Goal: Participate in discussion: Engage in conversation with other users on a specific topic

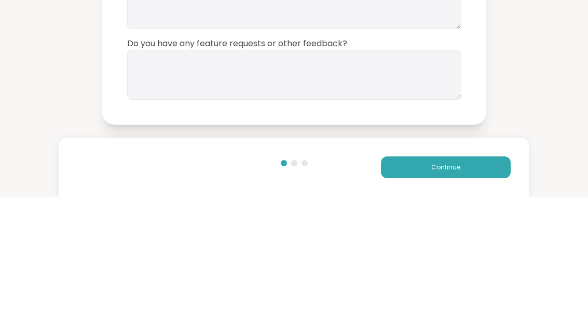
type textarea "**"
click at [381, 184] on textarea at bounding box center [294, 209] width 334 height 50
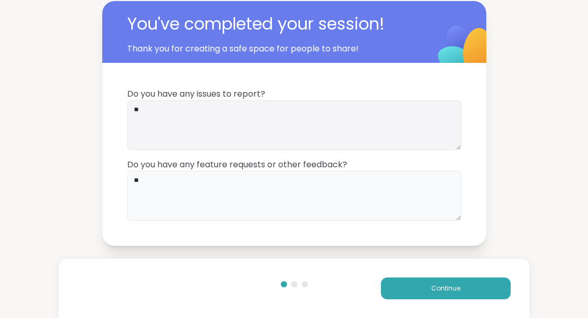
type textarea "**"
click at [474, 294] on button "Continue" at bounding box center [446, 301] width 130 height 22
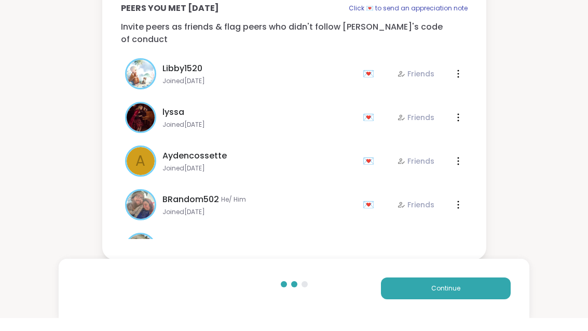
scroll to position [13, 0]
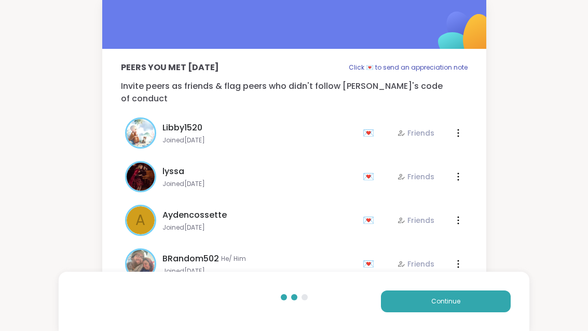
click at [475, 302] on button "Continue" at bounding box center [446, 301] width 130 height 22
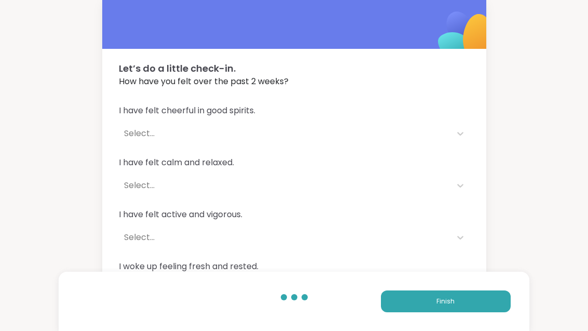
click at [472, 310] on button "Finish" at bounding box center [446, 301] width 130 height 22
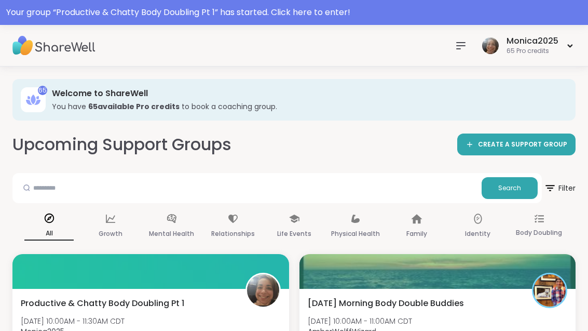
click at [389, 24] on div "Your group “ Productive & Chatty Body Doubling Pt 1 ” has started. Click here t…" at bounding box center [294, 12] width 588 height 25
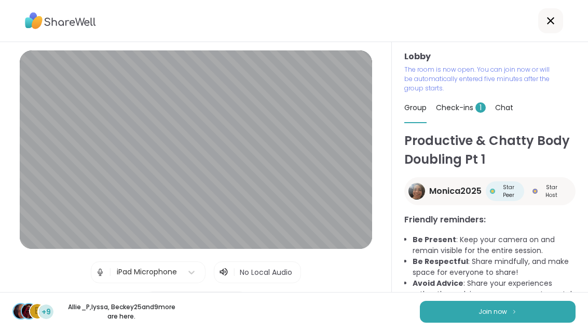
click at [482, 321] on button "Join now" at bounding box center [498, 311] width 156 height 22
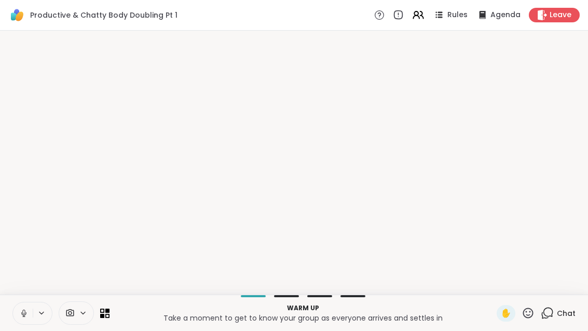
scroll to position [0, 0]
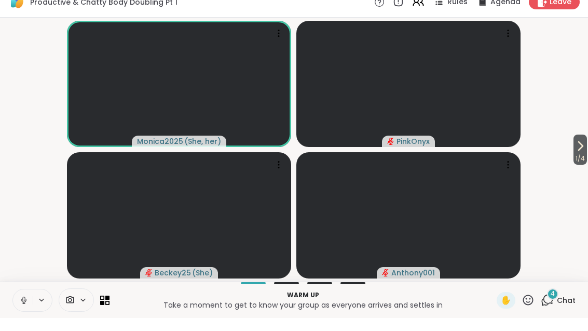
click at [579, 165] on span "1 / 4" at bounding box center [579, 171] width 13 height 12
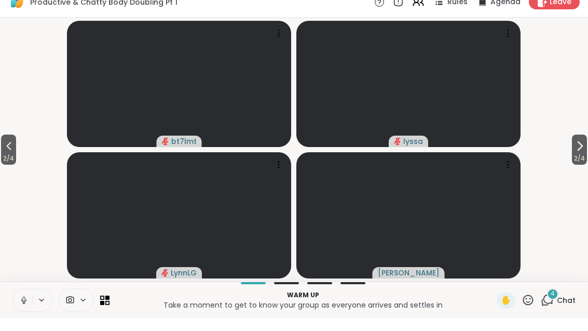
click at [577, 165] on span "2 / 4" at bounding box center [579, 171] width 15 height 12
click at [572, 165] on span "3 / 4" at bounding box center [579, 171] width 15 height 12
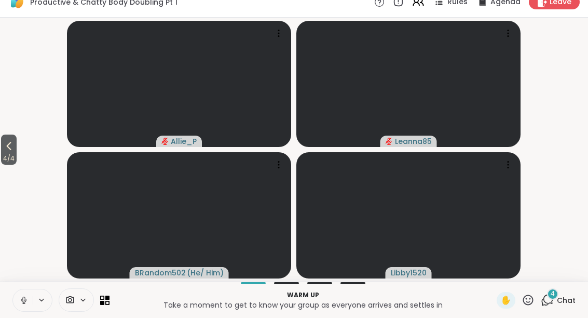
click at [551, 302] on span "4" at bounding box center [553, 306] width 4 height 9
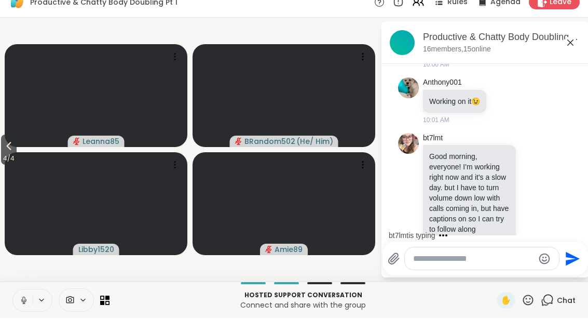
scroll to position [156, 0]
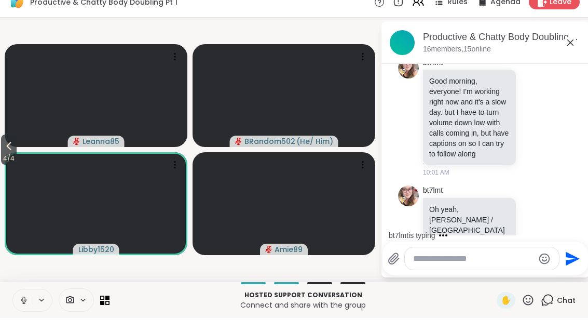
click at [2, 147] on button "4 / 4" at bounding box center [9, 162] width 16 height 30
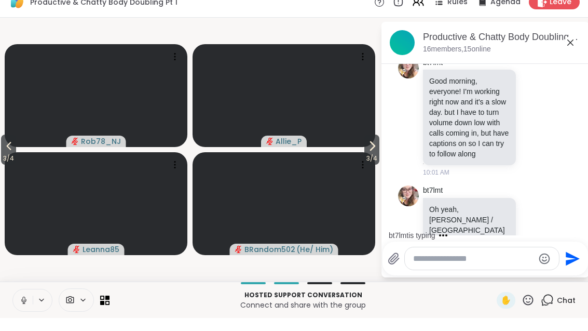
click at [11, 165] on span "3 / 4" at bounding box center [8, 171] width 15 height 12
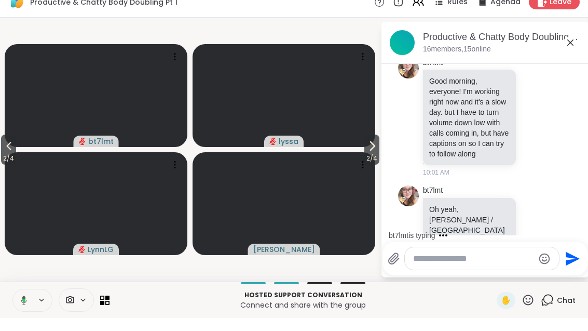
click at [2, 165] on span "2 / 4" at bounding box center [8, 171] width 15 height 12
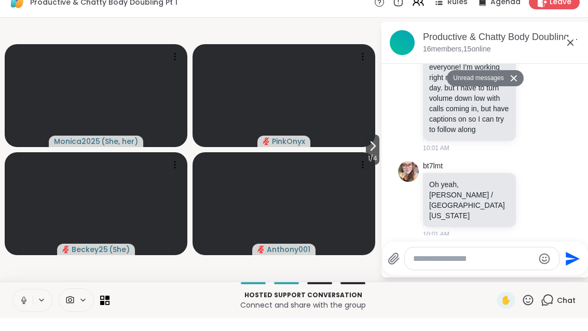
scroll to position [239, 0]
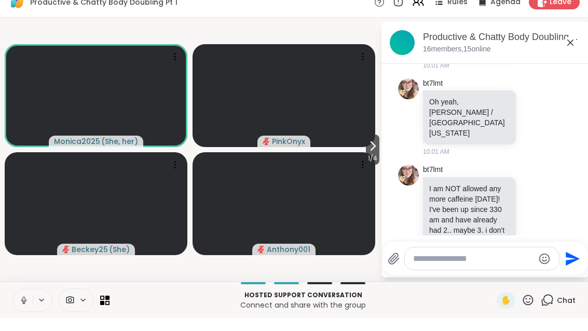
click at [374, 153] on icon at bounding box center [372, 159] width 12 height 12
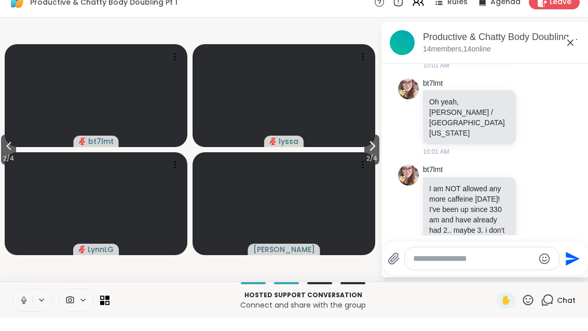
click at [367, 165] on span "2 / 4" at bounding box center [371, 171] width 15 height 12
click at [369, 165] on span "3 / 4" at bounding box center [371, 171] width 15 height 12
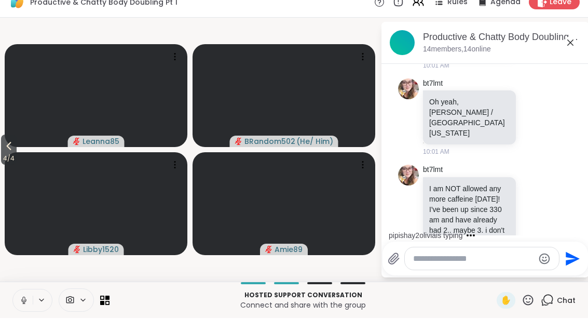
click at [3, 165] on span "4 / 4" at bounding box center [9, 171] width 16 height 12
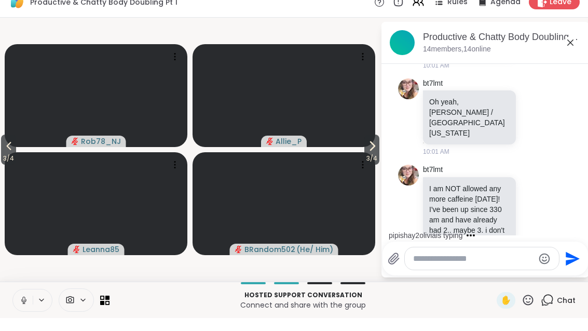
click at [6, 153] on icon at bounding box center [9, 159] width 12 height 12
click at [9, 165] on span "2 / 4" at bounding box center [8, 171] width 15 height 12
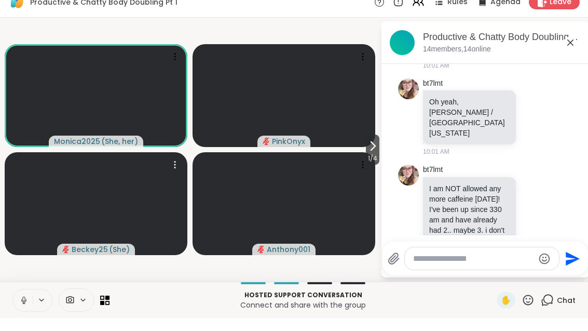
click at [182, 170] on div at bounding box center [175, 177] width 15 height 15
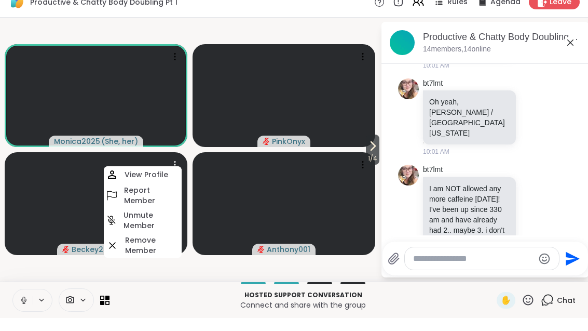
click at [161, 182] on h4 "View Profile" at bounding box center [147, 187] width 44 height 10
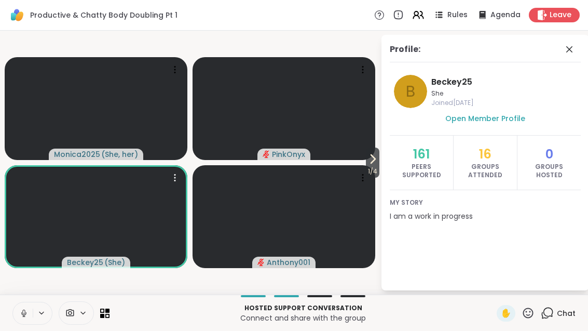
click at [571, 51] on icon at bounding box center [569, 49] width 12 height 12
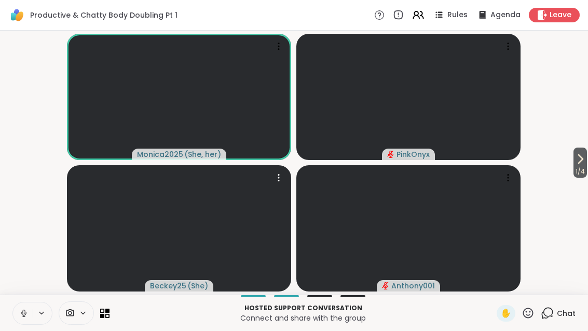
click at [418, 16] on icon at bounding box center [416, 13] width 4 height 4
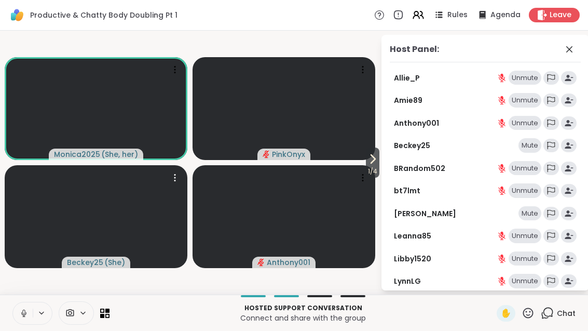
click at [568, 52] on icon at bounding box center [569, 49] width 12 height 12
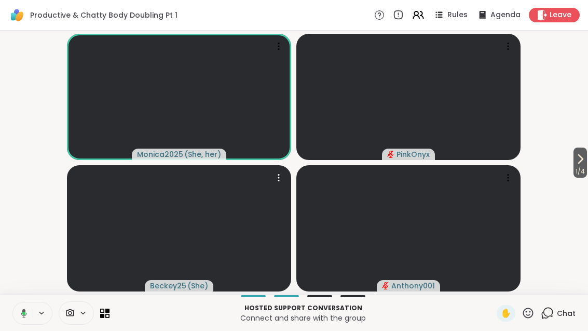
click at [573, 165] on span "1 / 4" at bounding box center [579, 171] width 13 height 12
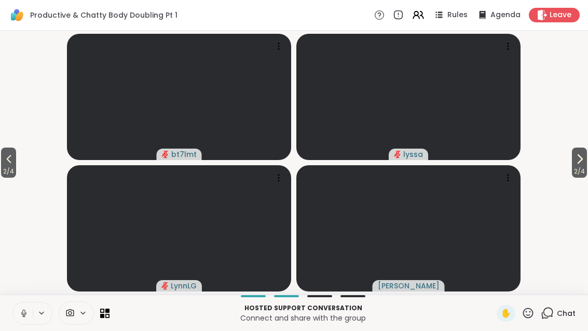
click at [585, 165] on button "2 / 4" at bounding box center [579, 162] width 15 height 30
click at [580, 172] on span "3 / 4" at bounding box center [579, 171] width 15 height 12
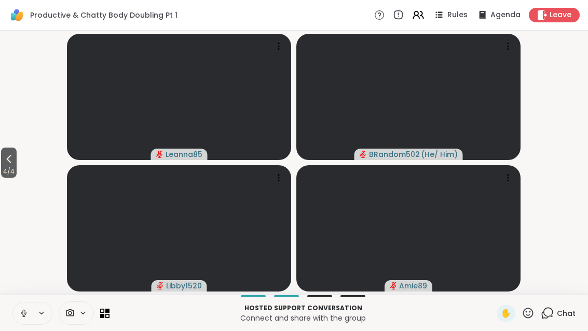
click at [8, 171] on span "4 / 4" at bounding box center [9, 171] width 16 height 12
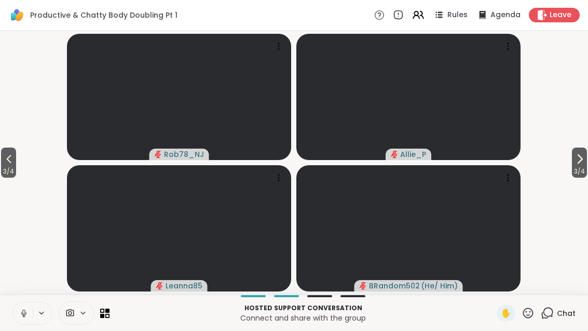
click at [8, 169] on span "3 / 4" at bounding box center [8, 171] width 15 height 12
click at [8, 165] on icon at bounding box center [9, 159] width 12 height 12
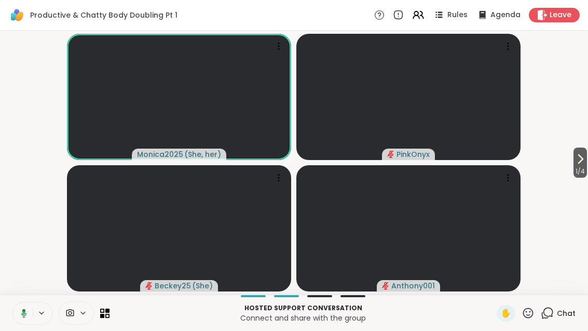
click at [463, 17] on span "Rules" at bounding box center [457, 15] width 20 height 10
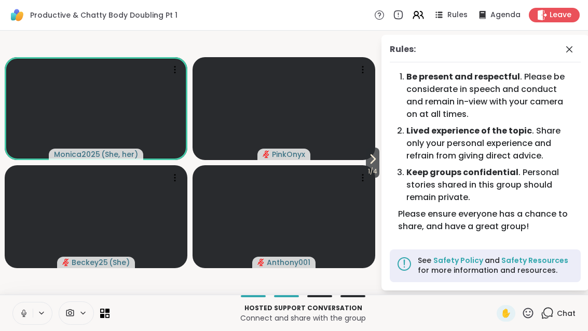
click at [375, 165] on span "1 / 4" at bounding box center [372, 171] width 13 height 12
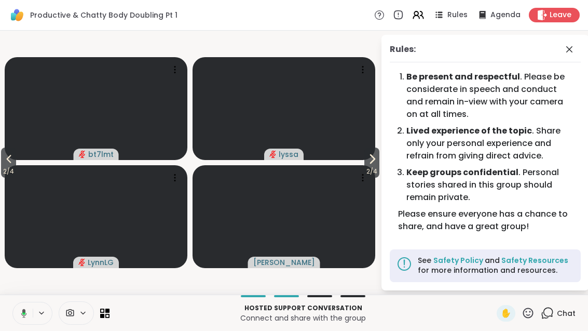
click at [371, 165] on span "2 / 4" at bounding box center [371, 171] width 15 height 12
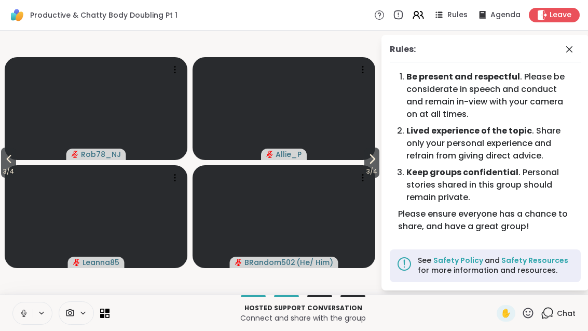
click at [8, 176] on span "3 / 4" at bounding box center [8, 171] width 15 height 12
click at [6, 171] on span "2 / 4" at bounding box center [8, 171] width 15 height 12
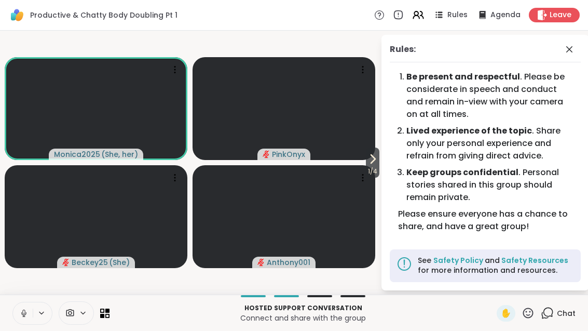
click at [372, 167] on span "1 / 4" at bounding box center [372, 171] width 13 height 12
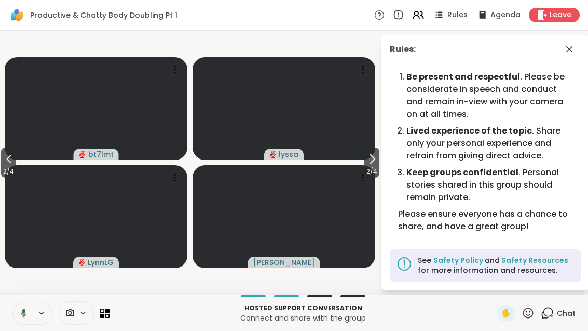
click at [15, 162] on icon at bounding box center [9, 159] width 12 height 12
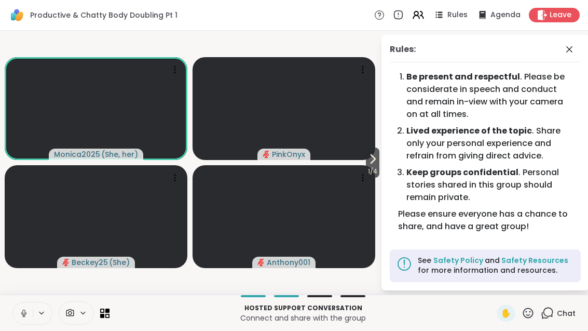
click at [569, 44] on icon at bounding box center [569, 49] width 12 height 12
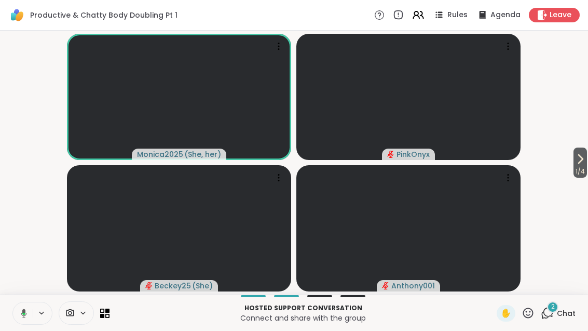
click at [586, 163] on button "1 / 4" at bounding box center [579, 162] width 13 height 30
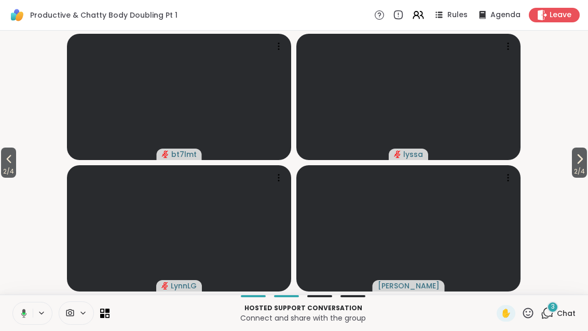
click at [555, 306] on div "3" at bounding box center [552, 306] width 11 height 11
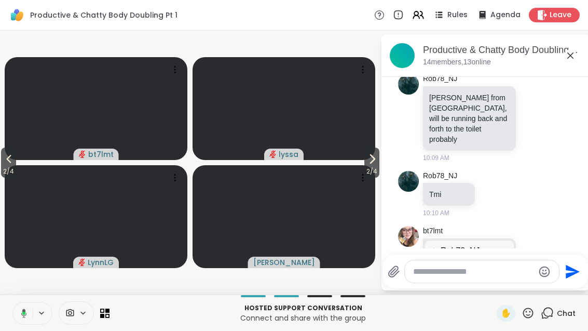
scroll to position [555, 0]
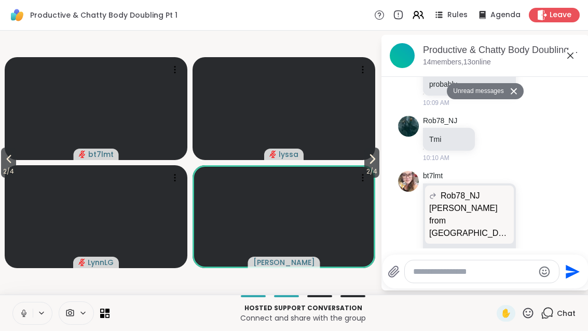
click at [378, 159] on button "2 / 4" at bounding box center [371, 162] width 15 height 30
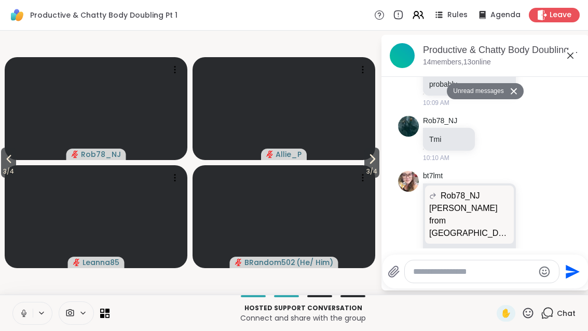
click at [2, 166] on span "3 / 4" at bounding box center [8, 171] width 15 height 12
click at [366, 167] on span "2 / 4" at bounding box center [371, 171] width 15 height 12
click at [378, 173] on span "3 / 4" at bounding box center [371, 171] width 15 height 12
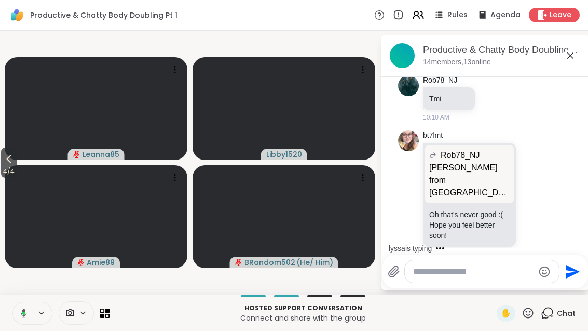
scroll to position [715, 0]
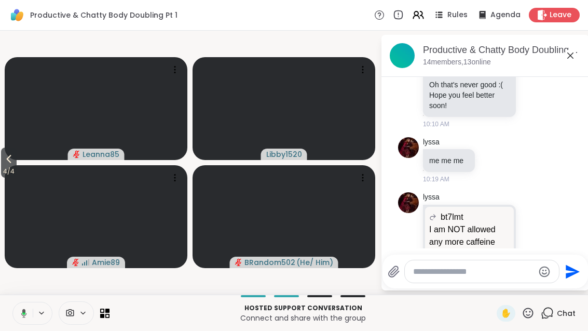
click at [8, 162] on icon at bounding box center [9, 159] width 12 height 12
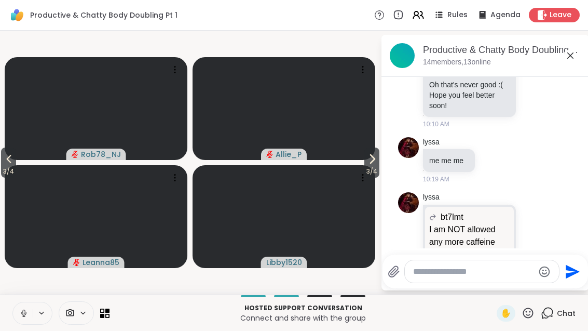
click at [7, 172] on span "3 / 4" at bounding box center [8, 171] width 15 height 12
click at [31, 313] on button at bounding box center [23, 313] width 20 height 22
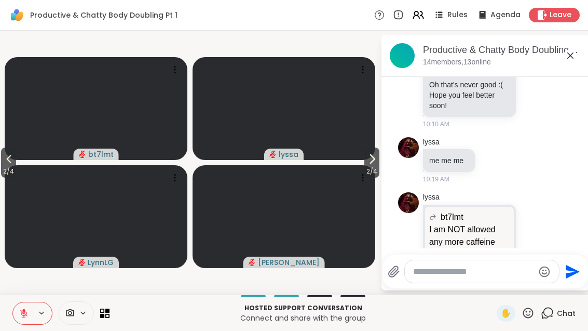
click at [31, 316] on button at bounding box center [23, 313] width 20 height 22
click at [7, 167] on span "2 / 4" at bounding box center [8, 171] width 15 height 12
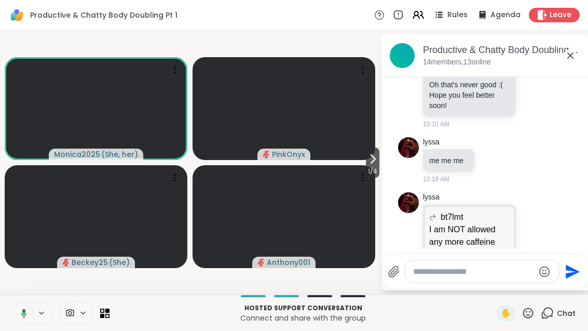
click at [378, 168] on span "1 / 4" at bounding box center [372, 171] width 13 height 12
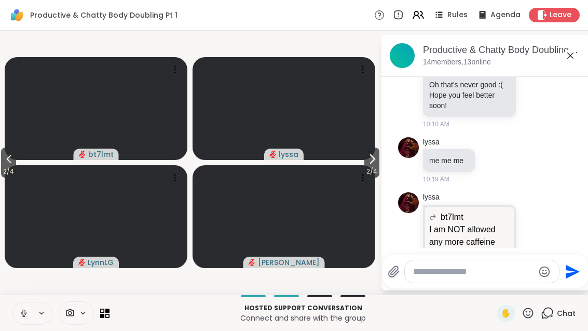
click at [372, 167] on span "2 / 4" at bounding box center [371, 171] width 15 height 12
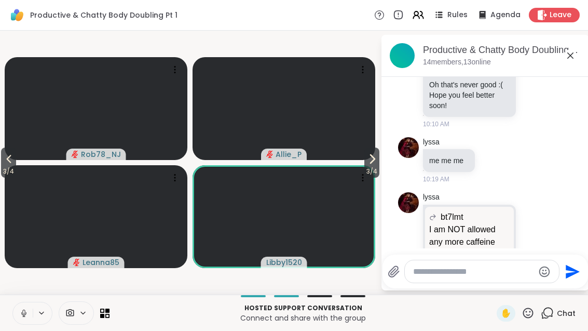
click at [515, 313] on div "✋" at bounding box center [506, 313] width 19 height 17
click at [499, 320] on div "✋" at bounding box center [506, 313] width 19 height 17
click at [3, 174] on span "3 / 4" at bounding box center [8, 171] width 15 height 12
click at [2, 174] on span "3 / 4" at bounding box center [8, 171] width 15 height 12
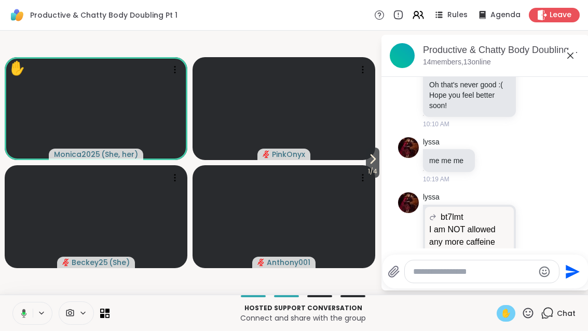
click at [504, 317] on span "✋" at bounding box center [506, 313] width 10 height 12
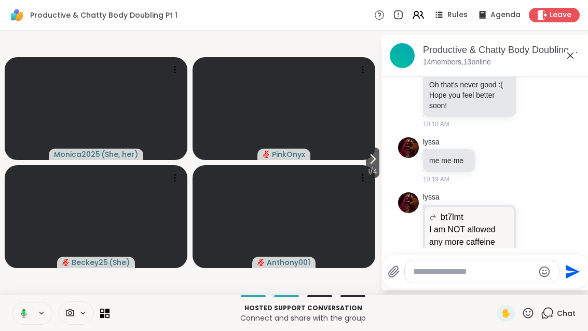
click at [369, 169] on span "1 / 4" at bounding box center [372, 171] width 13 height 12
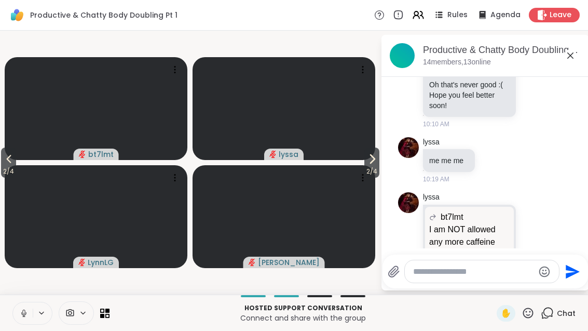
click at [364, 170] on span "2 / 4" at bounding box center [371, 171] width 15 height 12
click at [2, 162] on button "3 / 4" at bounding box center [8, 162] width 15 height 30
click at [367, 171] on span "2 / 4" at bounding box center [371, 171] width 15 height 12
click at [375, 169] on span "3 / 4" at bounding box center [371, 171] width 15 height 12
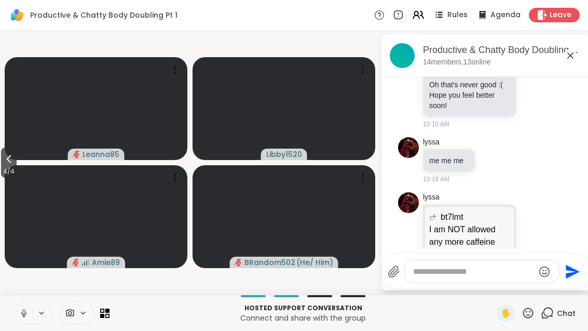
click at [17, 161] on button "4 / 4" at bounding box center [9, 162] width 16 height 30
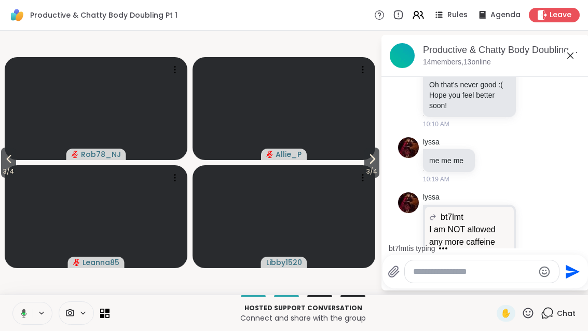
click at [7, 166] on span "3 / 4" at bounding box center [8, 171] width 15 height 12
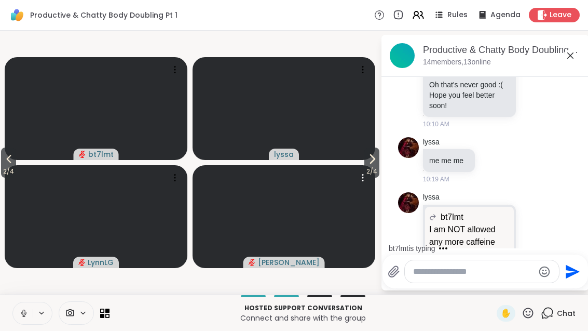
click at [361, 176] on icon at bounding box center [363, 177] width 10 height 10
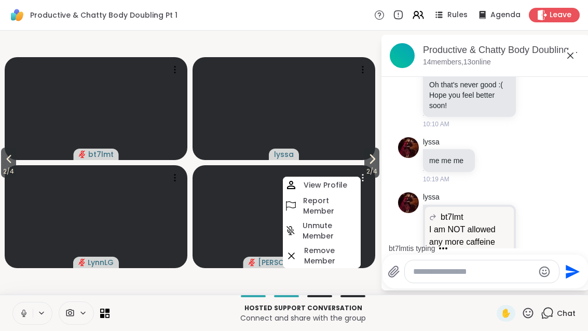
click at [378, 170] on span "2 / 4" at bounding box center [371, 171] width 15 height 12
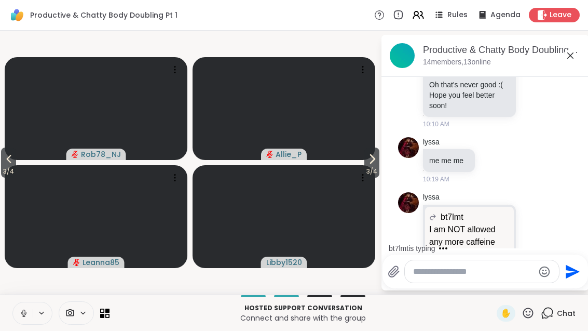
click at [367, 170] on span "3 / 4" at bounding box center [371, 171] width 15 height 12
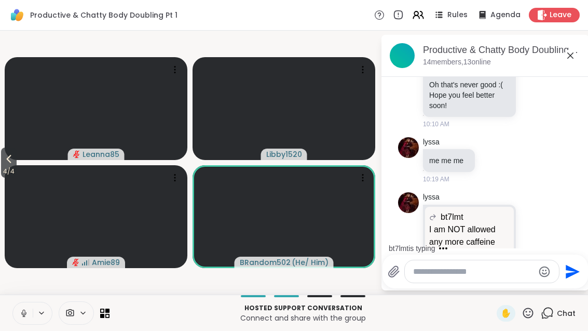
scroll to position [847, 0]
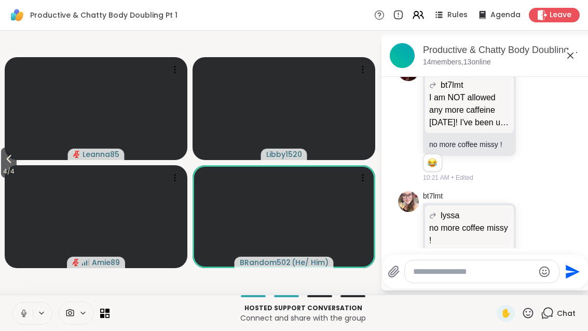
click at [5, 162] on icon at bounding box center [9, 159] width 12 height 12
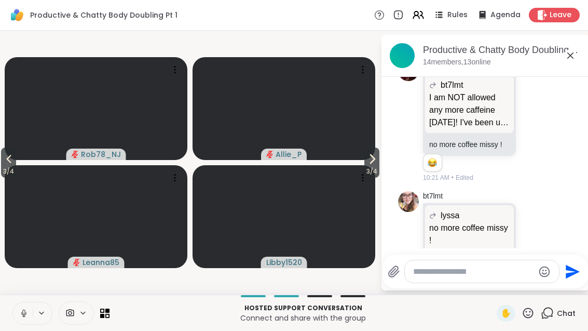
click at [2, 160] on button "3 / 4" at bounding box center [8, 162] width 15 height 30
click at [371, 164] on icon at bounding box center [372, 159] width 12 height 12
click at [374, 163] on icon at bounding box center [372, 159] width 12 height 12
click at [5, 169] on span "4 / 4" at bounding box center [9, 171] width 16 height 12
click at [8, 162] on icon at bounding box center [9, 159] width 12 height 12
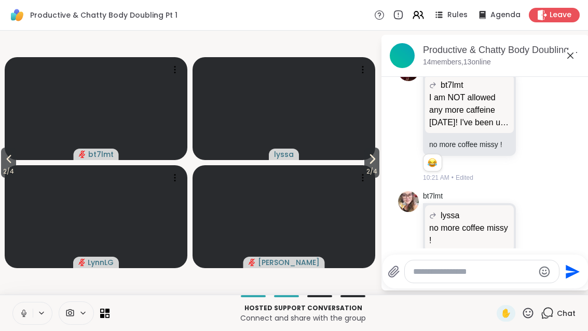
click at [372, 173] on span "2 / 4" at bounding box center [371, 171] width 15 height 12
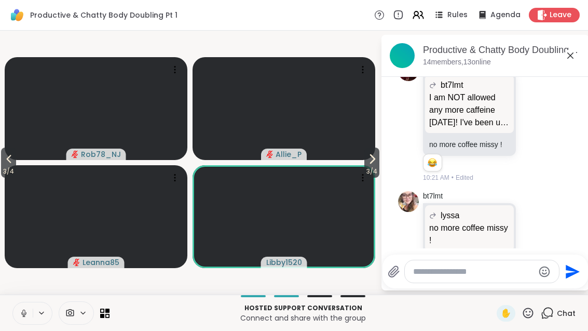
click at [377, 162] on button "3 / 4" at bounding box center [371, 162] width 15 height 30
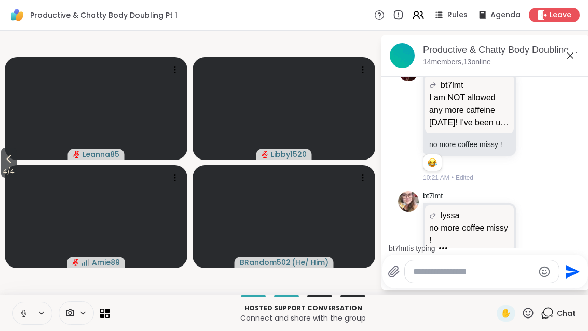
click at [9, 168] on span "4 / 4" at bounding box center [9, 171] width 16 height 12
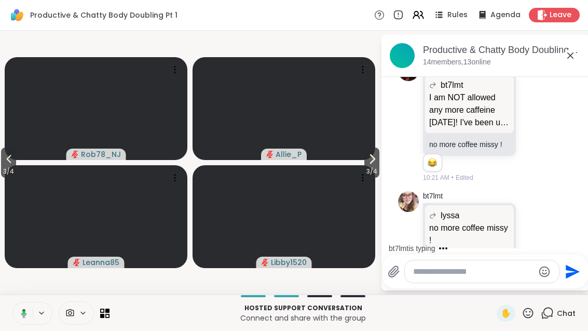
click at [3, 173] on span "3 / 4" at bounding box center [8, 171] width 15 height 12
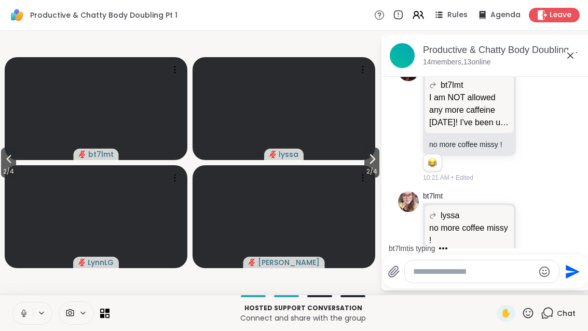
click at [374, 171] on span "2 / 4" at bounding box center [371, 171] width 15 height 12
click at [376, 165] on span "3 / 4" at bounding box center [371, 171] width 15 height 12
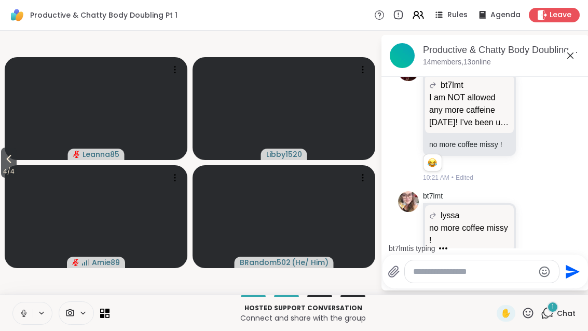
scroll to position [979, 0]
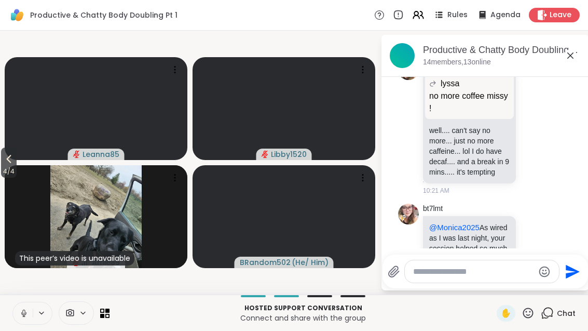
click at [5, 177] on span "4 / 4" at bounding box center [9, 171] width 16 height 12
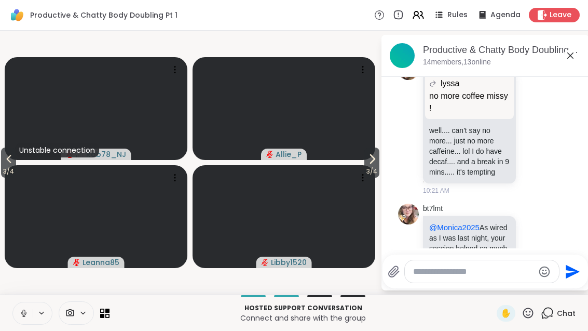
click at [9, 173] on span "3 / 4" at bounding box center [8, 171] width 15 height 12
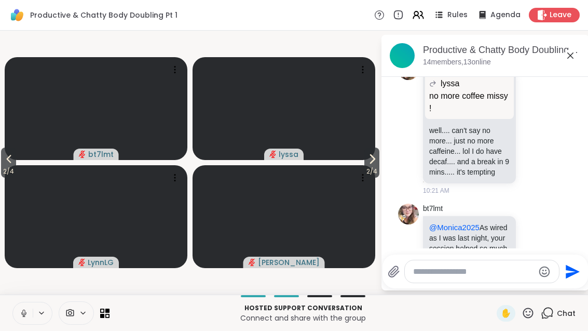
click at [1, 176] on div "2 / 4 2 / 4 bt7lmt [PERSON_NAME] [PERSON_NAME] Productive & Chatty Body Doublin…" at bounding box center [294, 163] width 588 height 264
click at [16, 156] on button "2 / 4" at bounding box center [8, 162] width 15 height 30
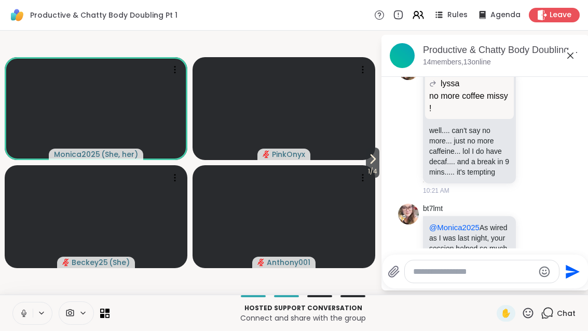
click at [374, 170] on span "1 / 4" at bounding box center [372, 171] width 13 height 12
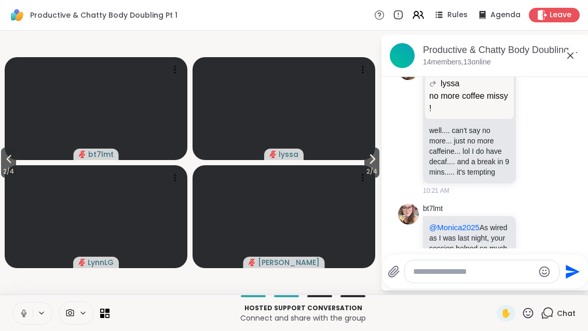
click at [373, 169] on span "2 / 4" at bounding box center [371, 171] width 15 height 12
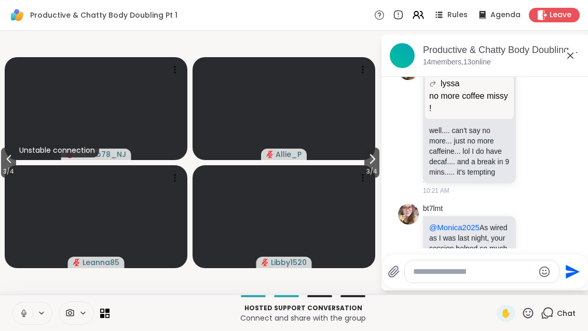
click at [377, 163] on icon at bounding box center [372, 159] width 12 height 12
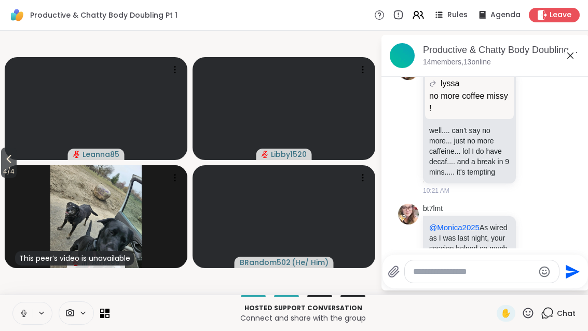
click at [3, 167] on span "4 / 4" at bounding box center [9, 171] width 16 height 12
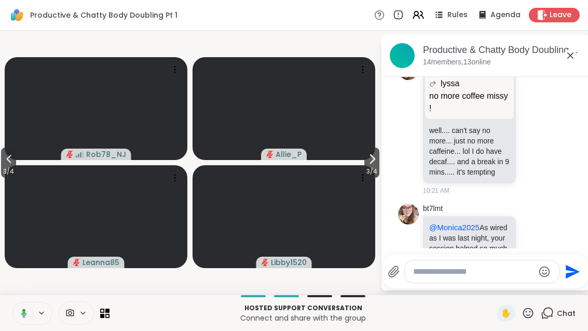
click at [2, 171] on span "3 / 4" at bounding box center [8, 171] width 15 height 12
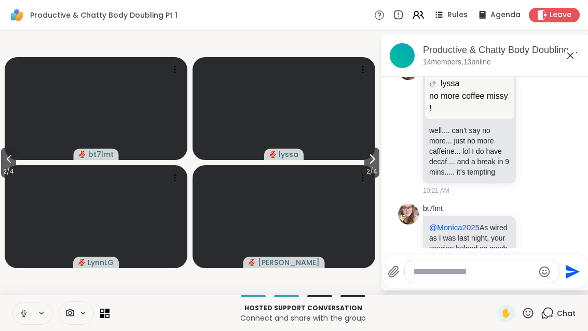
click at [368, 165] on icon at bounding box center [372, 159] width 12 height 12
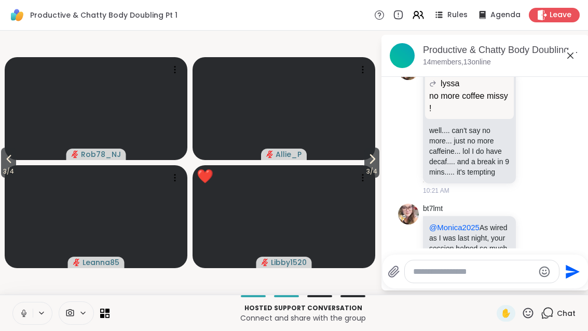
click at [9, 165] on icon at bounding box center [9, 159] width 12 height 12
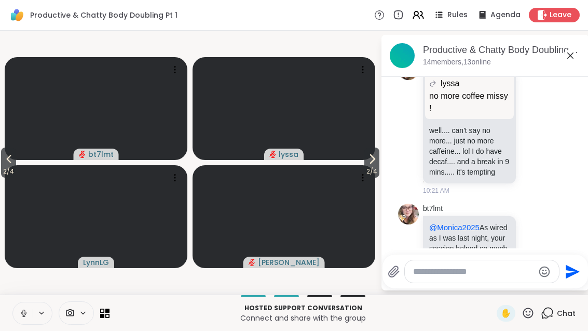
click at [12, 166] on span "2 / 4" at bounding box center [8, 171] width 15 height 12
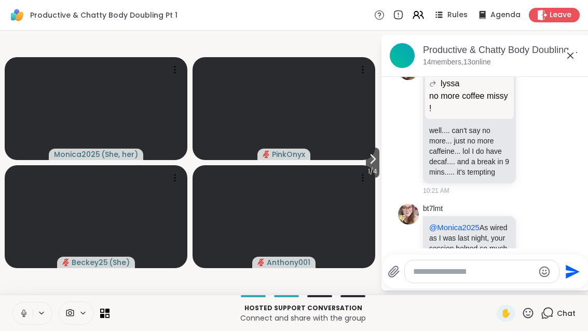
click at [367, 166] on span "1 / 4" at bounding box center [372, 171] width 13 height 12
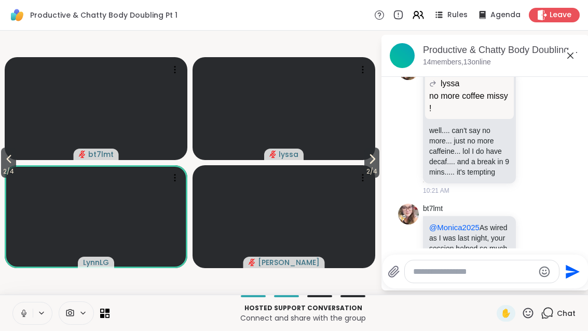
click at [371, 163] on icon at bounding box center [373, 159] width 4 height 8
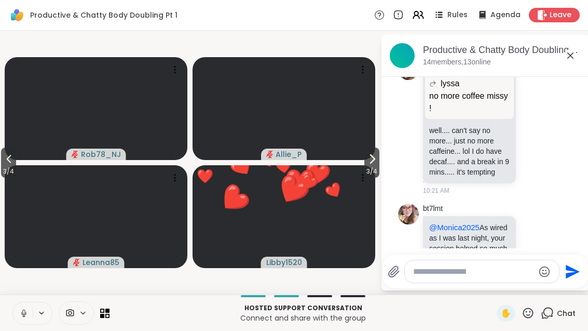
click at [366, 170] on span "3 / 4" at bounding box center [371, 171] width 15 height 12
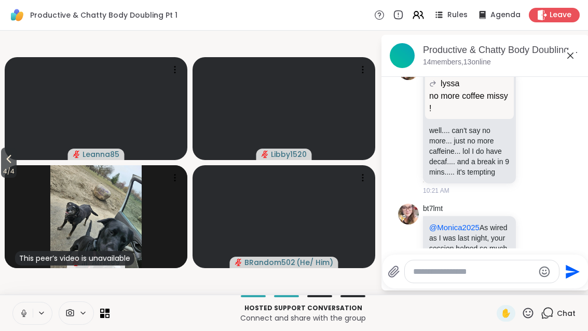
click at [2, 171] on span "4 / 4" at bounding box center [9, 171] width 16 height 12
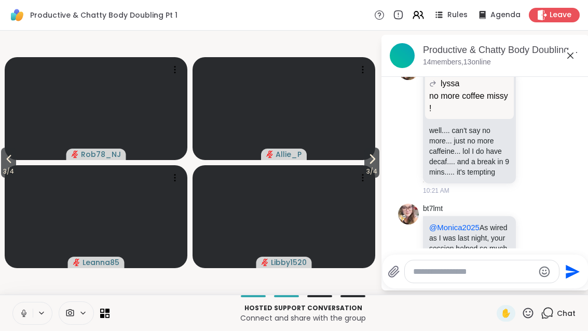
click at [10, 159] on icon at bounding box center [9, 159] width 12 height 12
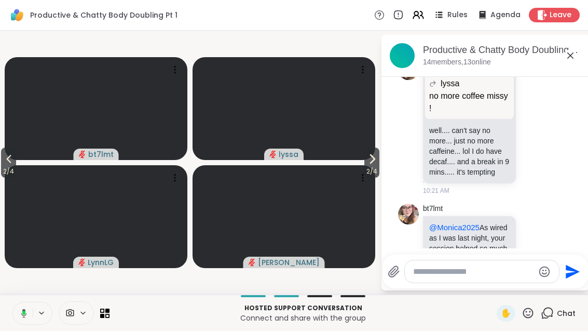
click at [375, 166] on span "2 / 4" at bounding box center [371, 171] width 15 height 12
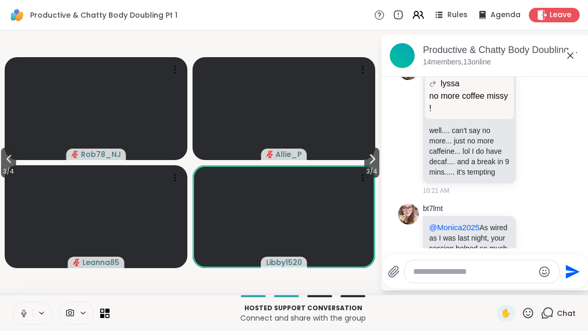
click at [372, 167] on span "3 / 4" at bounding box center [371, 171] width 15 height 12
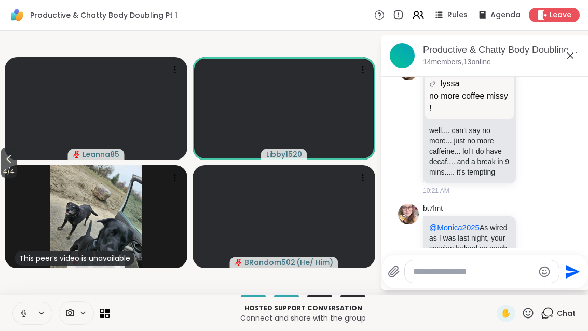
click at [3, 164] on button "4 / 4" at bounding box center [9, 162] width 16 height 30
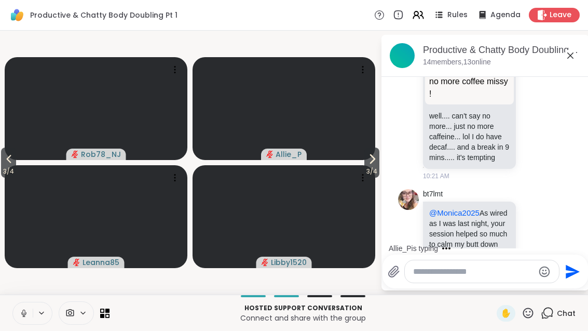
scroll to position [1048, 0]
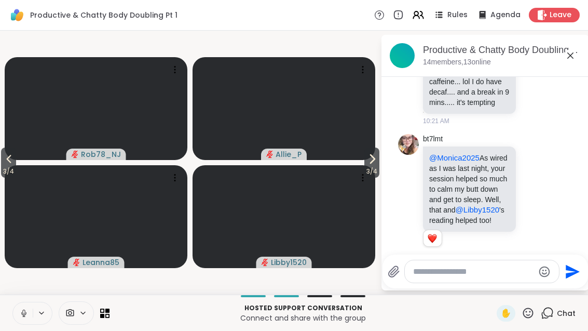
click at [3, 165] on button "3 / 4" at bounding box center [8, 162] width 15 height 30
click at [8, 160] on icon at bounding box center [9, 159] width 12 height 12
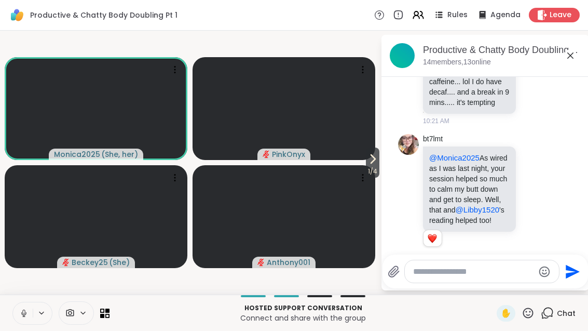
click at [378, 163] on button "1 / 4" at bounding box center [372, 162] width 13 height 30
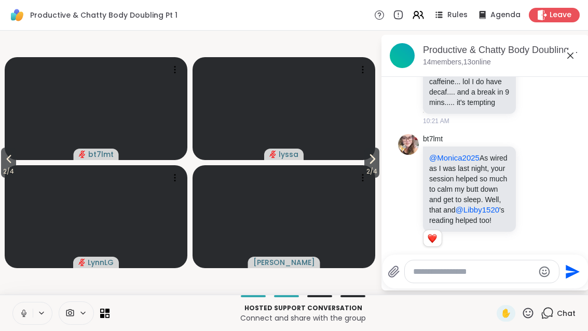
click at [372, 171] on span "2 / 4" at bounding box center [371, 171] width 15 height 12
click at [369, 175] on span "3 / 4" at bounding box center [371, 171] width 15 height 12
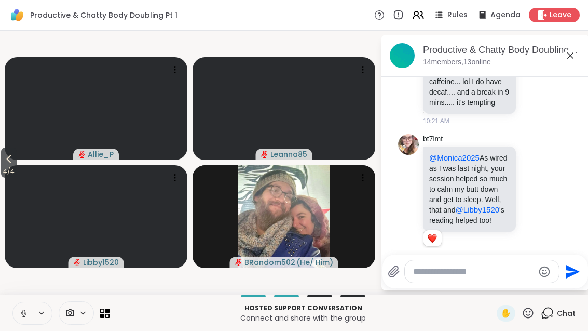
click at [20, 318] on button at bounding box center [23, 313] width 20 height 22
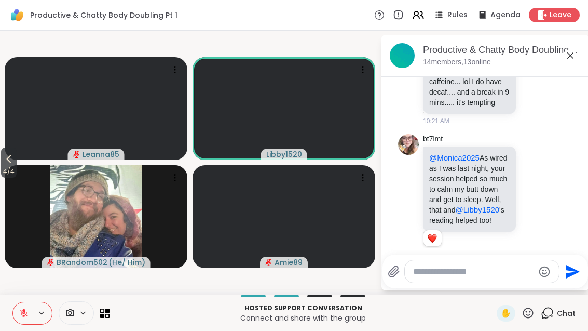
click at [23, 317] on icon at bounding box center [23, 312] width 7 height 7
click at [297, 325] on div "Hosted support conversation Connect and share with the group ✋ Chat" at bounding box center [294, 312] width 588 height 36
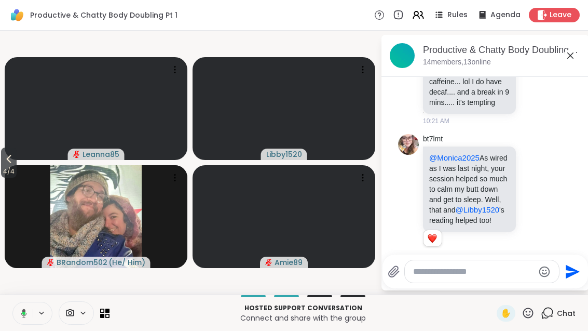
click at [9, 177] on div "BRandom502 ( He/ Him )" at bounding box center [96, 216] width 183 height 103
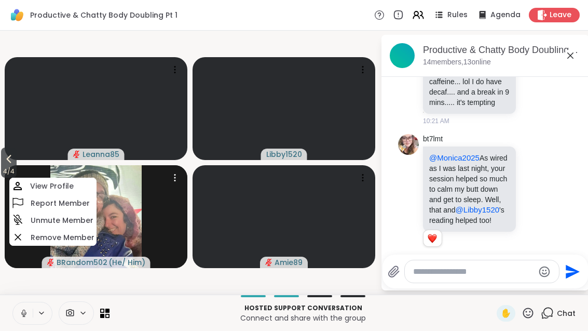
click at [7, 169] on span "4 / 4" at bounding box center [9, 171] width 16 height 12
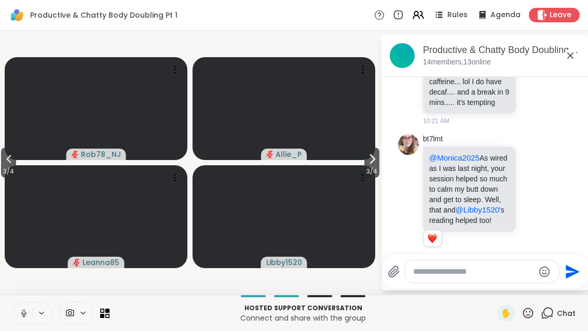
scroll to position [1145, 0]
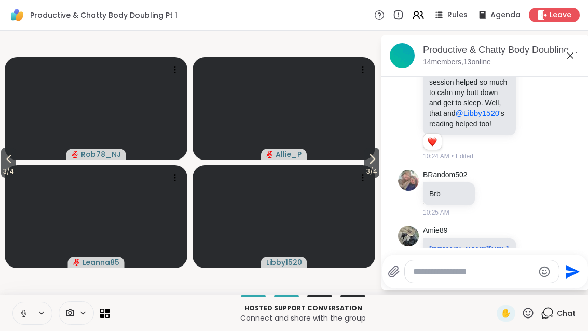
click at [10, 175] on span "3 / 4" at bounding box center [8, 171] width 15 height 12
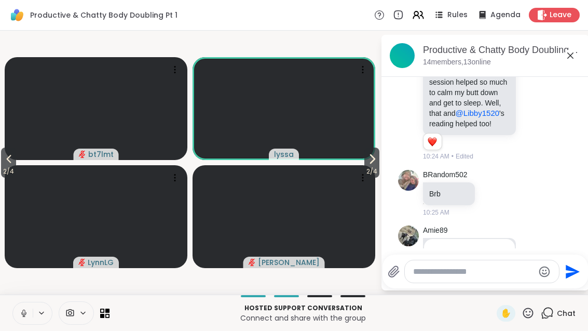
click at [1, 165] on span "2 / 4" at bounding box center [8, 171] width 15 height 12
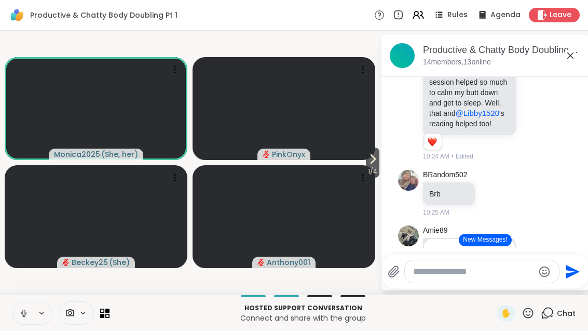
click at [373, 154] on icon at bounding box center [372, 159] width 12 height 12
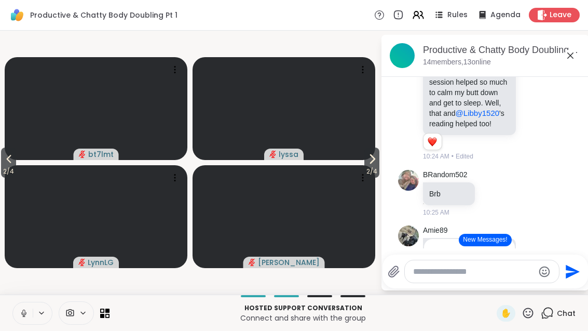
click at [364, 170] on span "2 / 4" at bounding box center [371, 171] width 15 height 12
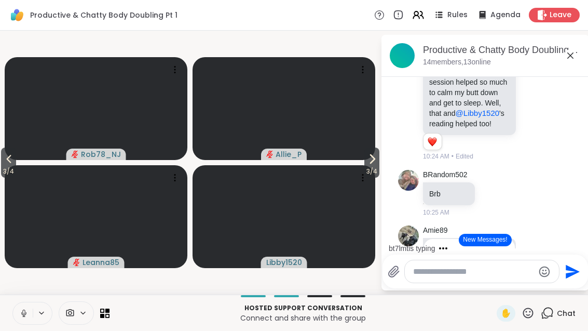
click at [2, 168] on span "3 / 4" at bounding box center [8, 171] width 15 height 12
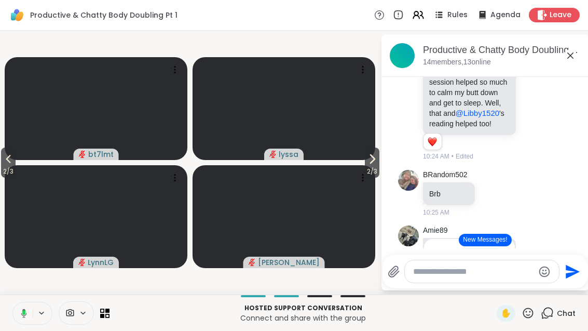
click at [22, 317] on icon at bounding box center [22, 312] width 9 height 9
click at [378, 162] on button "2 / 4" at bounding box center [371, 162] width 15 height 30
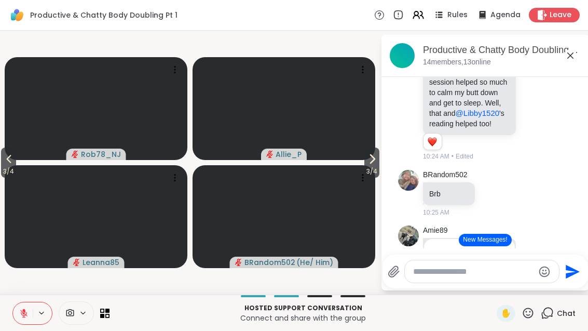
click at [3, 162] on button "3 / 4" at bounding box center [8, 162] width 15 height 30
click at [2, 163] on button "2 / 4" at bounding box center [8, 162] width 15 height 30
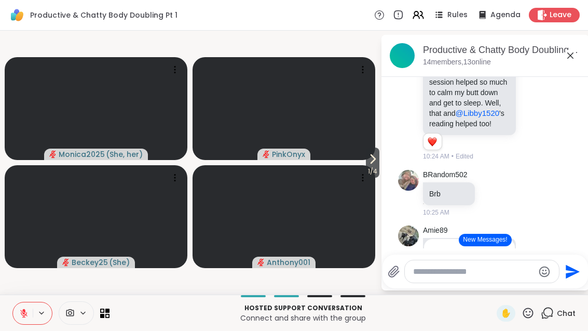
click at [372, 165] on icon at bounding box center [372, 159] width 12 height 12
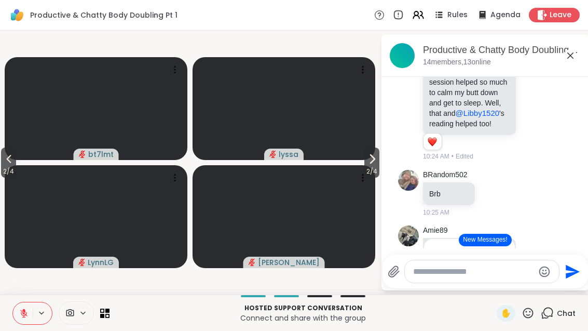
click at [376, 162] on icon at bounding box center [372, 159] width 12 height 12
click at [374, 164] on icon at bounding box center [372, 159] width 12 height 12
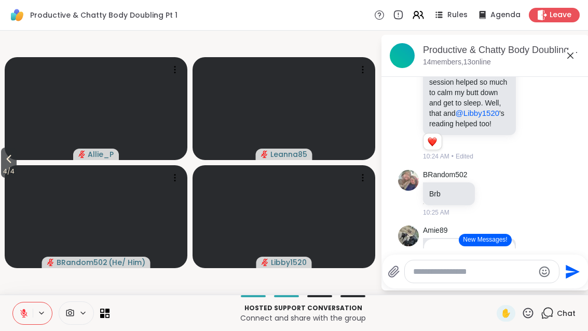
click at [107, 309] on icon at bounding box center [107, 310] width 4 height 4
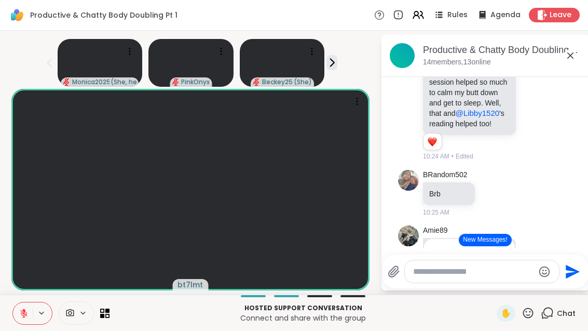
click at [19, 313] on icon at bounding box center [23, 312] width 9 height 9
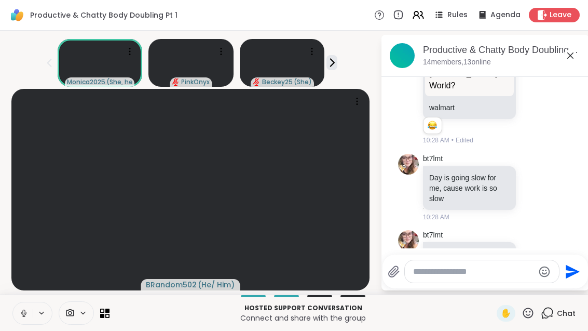
scroll to position [11, 0]
click at [106, 316] on icon at bounding box center [107, 315] width 4 height 4
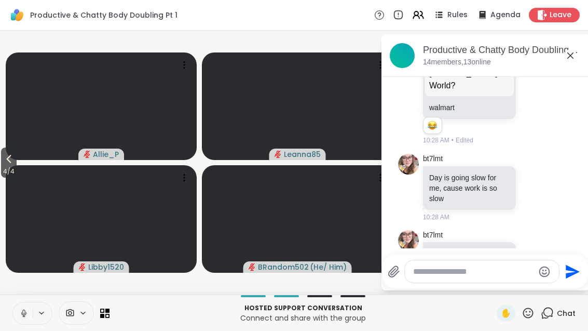
scroll to position [0, 0]
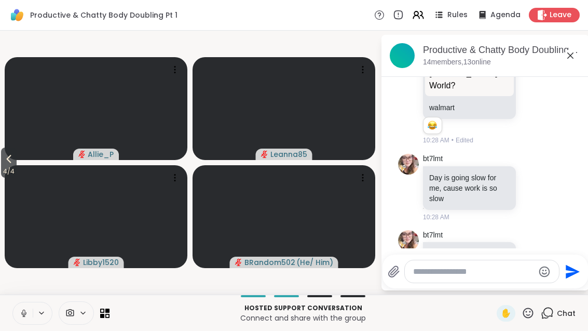
click at [6, 169] on span "4 / 4" at bounding box center [9, 171] width 16 height 12
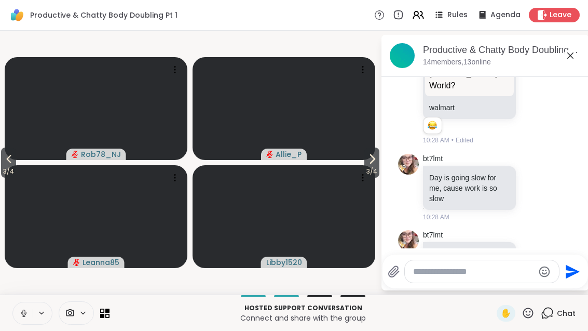
click at [1, 169] on span "3 / 4" at bounding box center [8, 171] width 15 height 12
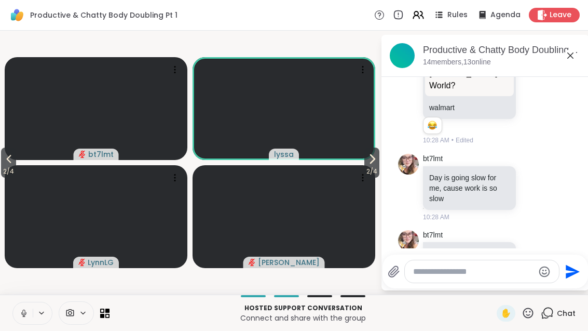
click at [16, 159] on button "2 / 4" at bounding box center [8, 162] width 15 height 30
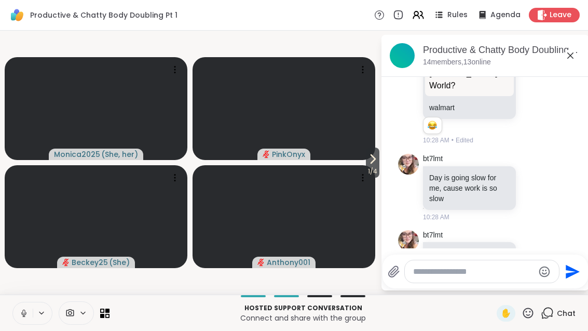
click at [31, 306] on button at bounding box center [23, 313] width 20 height 22
click at [26, 320] on button at bounding box center [23, 313] width 20 height 22
click at [376, 161] on icon at bounding box center [372, 159] width 12 height 12
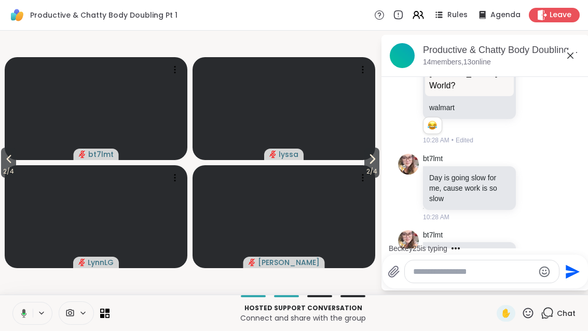
click at [373, 163] on icon at bounding box center [372, 159] width 12 height 12
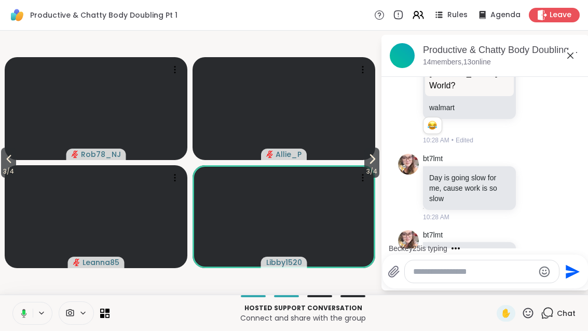
click at [30, 318] on button at bounding box center [21, 313] width 21 height 22
click at [32, 306] on button at bounding box center [23, 313] width 20 height 22
click at [22, 311] on icon at bounding box center [23, 312] width 9 height 9
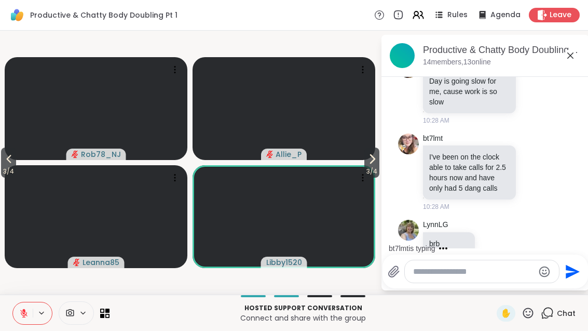
scroll to position [1942, 0]
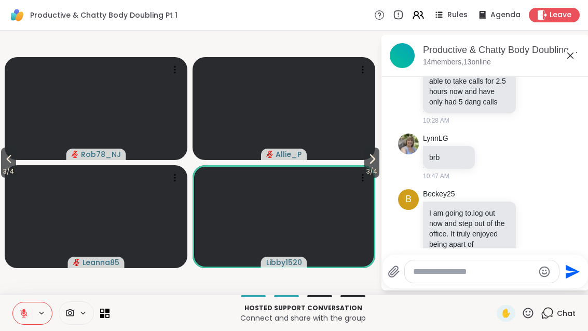
click at [13, 320] on button at bounding box center [23, 313] width 20 height 22
click at [19, 317] on button at bounding box center [23, 313] width 20 height 22
click at [32, 313] on button at bounding box center [23, 313] width 20 height 22
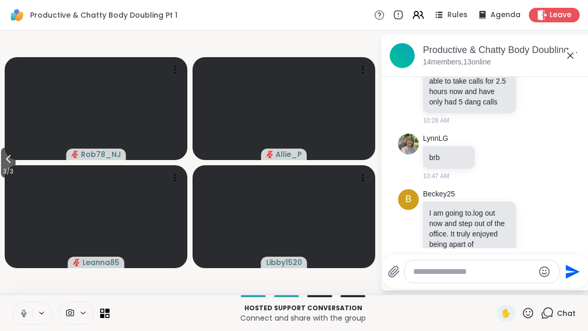
click at [20, 318] on button at bounding box center [23, 313] width 20 height 22
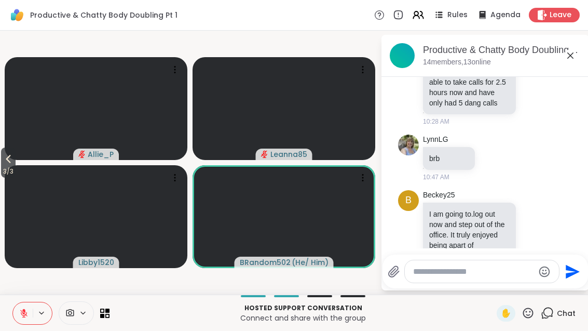
scroll to position [1940, 0]
click at [458, 320] on button "Select Reaction: Heart" at bounding box center [451, 330] width 21 height 21
click at [33, 317] on button at bounding box center [42, 312] width 19 height 9
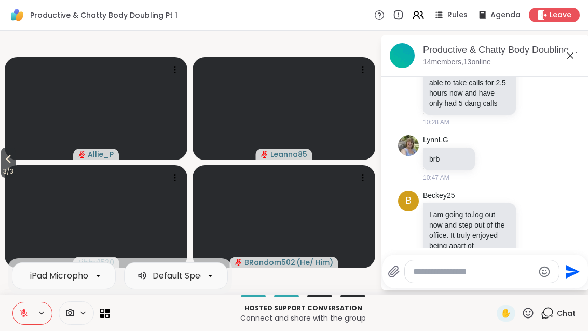
click at [33, 303] on div "iPad Microphone Default Speakers" at bounding box center [32, 313] width 40 height 23
click at [28, 315] on icon at bounding box center [23, 312] width 9 height 9
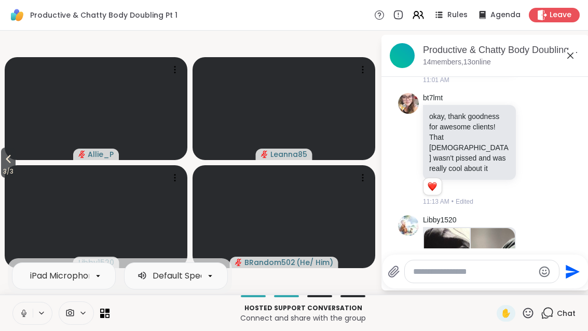
scroll to position [2147, 0]
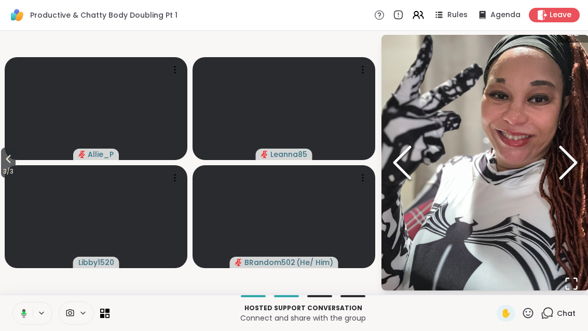
click at [570, 162] on icon "Next Slide" at bounding box center [568, 162] width 31 height 62
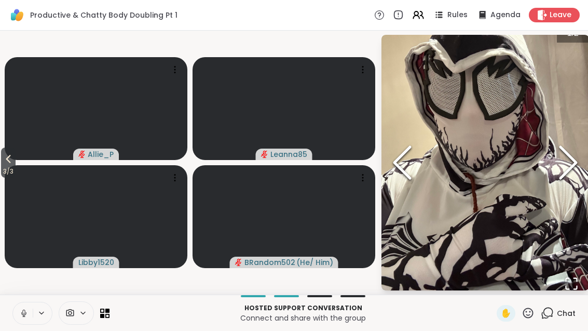
click at [567, 167] on icon "Next Slide" at bounding box center [568, 162] width 31 height 62
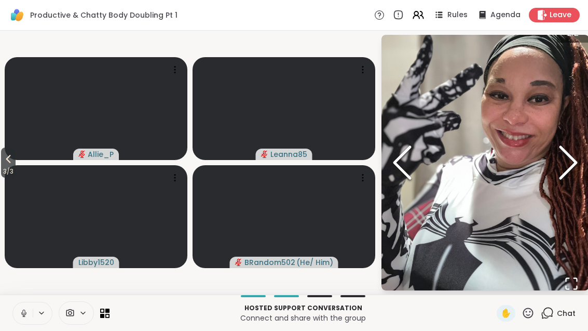
click at [566, 159] on icon "Next Slide" at bounding box center [568, 162] width 31 height 62
click at [558, 309] on span "Chat" at bounding box center [566, 313] width 19 height 10
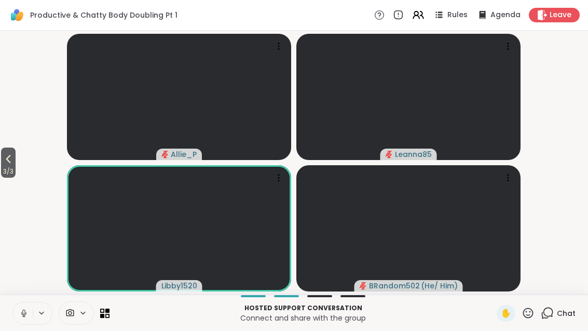
click at [551, 321] on div "Chat" at bounding box center [558, 313] width 35 height 17
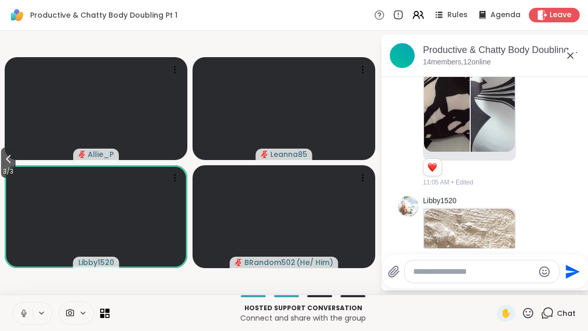
scroll to position [2477, 0]
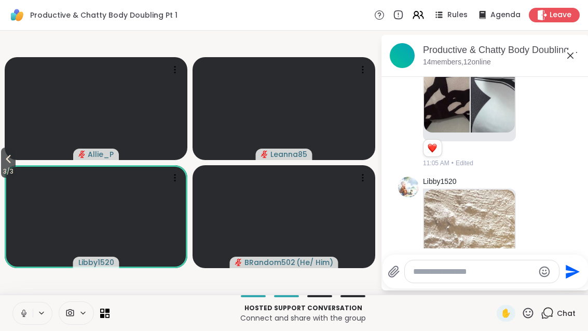
click at [466, 192] on img at bounding box center [469, 312] width 91 height 247
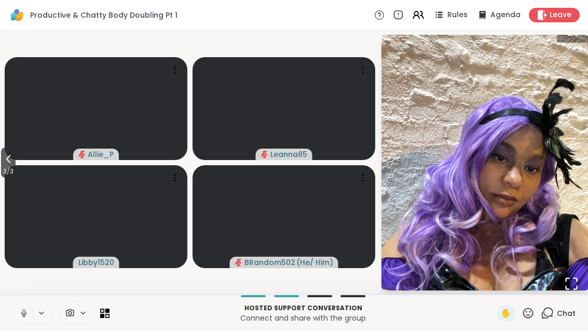
click at [579, 280] on button "Open Fullscreen" at bounding box center [571, 283] width 35 height 35
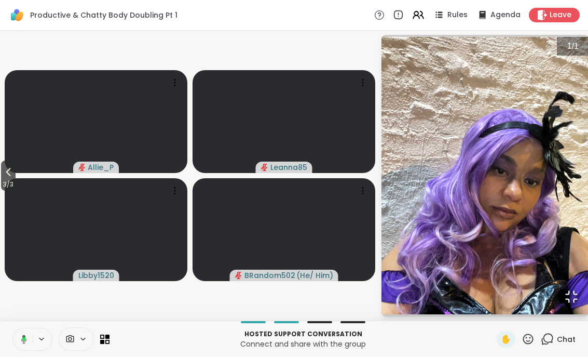
click at [569, 304] on icon "Open Fullscreen" at bounding box center [571, 296] width 15 height 15
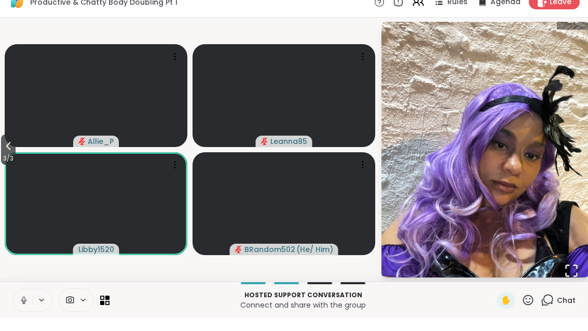
scroll to position [0, 0]
click at [554, 306] on icon at bounding box center [547, 312] width 13 height 13
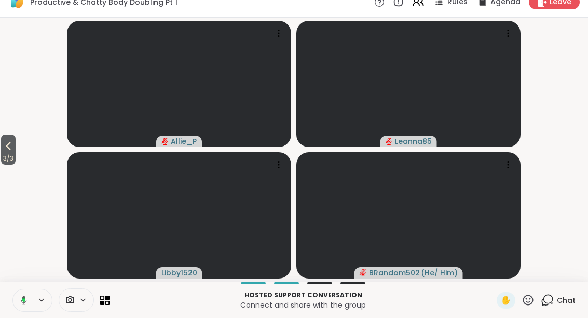
click at [562, 305] on div "Chat" at bounding box center [558, 313] width 35 height 17
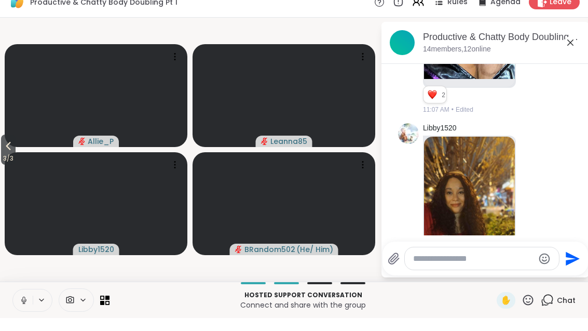
scroll to position [2820, 0]
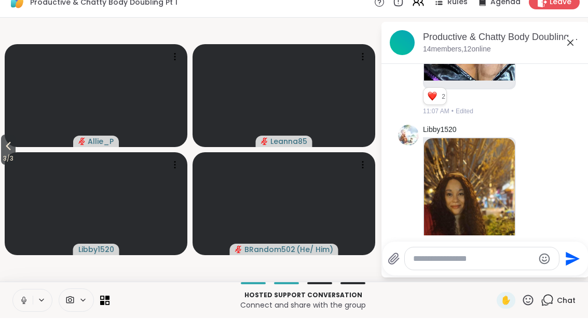
click at [471, 151] on img at bounding box center [469, 274] width 91 height 247
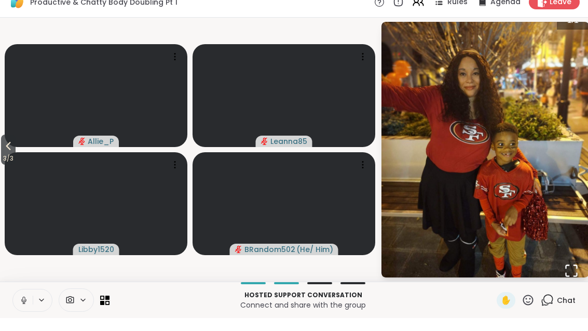
click at [577, 276] on icon "Open Fullscreen" at bounding box center [571, 283] width 15 height 15
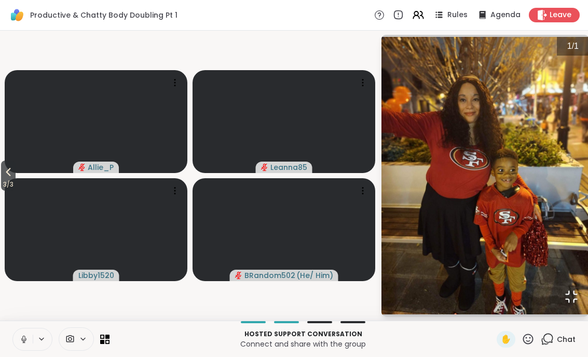
click at [564, 304] on icon "Open Fullscreen" at bounding box center [571, 296] width 15 height 15
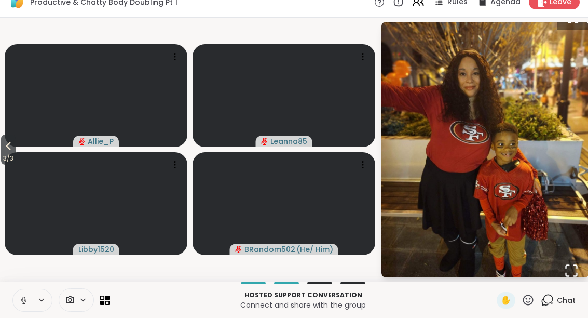
click at [564, 308] on span "Chat" at bounding box center [566, 313] width 19 height 10
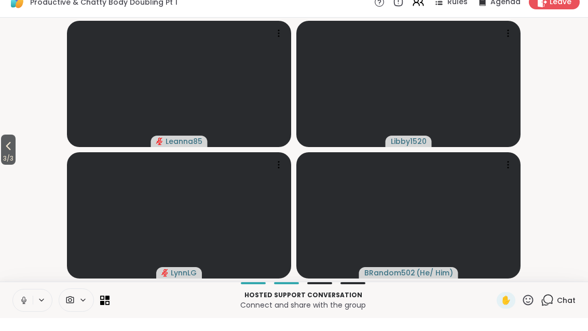
click at [3, 150] on button "3 / 3" at bounding box center [8, 162] width 15 height 30
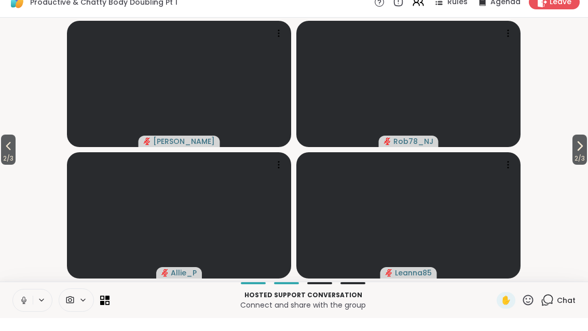
click at [584, 153] on icon at bounding box center [579, 159] width 12 height 12
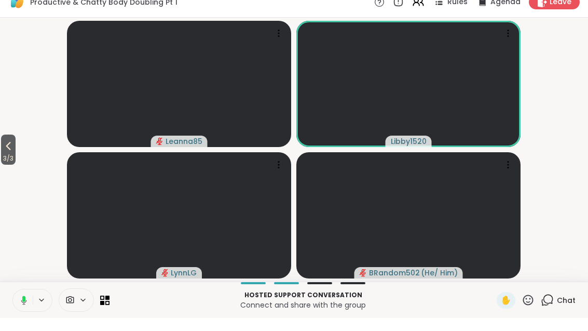
click at [2, 147] on button "3 / 3" at bounding box center [8, 162] width 15 height 30
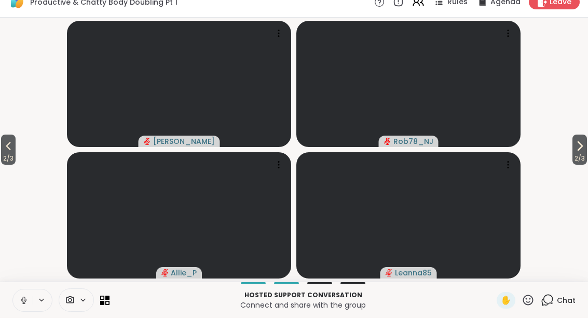
click at [585, 147] on button "2 / 3" at bounding box center [579, 162] width 15 height 30
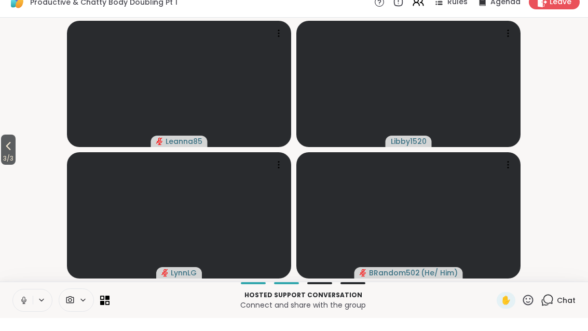
click at [5, 153] on icon at bounding box center [8, 159] width 12 height 12
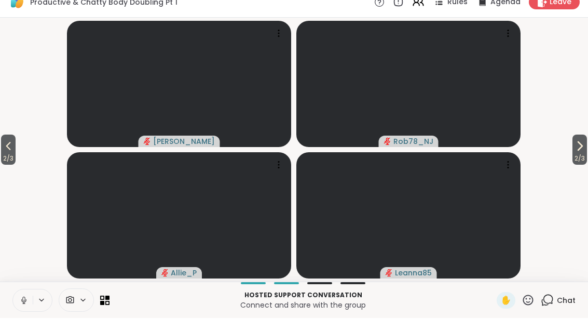
click at [8, 153] on icon at bounding box center [8, 159] width 12 height 12
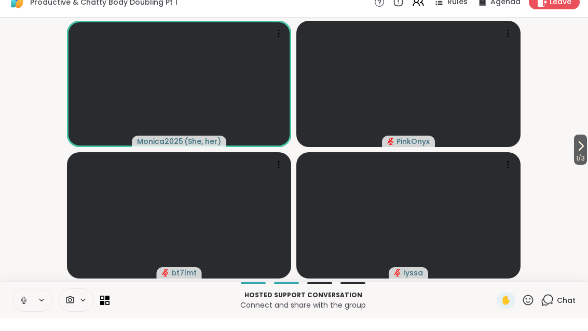
click at [584, 153] on icon at bounding box center [580, 159] width 12 height 12
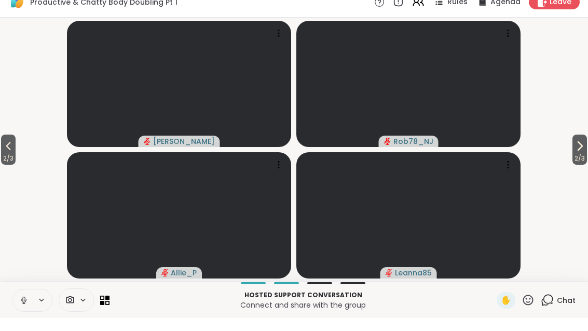
click at [584, 165] on span "2 / 3" at bounding box center [579, 171] width 15 height 12
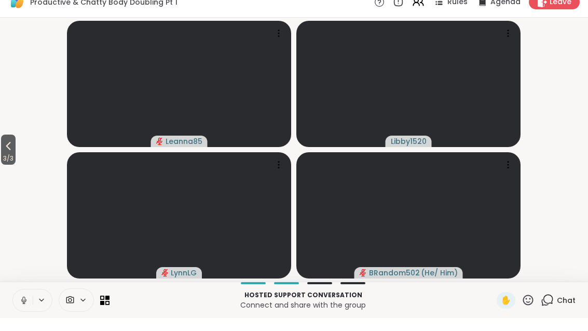
click at [14, 153] on icon at bounding box center [8, 159] width 12 height 12
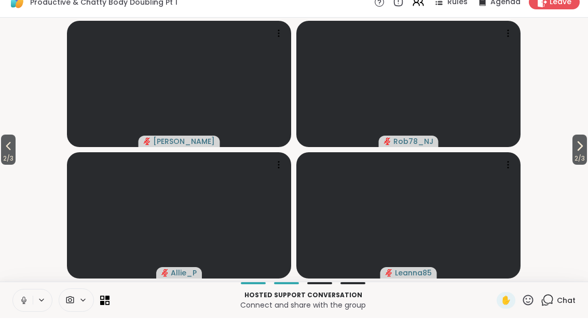
click at [5, 165] on span "2 / 3" at bounding box center [8, 171] width 15 height 12
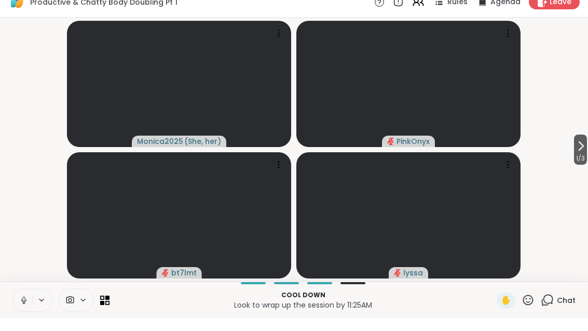
click at [581, 155] on icon at bounding box center [581, 159] width 4 height 8
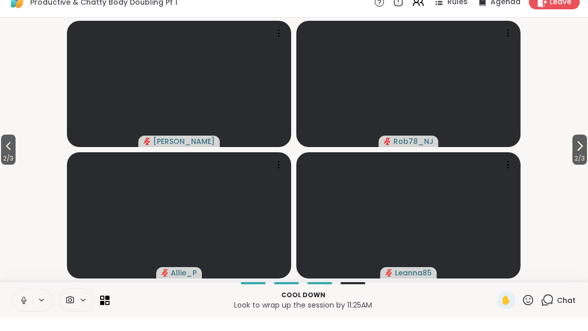
click at [576, 153] on icon at bounding box center [579, 159] width 12 height 12
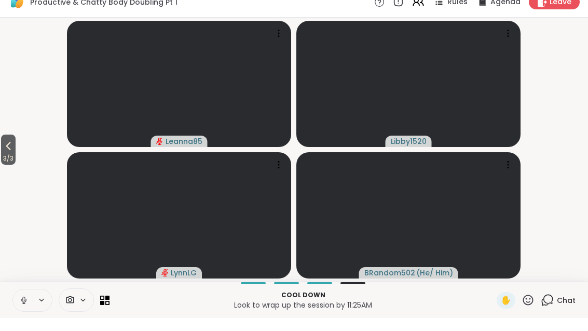
click at [554, 306] on icon at bounding box center [547, 312] width 13 height 13
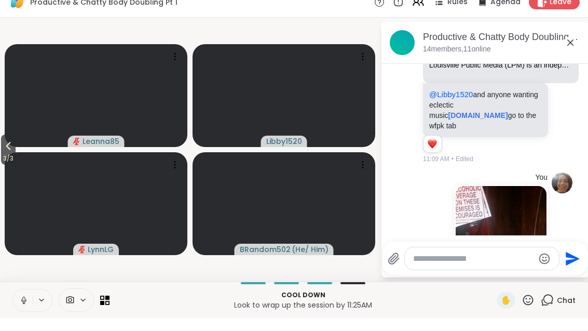
scroll to position [3345, 0]
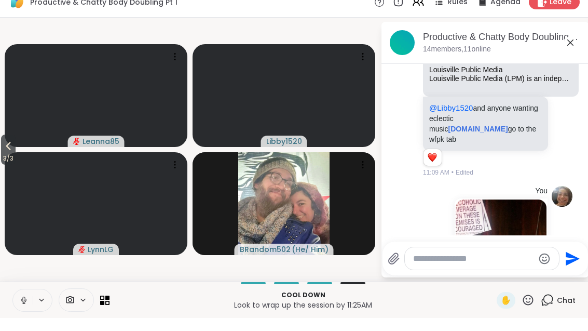
click at [574, 49] on icon at bounding box center [570, 55] width 12 height 12
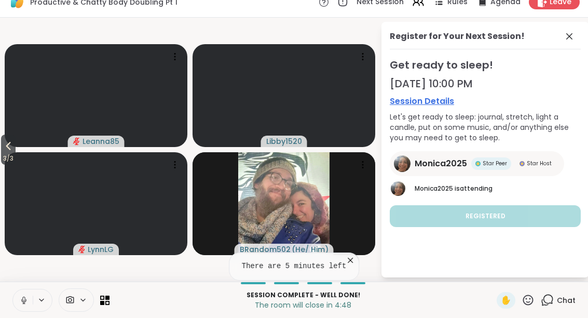
click at [577, 43] on span at bounding box center [570, 49] width 15 height 12
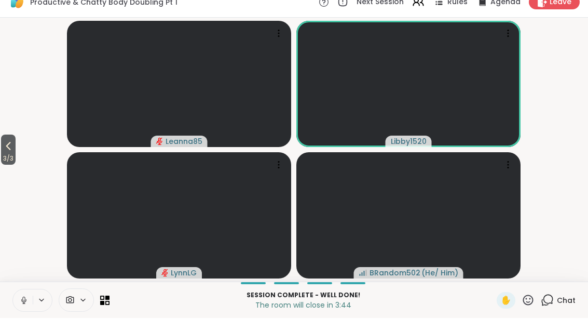
click at [8, 165] on span "3 / 3" at bounding box center [8, 171] width 15 height 12
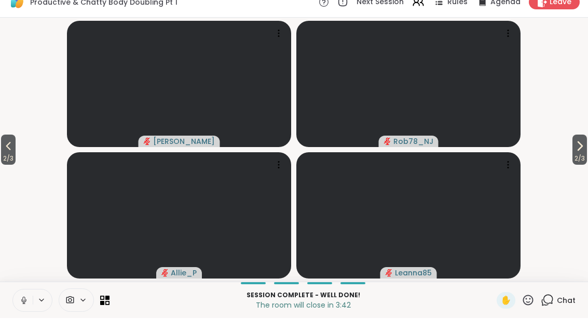
click at [7, 165] on span "2 / 3" at bounding box center [8, 171] width 15 height 12
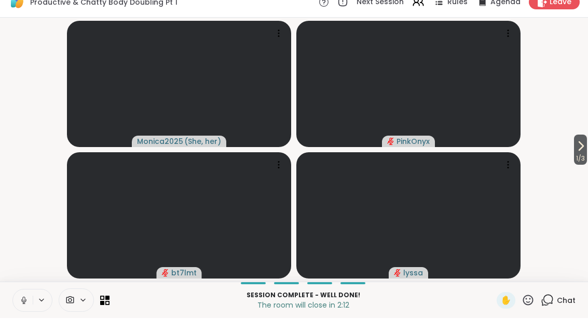
click at [584, 165] on span "1 / 3" at bounding box center [580, 171] width 13 height 12
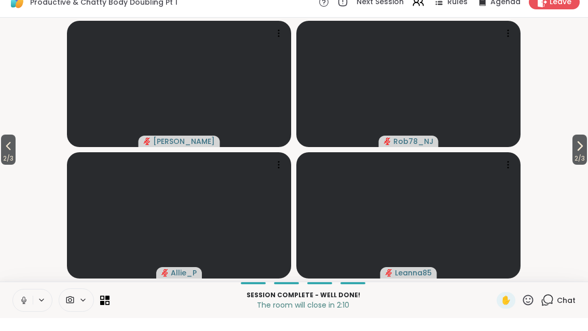
click at [572, 149] on button "2 / 3" at bounding box center [579, 162] width 15 height 30
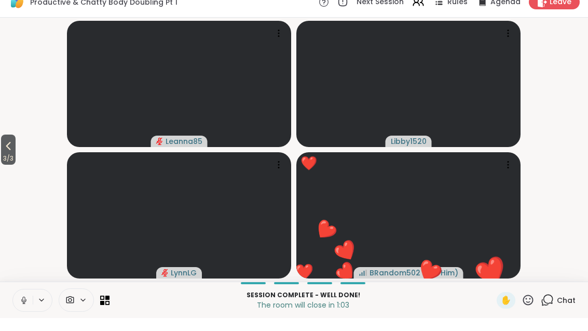
click at [108, 313] on icon at bounding box center [107, 315] width 4 height 4
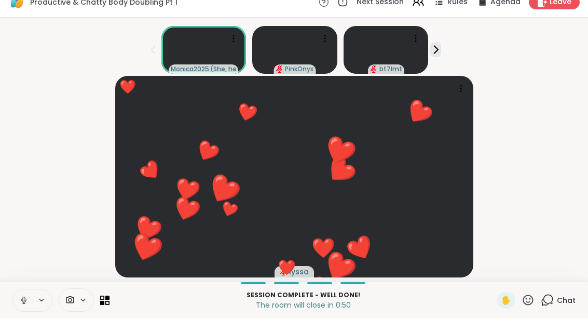
click at [113, 297] on div "Session Complete - well done! The room will close in 0:50 ✋ Chat" at bounding box center [294, 312] width 588 height 36
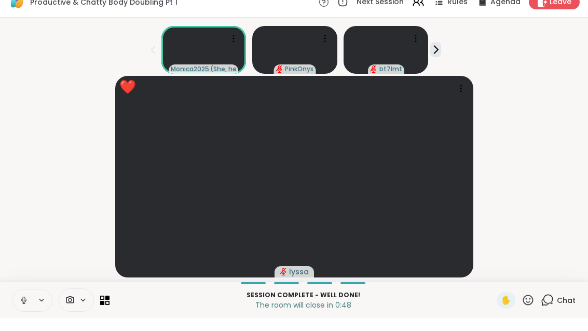
click at [101, 313] on icon at bounding box center [102, 315] width 4 height 4
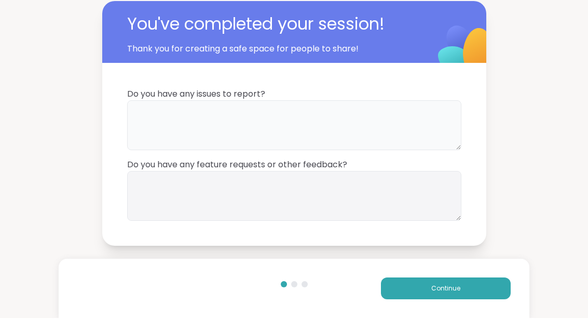
click at [325, 120] on textarea at bounding box center [294, 138] width 334 height 50
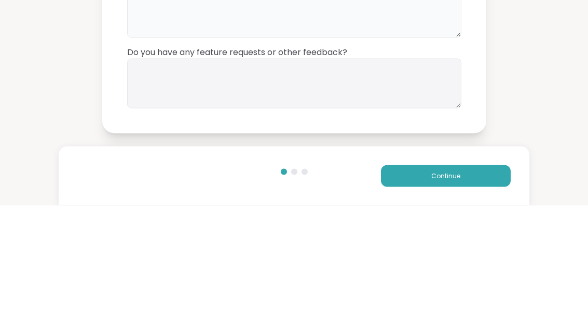
type textarea "**"
click at [326, 184] on textarea at bounding box center [294, 209] width 334 height 50
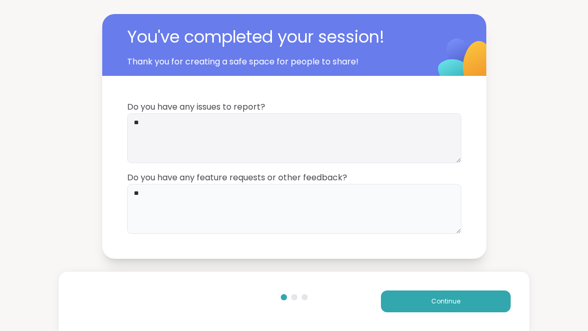
type textarea "**"
click at [492, 292] on button "Continue" at bounding box center [446, 301] width 130 height 22
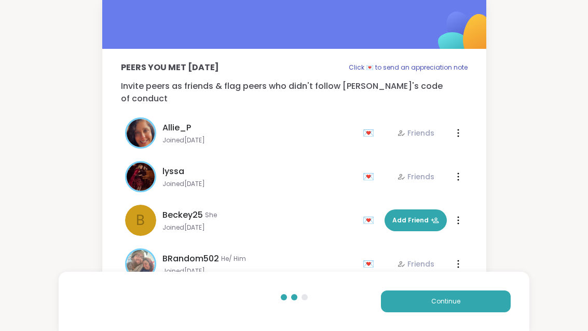
click at [486, 304] on button "Continue" at bounding box center [446, 301] width 130 height 22
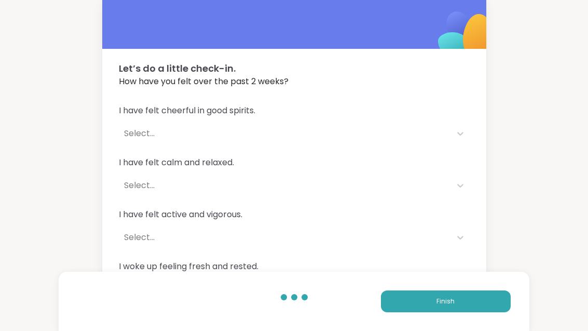
click at [491, 306] on button "Finish" at bounding box center [446, 301] width 130 height 22
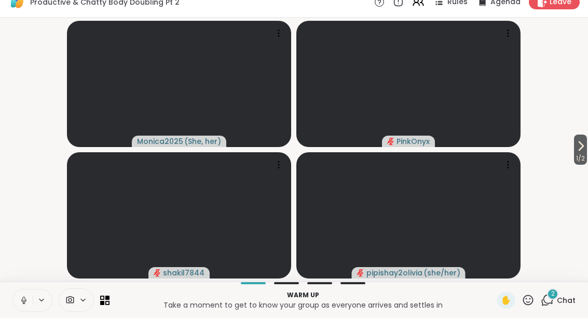
click at [551, 306] on icon at bounding box center [547, 312] width 13 height 13
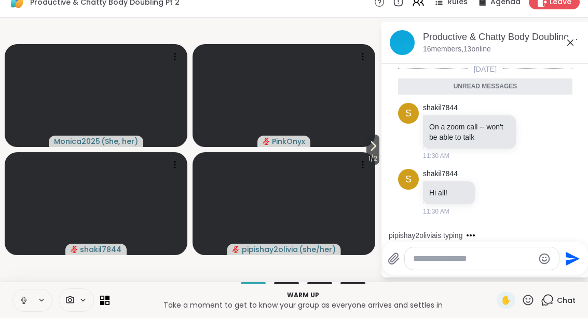
click at [532, 139] on icon at bounding box center [533, 144] width 9 height 10
click at [432, 123] on div "Select Reaction: Thumbs up" at bounding box center [428, 127] width 9 height 9
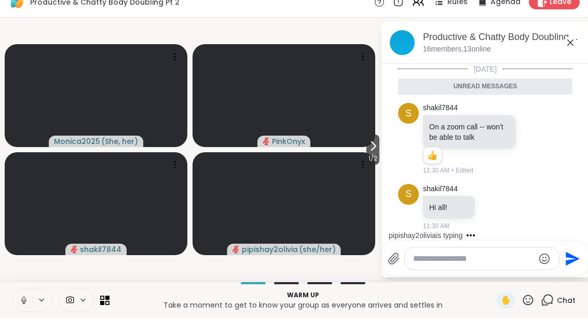
click at [373, 165] on span "1 / 2" at bounding box center [372, 171] width 13 height 12
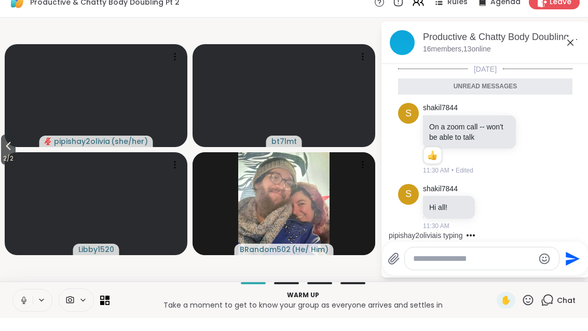
click at [5, 153] on icon at bounding box center [8, 159] width 12 height 12
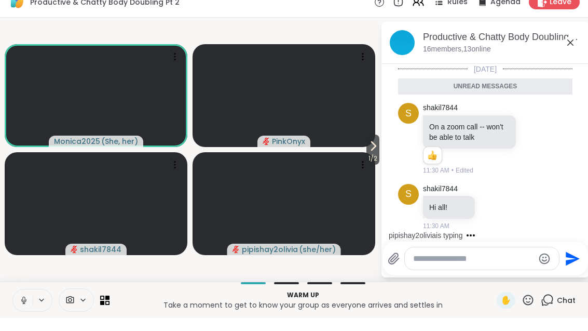
click at [567, 49] on icon at bounding box center [570, 55] width 12 height 12
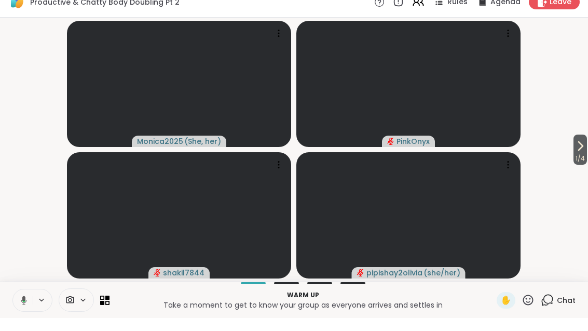
click at [582, 153] on icon at bounding box center [580, 159] width 12 height 12
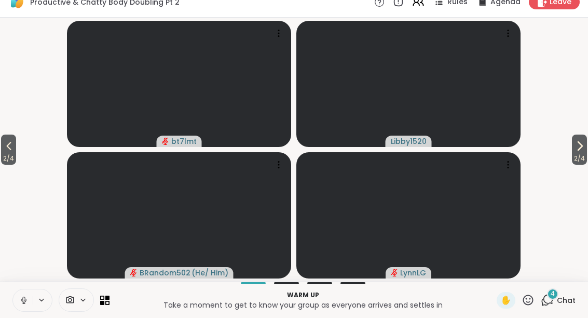
click at [2, 165] on span "2 / 4" at bounding box center [8, 171] width 15 height 12
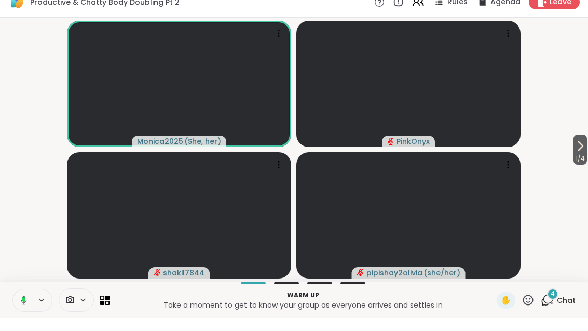
click at [580, 155] on icon at bounding box center [581, 159] width 4 height 8
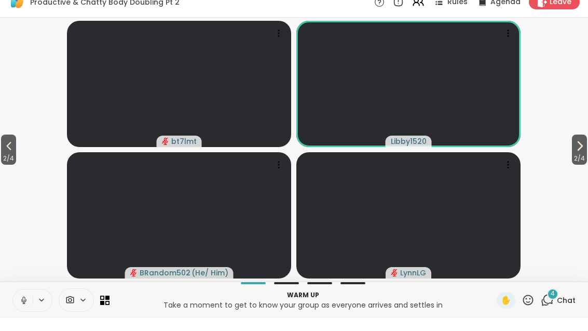
click at [579, 153] on icon at bounding box center [579, 159] width 12 height 12
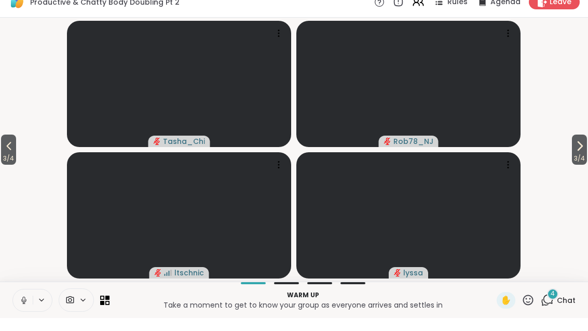
click at [584, 153] on icon at bounding box center [579, 159] width 12 height 12
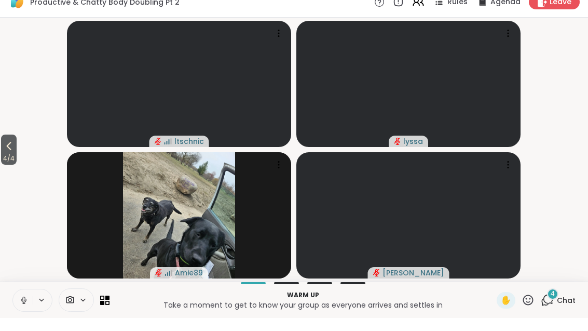
click at [8, 165] on span "4 / 4" at bounding box center [9, 171] width 16 height 12
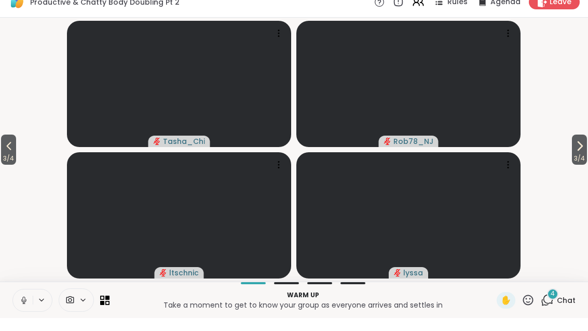
click at [556, 305] on div "4 Chat" at bounding box center [558, 313] width 35 height 17
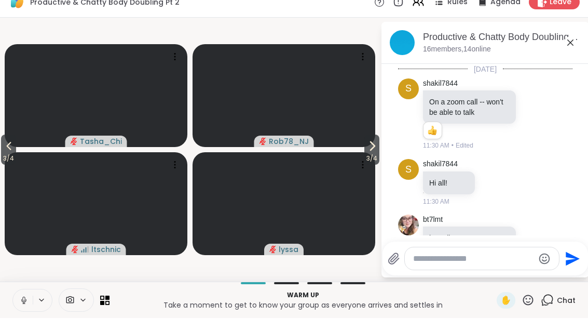
click at [5, 153] on icon at bounding box center [9, 159] width 12 height 12
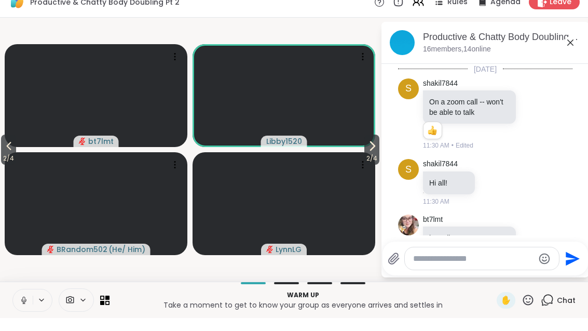
click at [5, 153] on icon at bounding box center [9, 159] width 12 height 12
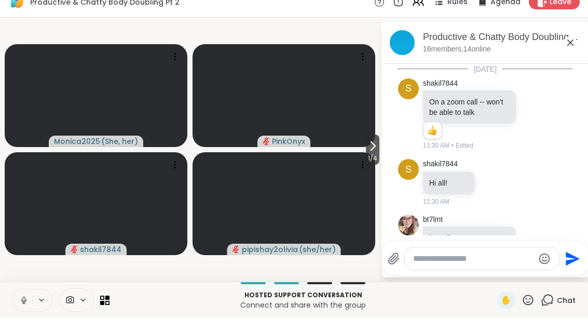
click at [375, 165] on span "1 / 4" at bounding box center [372, 171] width 13 height 12
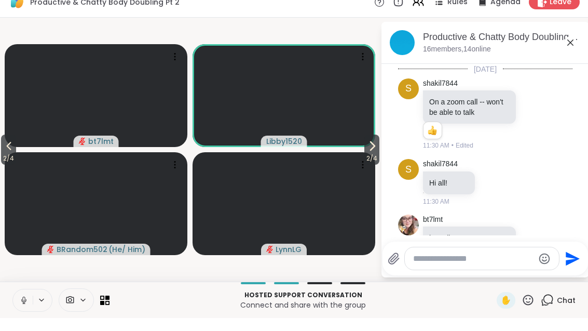
click at [375, 153] on icon at bounding box center [372, 159] width 12 height 12
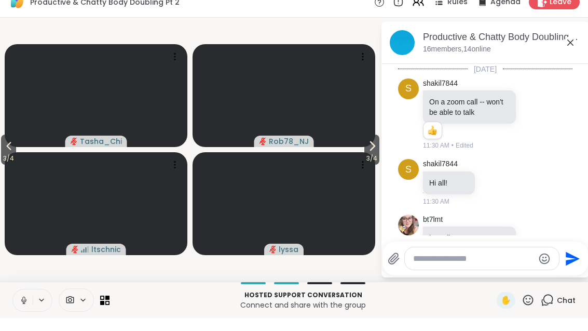
click at [379, 165] on span "3 / 4" at bounding box center [371, 171] width 15 height 12
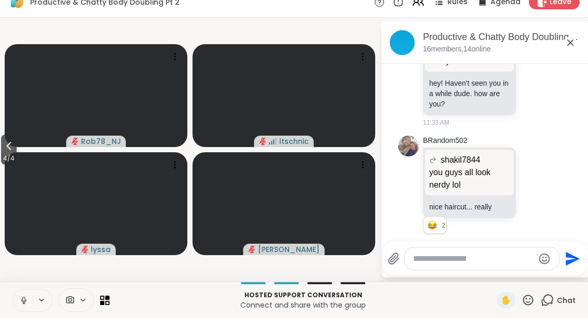
scroll to position [910, 0]
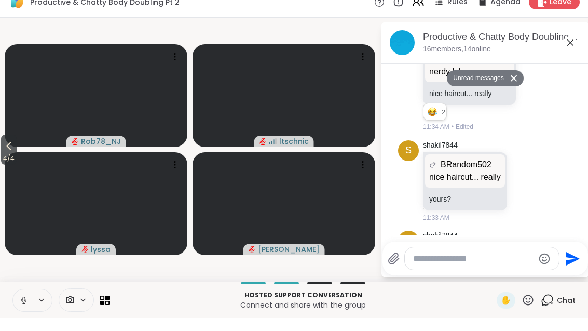
click at [569, 49] on icon at bounding box center [570, 55] width 12 height 12
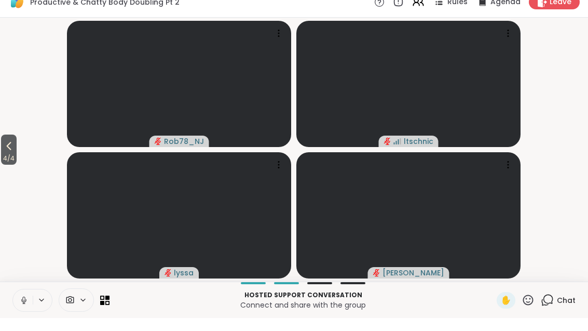
click at [10, 165] on span "4 / 4" at bounding box center [9, 171] width 16 height 12
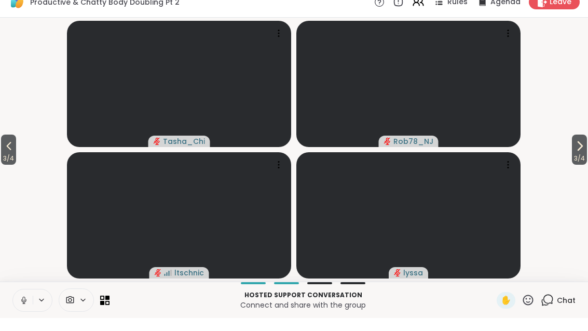
click at [6, 165] on span "3 / 4" at bounding box center [8, 171] width 15 height 12
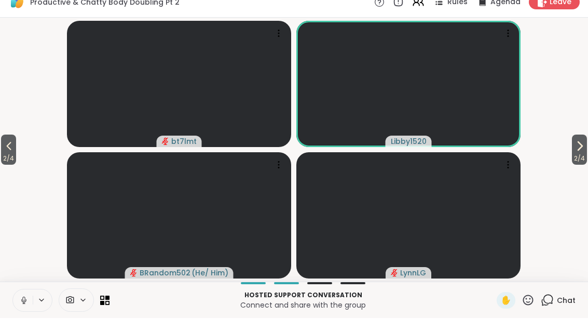
click at [16, 165] on span "2 / 4" at bounding box center [8, 171] width 15 height 12
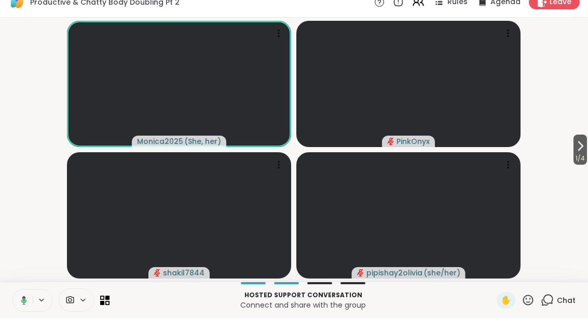
click at [586, 147] on button "1 / 4" at bounding box center [579, 162] width 13 height 30
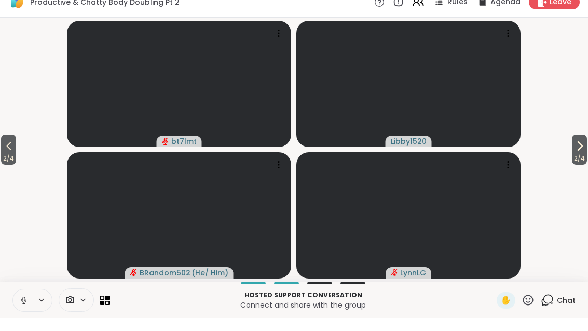
click at [586, 150] on button "2 / 4" at bounding box center [579, 162] width 15 height 30
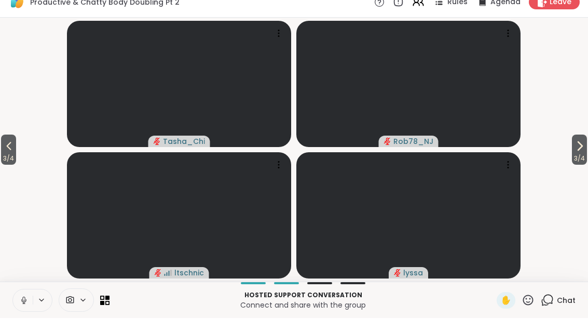
click at [8, 165] on span "3 / 4" at bounding box center [8, 171] width 15 height 12
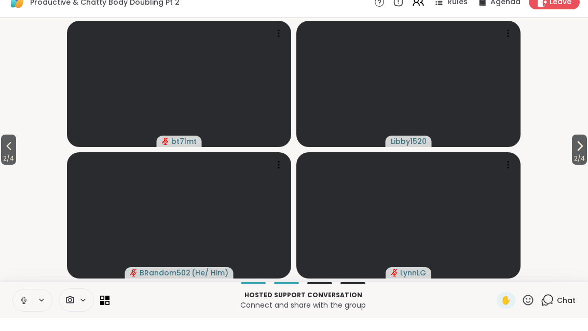
click at [16, 165] on span "2 / 4" at bounding box center [8, 171] width 15 height 12
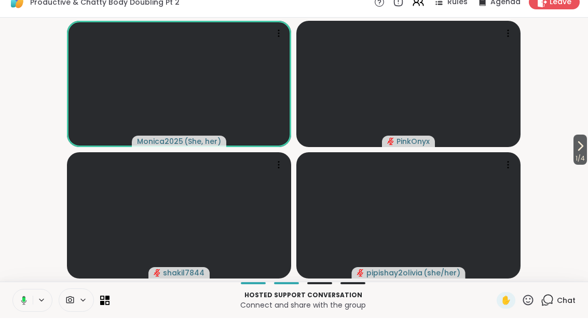
click at [579, 165] on span "1 / 4" at bounding box center [579, 171] width 13 height 12
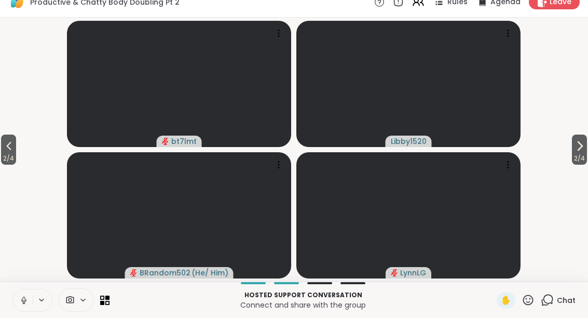
click at [584, 165] on span "2 / 4" at bounding box center [579, 171] width 15 height 12
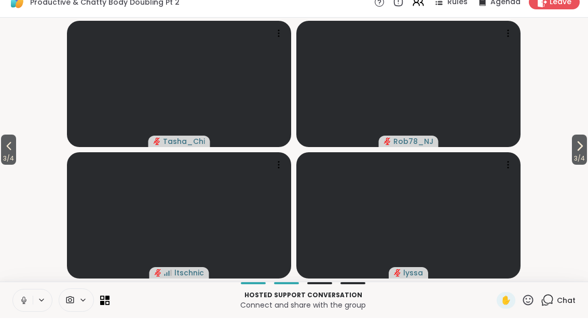
click at [580, 165] on span "3 / 4" at bounding box center [579, 171] width 15 height 12
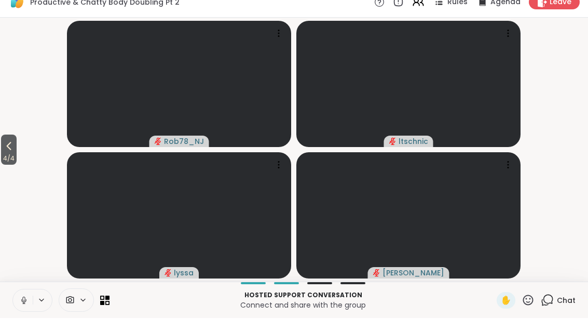
click at [9, 155] on icon at bounding box center [9, 159] width 5 height 8
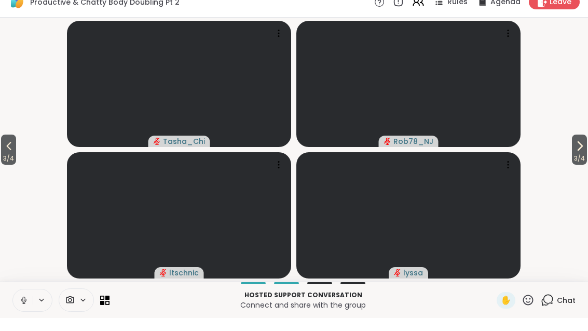
click at [7, 153] on icon at bounding box center [9, 159] width 12 height 12
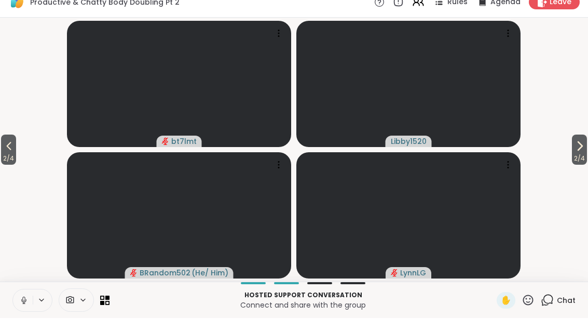
click at [6, 153] on icon at bounding box center [9, 159] width 12 height 12
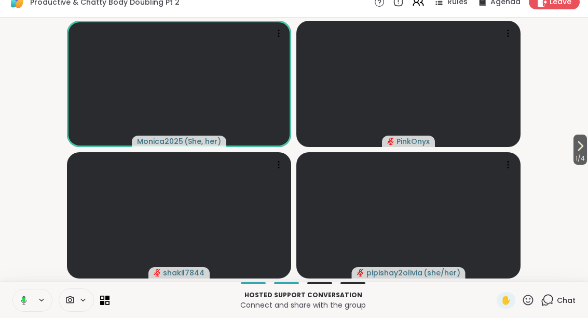
click at [458, 10] on span "Rules" at bounding box center [457, 15] width 20 height 10
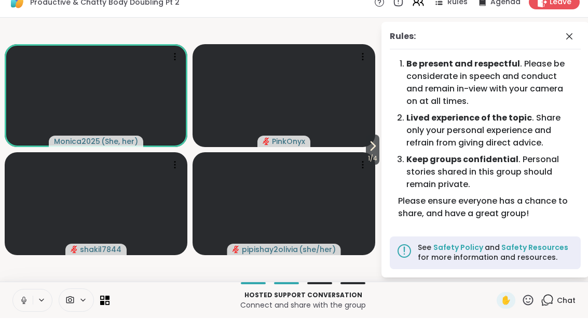
click at [385, 154] on div "Rules: Be present and respectful . Please be considerate in speech and conduct …" at bounding box center [485, 162] width 208 height 255
click at [577, 35] on div "Rules: Be present and respectful . Please be considerate in speech and conduct …" at bounding box center [485, 162] width 208 height 255
click at [565, 46] on div "Rules:" at bounding box center [485, 52] width 191 height 19
click at [576, 43] on span at bounding box center [570, 49] width 15 height 12
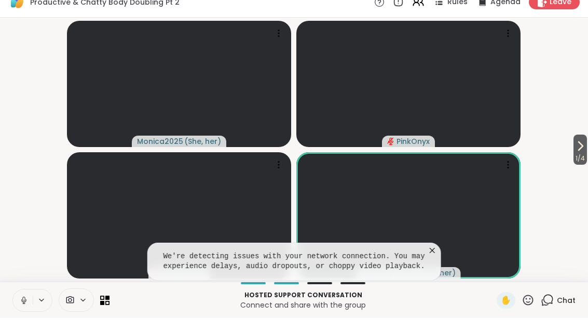
click at [434, 258] on icon at bounding box center [432, 263] width 10 height 10
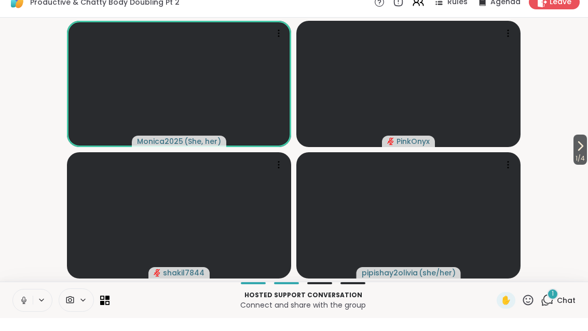
click at [587, 165] on span "1 / 4" at bounding box center [579, 171] width 13 height 12
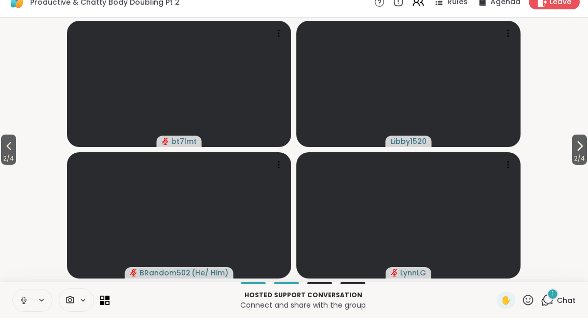
click at [553, 302] on span "1" at bounding box center [553, 306] width 2 height 9
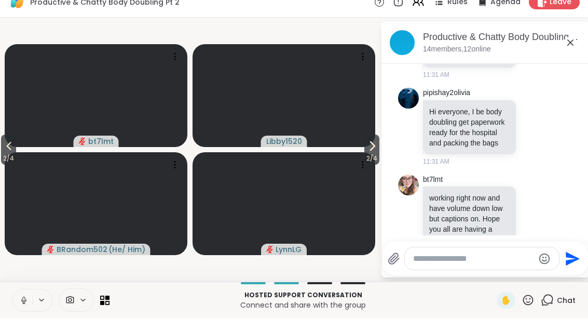
scroll to position [225, 0]
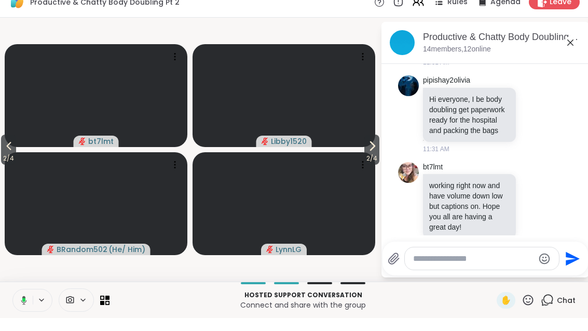
click at [374, 153] on icon at bounding box center [372, 159] width 12 height 12
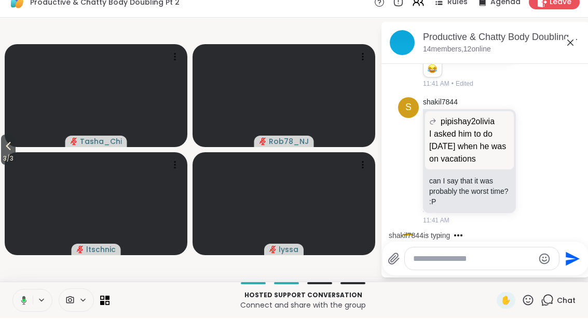
scroll to position [1538, 0]
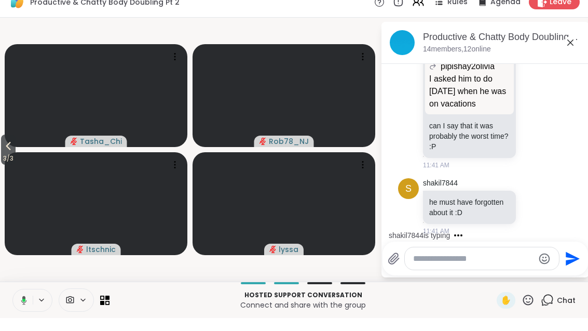
click at [9, 153] on icon at bounding box center [8, 159] width 12 height 12
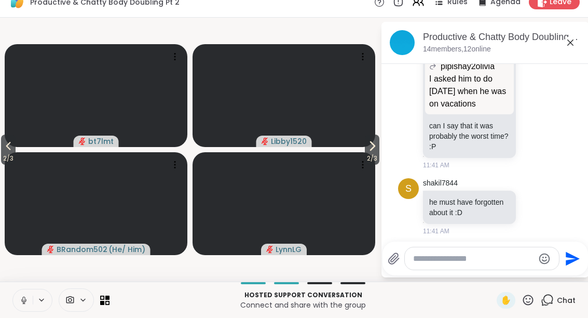
click at [21, 165] on video at bounding box center [96, 216] width 183 height 103
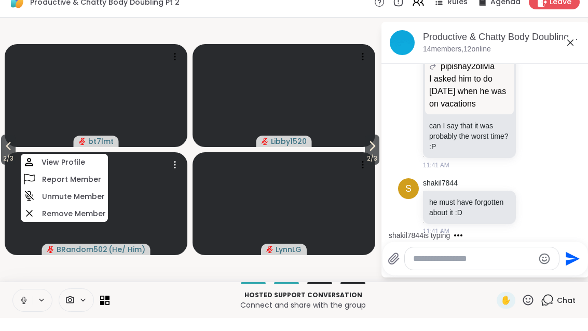
click at [7, 153] on icon at bounding box center [8, 159] width 12 height 12
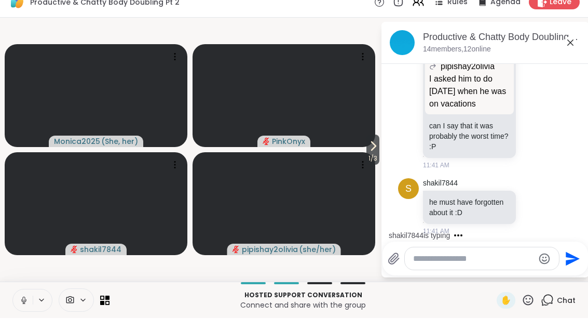
click at [367, 165] on span "1 / 3" at bounding box center [372, 171] width 13 height 12
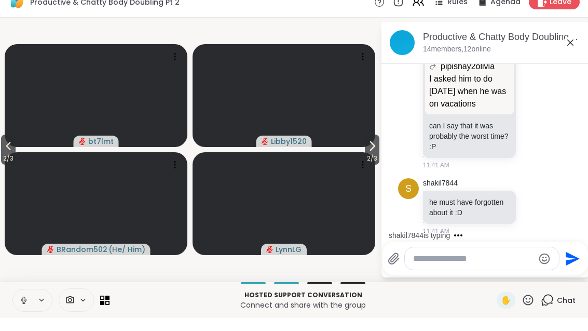
scroll to position [1614, 0]
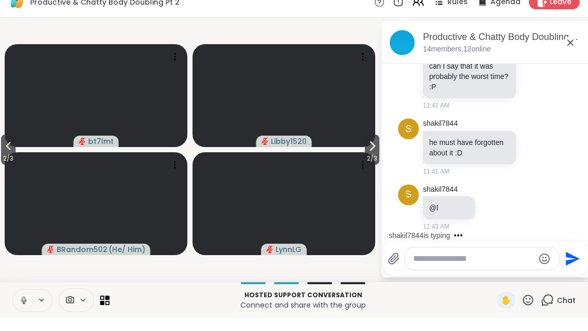
click at [366, 165] on span "2 / 3" at bounding box center [372, 171] width 15 height 12
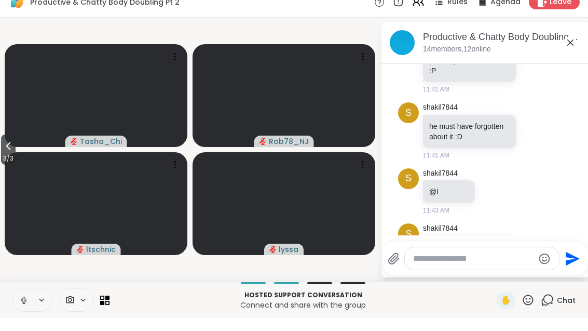
click at [3, 150] on button "3 / 3" at bounding box center [8, 162] width 15 height 30
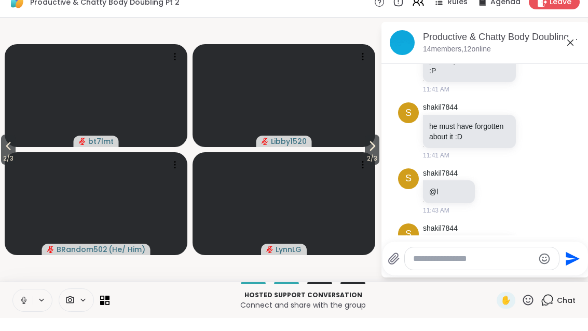
click at [8, 153] on icon at bounding box center [8, 159] width 12 height 12
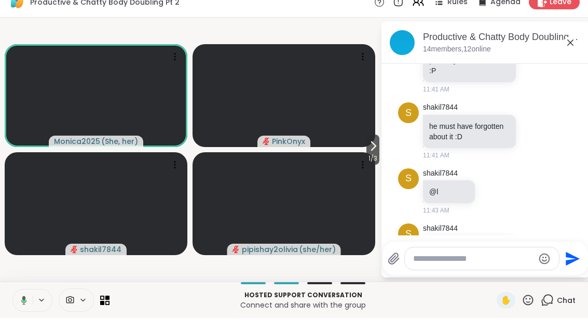
click at [372, 165] on span "1 / 3" at bounding box center [372, 171] width 13 height 12
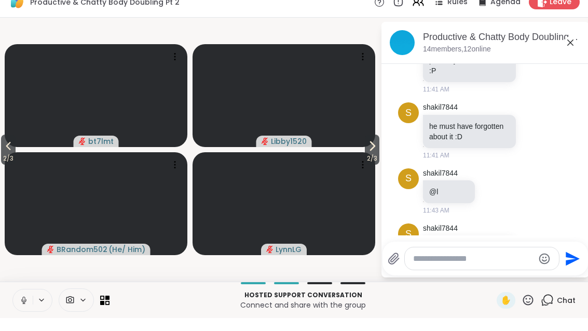
click at [372, 153] on icon at bounding box center [372, 159] width 12 height 12
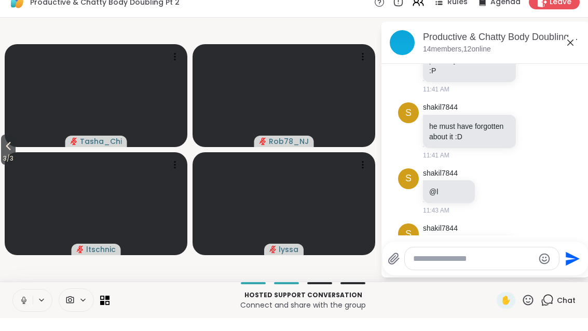
click at [4, 153] on icon at bounding box center [8, 159] width 12 height 12
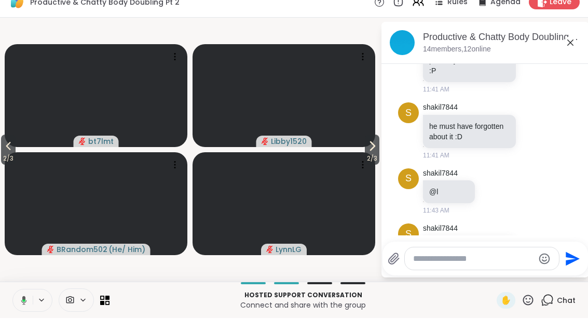
click at [6, 153] on icon at bounding box center [8, 159] width 12 height 12
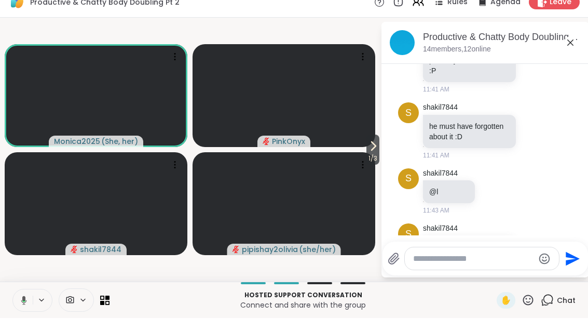
click at [575, 49] on icon at bounding box center [570, 55] width 12 height 12
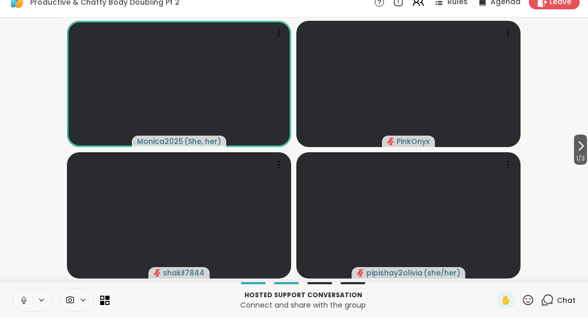
click at [558, 308] on span "Chat" at bounding box center [566, 313] width 19 height 10
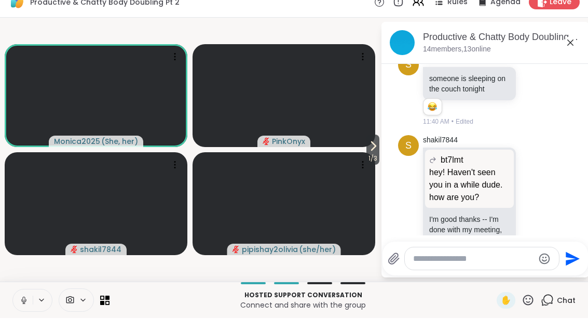
scroll to position [1120, 0]
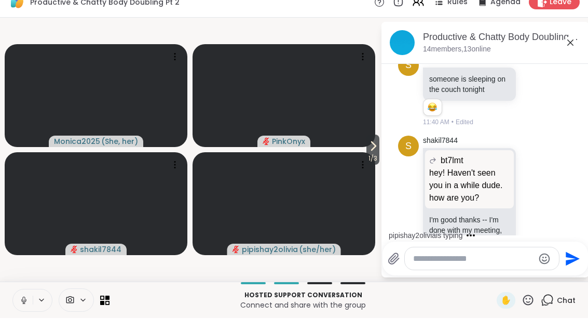
click at [369, 153] on icon at bounding box center [373, 159] width 12 height 12
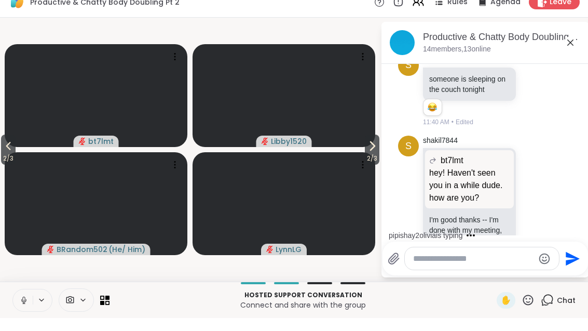
click at [369, 165] on span "2 / 3" at bounding box center [372, 171] width 15 height 12
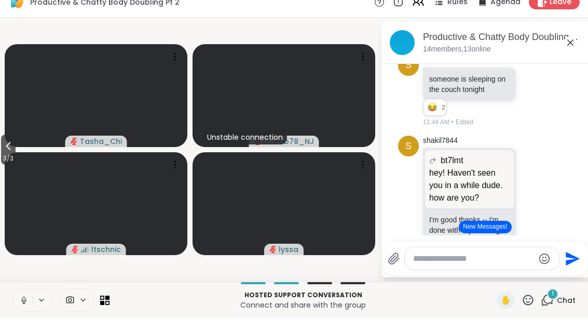
click at [560, 308] on span "Chat" at bounding box center [566, 313] width 19 height 10
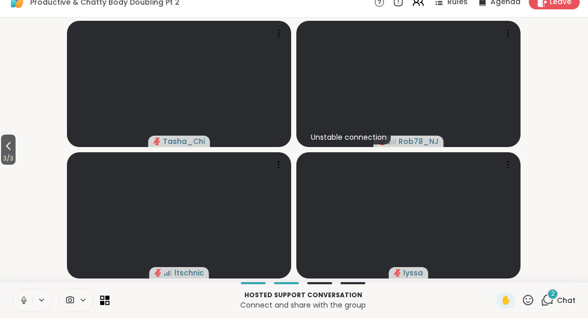
click at [556, 305] on div "2 Chat" at bounding box center [558, 313] width 35 height 17
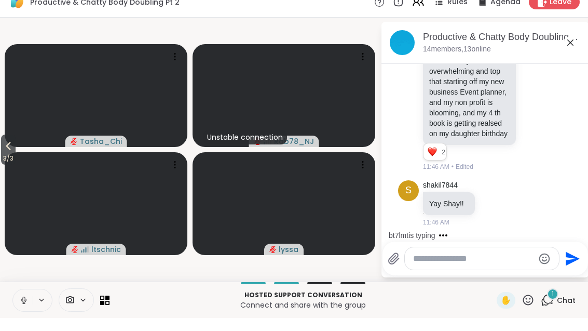
scroll to position [2037, 0]
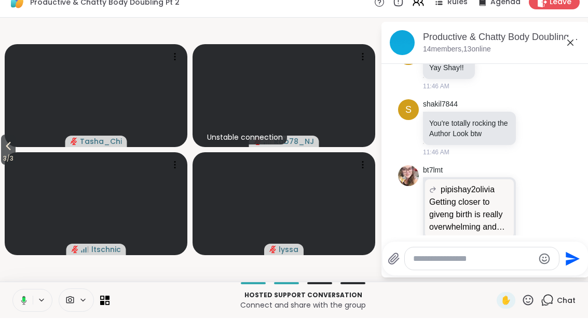
click at [7, 165] on span "3 / 3" at bounding box center [8, 171] width 15 height 12
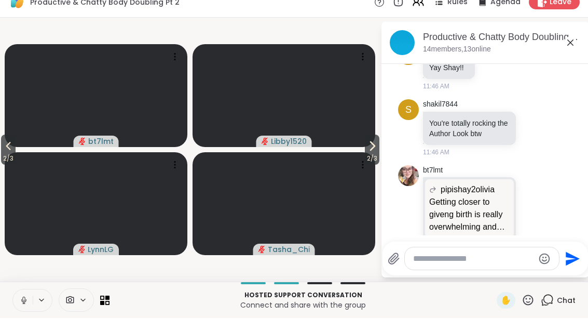
click at [16, 147] on button "2 / 3" at bounding box center [8, 162] width 15 height 30
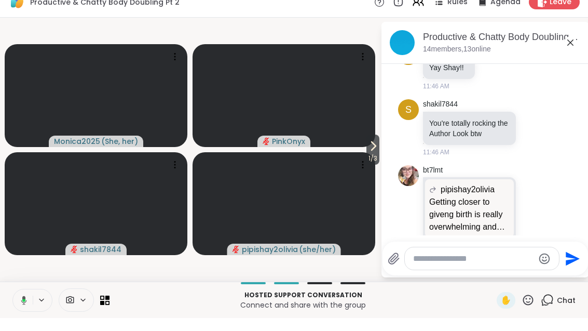
click at [369, 153] on icon at bounding box center [373, 159] width 12 height 12
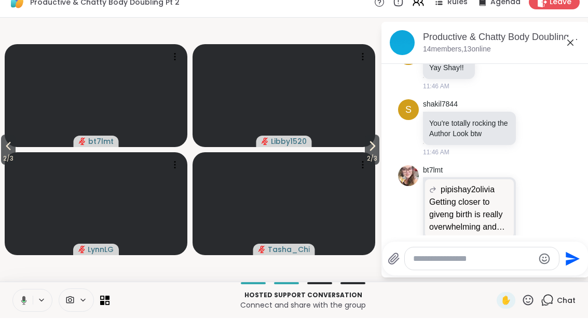
click at [372, 155] on icon at bounding box center [373, 159] width 4 height 8
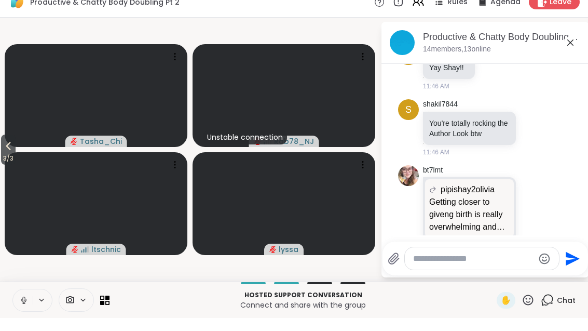
click at [5, 153] on icon at bounding box center [8, 159] width 12 height 12
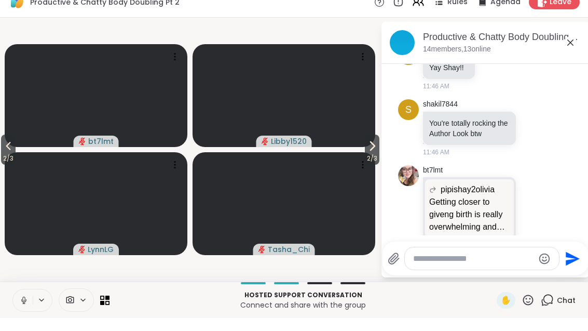
click at [16, 147] on button "2 / 3" at bounding box center [8, 162] width 15 height 30
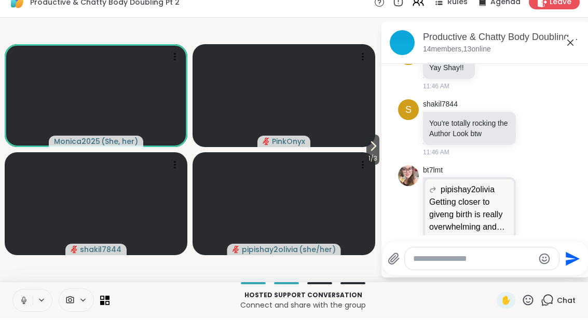
click at [372, 153] on icon at bounding box center [373, 159] width 12 height 12
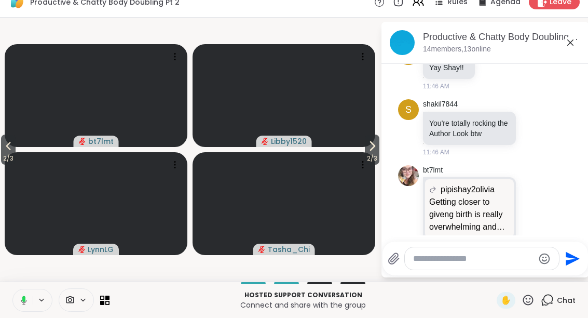
click at [365, 149] on button "2 / 3" at bounding box center [372, 162] width 15 height 30
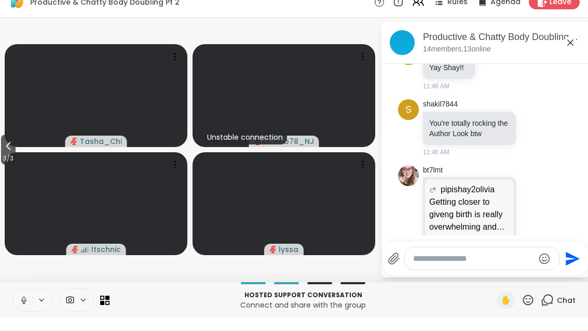
click at [2, 148] on button "3 / 3" at bounding box center [8, 162] width 15 height 30
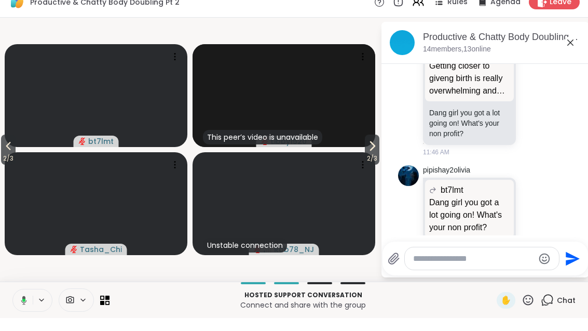
scroll to position [2188, 0]
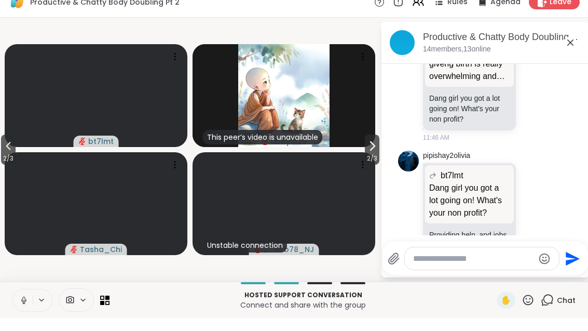
click at [372, 165] on span "2 / 3" at bounding box center [372, 171] width 15 height 12
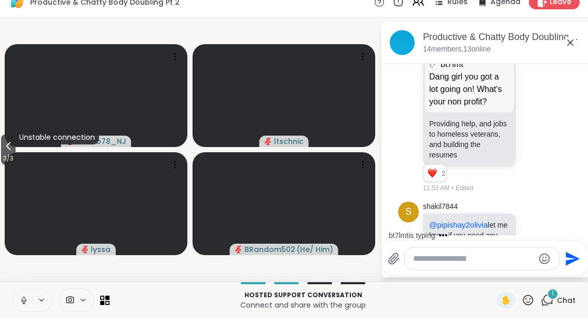
scroll to position [2414, 0]
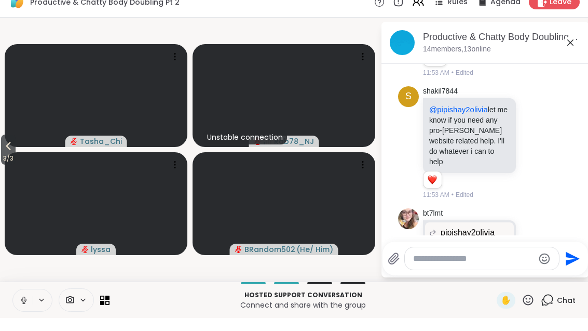
click at [3, 151] on button "3 / 3" at bounding box center [8, 162] width 15 height 30
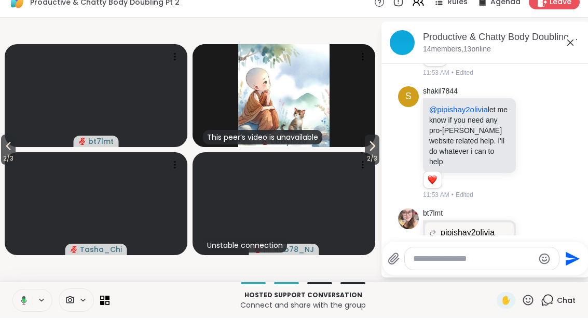
click at [2, 165] on span "2 / 3" at bounding box center [8, 171] width 15 height 12
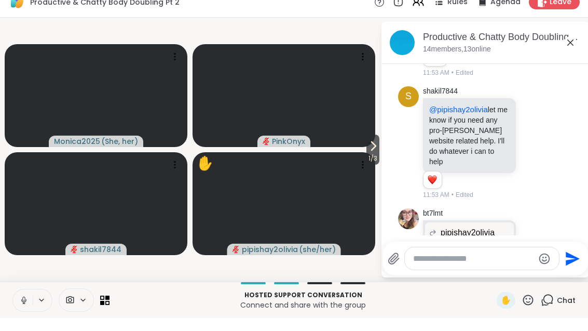
click at [375, 153] on icon at bounding box center [373, 159] width 12 height 12
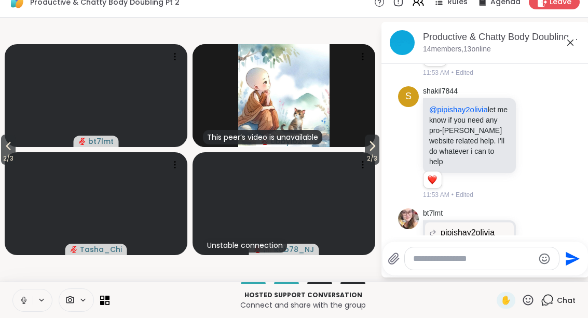
click at [373, 165] on span "2 / 3" at bounding box center [372, 171] width 15 height 12
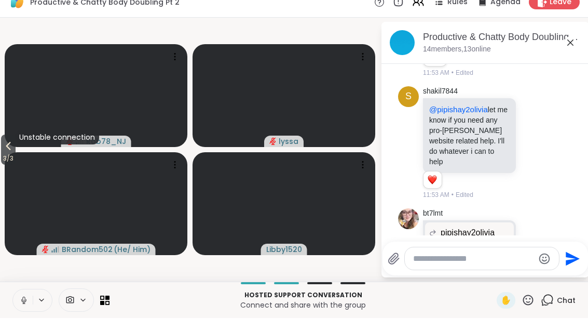
click at [13, 165] on span "3 / 3" at bounding box center [8, 171] width 15 height 12
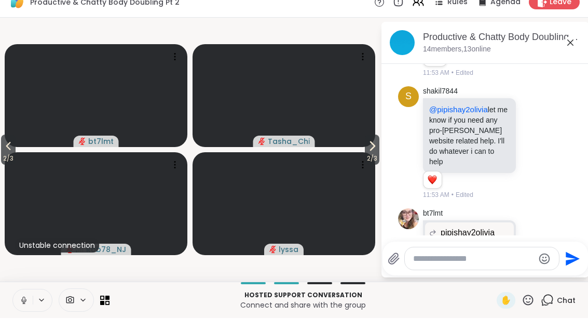
click at [3, 147] on button "2 / 3" at bounding box center [8, 162] width 15 height 30
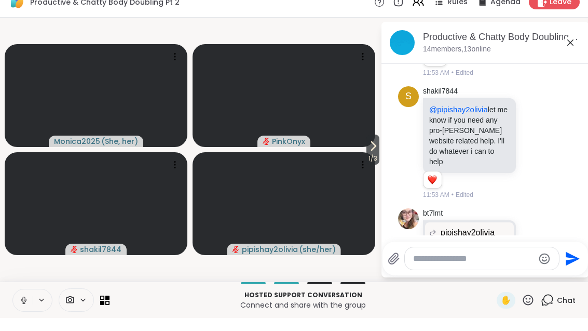
click at [378, 165] on span "1 / 3" at bounding box center [372, 171] width 13 height 12
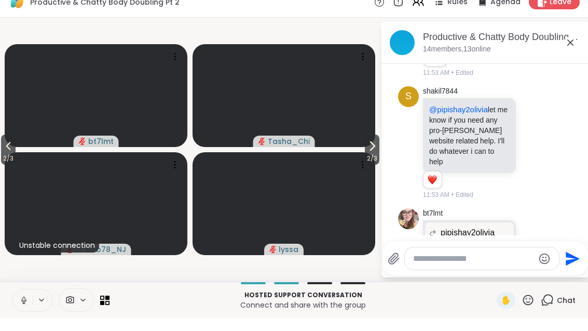
click at [370, 153] on icon at bounding box center [372, 159] width 12 height 12
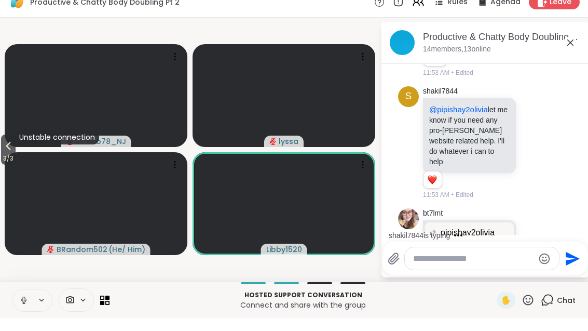
click at [9, 155] on icon at bounding box center [8, 159] width 5 height 8
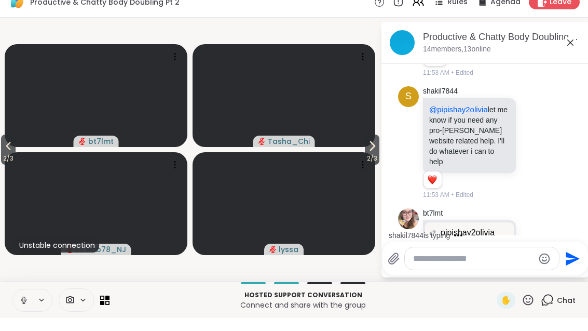
scroll to position [2490, 0]
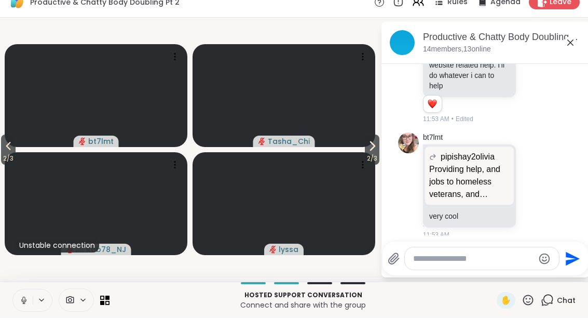
click at [5, 165] on span "2 / 3" at bounding box center [8, 171] width 15 height 12
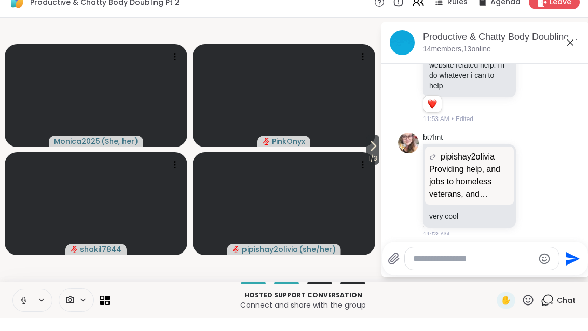
click at [376, 153] on icon at bounding box center [373, 159] width 12 height 12
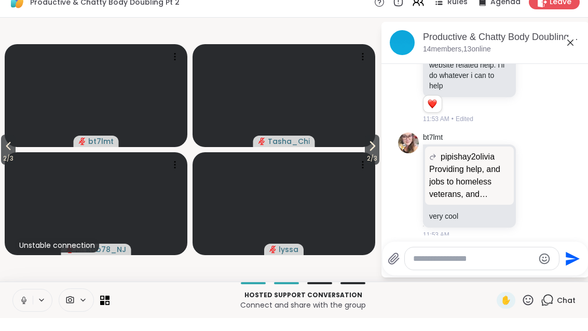
click at [371, 165] on span "2 / 3" at bounding box center [372, 171] width 15 height 12
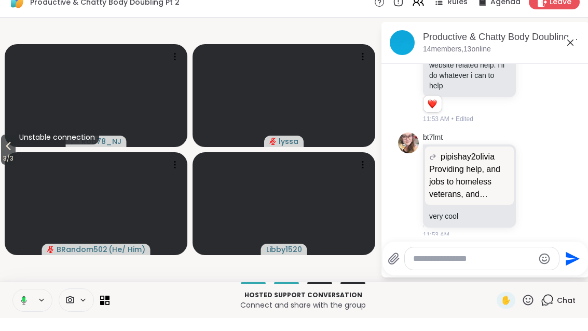
click at [3, 149] on button "3 / 3" at bounding box center [8, 162] width 15 height 30
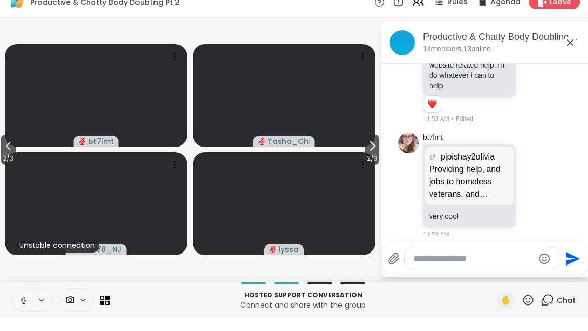
click at [368, 153] on icon at bounding box center [372, 159] width 12 height 12
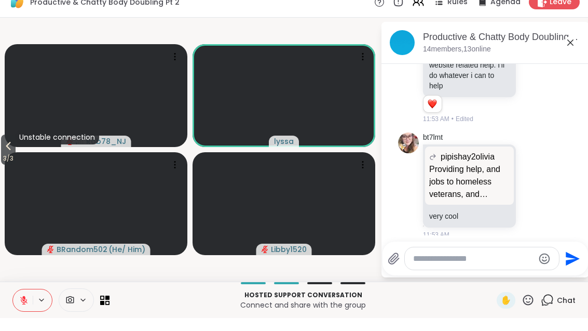
click at [475, 266] on textarea "Type your message" at bounding box center [473, 271] width 121 height 10
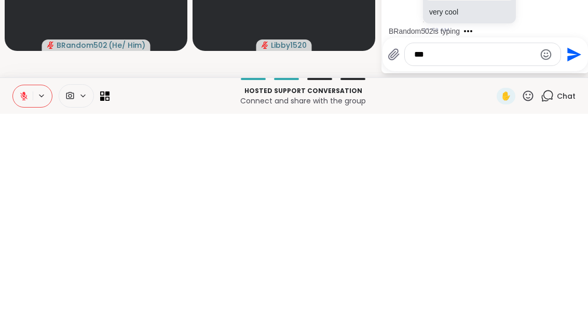
type textarea "***"
click at [582, 259] on button "Send" at bounding box center [572, 270] width 23 height 23
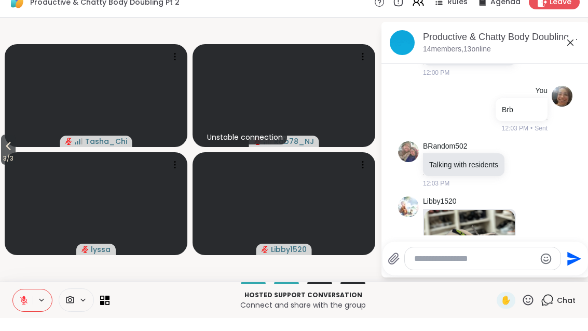
scroll to position [2732, 0]
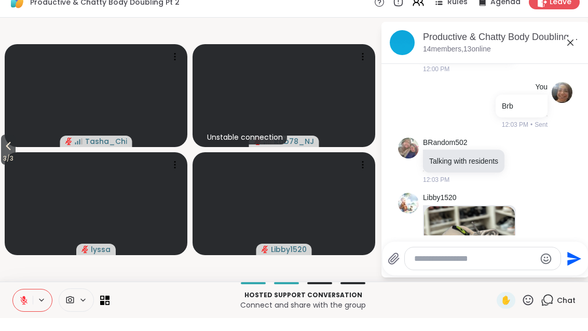
click at [476, 219] on img at bounding box center [469, 311] width 91 height 185
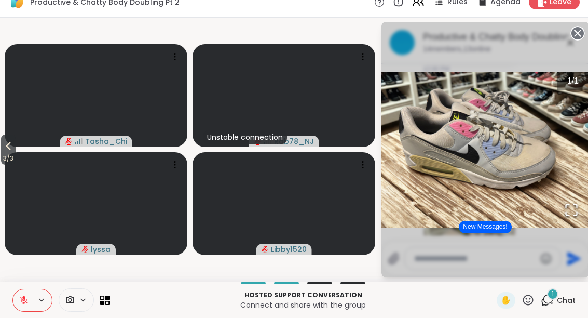
click at [578, 40] on circle at bounding box center [577, 46] width 12 height 12
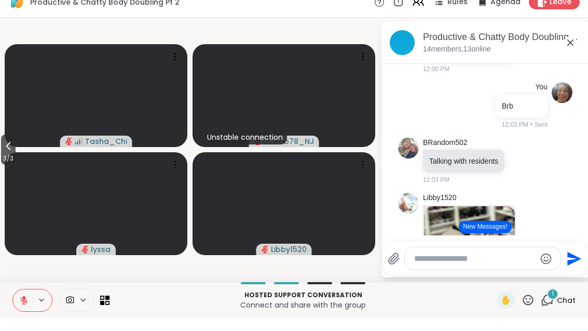
click at [2, 165] on span "3 / 3" at bounding box center [8, 171] width 15 height 12
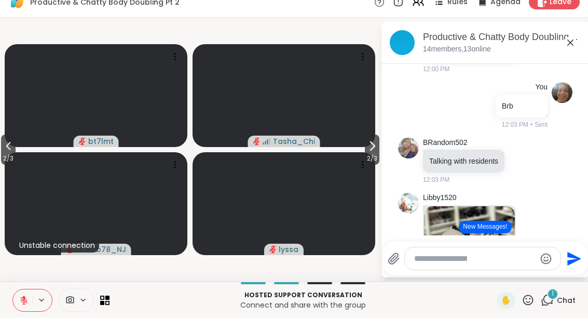
click at [4, 165] on span "2 / 3" at bounding box center [8, 171] width 15 height 12
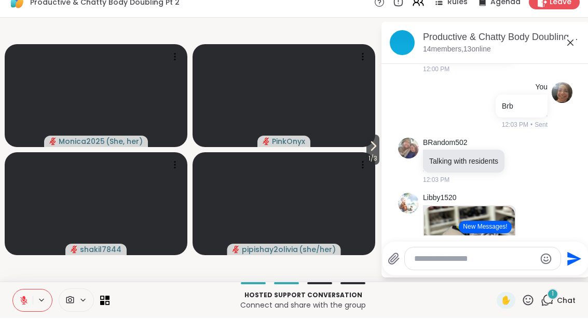
click at [366, 148] on button "1 / 3" at bounding box center [372, 162] width 13 height 30
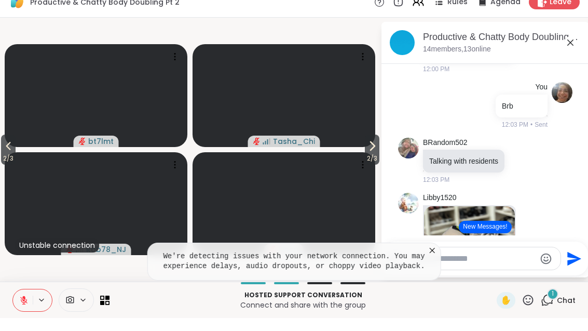
click at [377, 149] on button "2 / 3" at bounding box center [372, 162] width 15 height 30
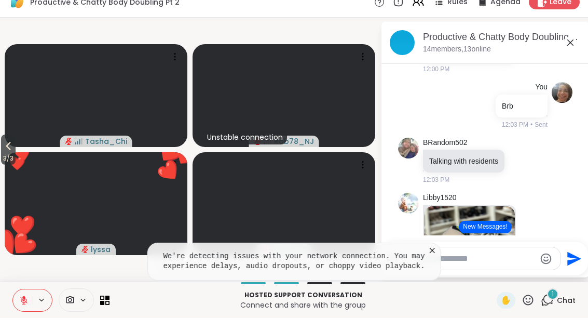
click at [427, 264] on pre "We're detecting issues with your network connection. You may experience delays,…" at bounding box center [294, 274] width 268 height 20
click at [494, 234] on button "New Messages!" at bounding box center [485, 240] width 52 height 12
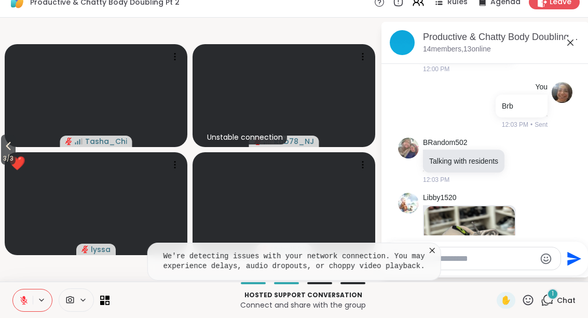
scroll to position [3002, 0]
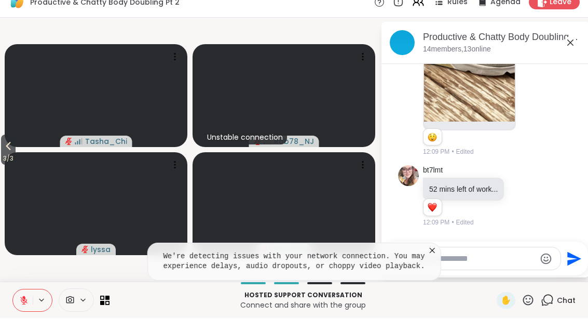
click at [436, 258] on icon at bounding box center [432, 263] width 10 height 10
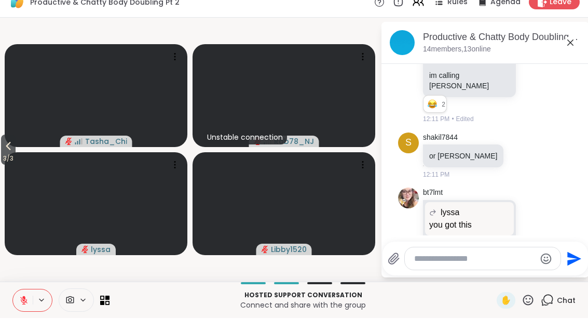
scroll to position [3442, 0]
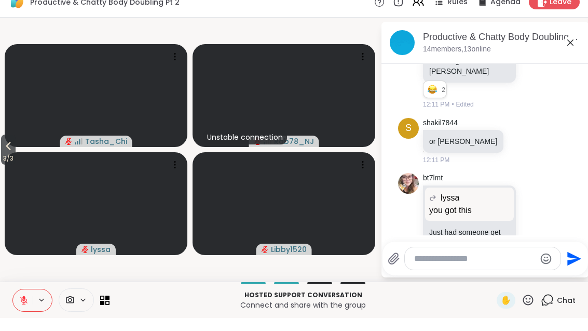
click at [3, 152] on button "3 / 3" at bounding box center [8, 162] width 15 height 30
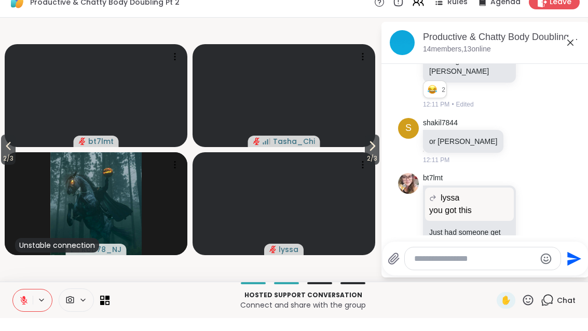
click at [372, 165] on span "2 / 3" at bounding box center [372, 171] width 15 height 12
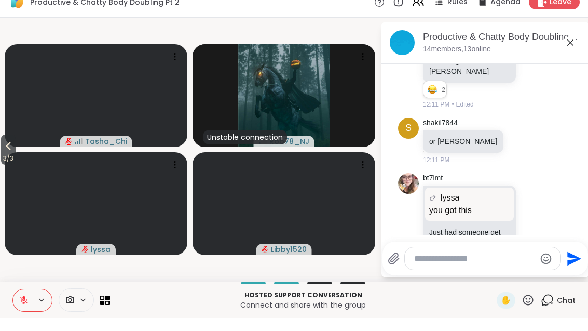
click at [7, 165] on span "3 / 3" at bounding box center [8, 171] width 15 height 12
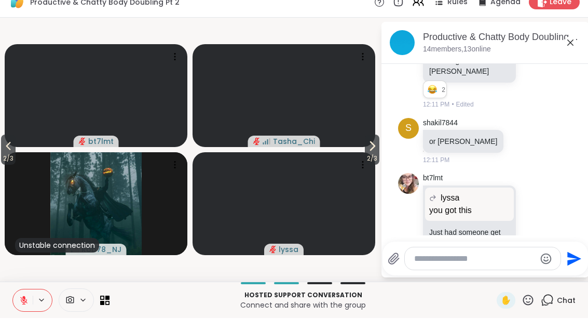
click at [4, 165] on span "2 / 3" at bounding box center [8, 171] width 15 height 12
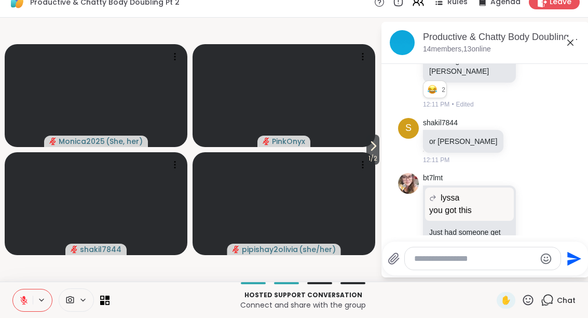
scroll to position [3569, 0]
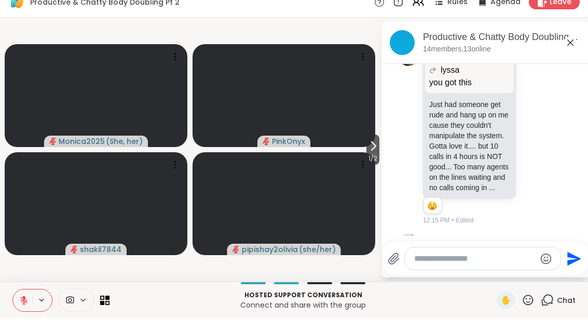
click at [369, 153] on icon at bounding box center [373, 159] width 12 height 12
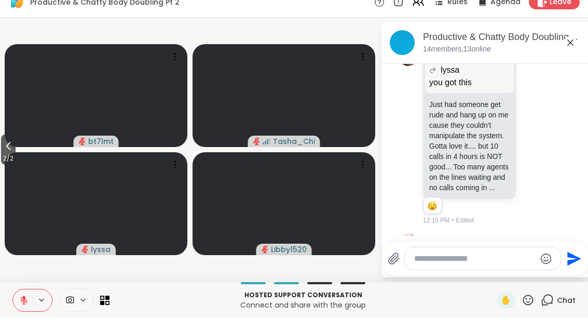
click at [4, 153] on icon at bounding box center [8, 159] width 12 height 12
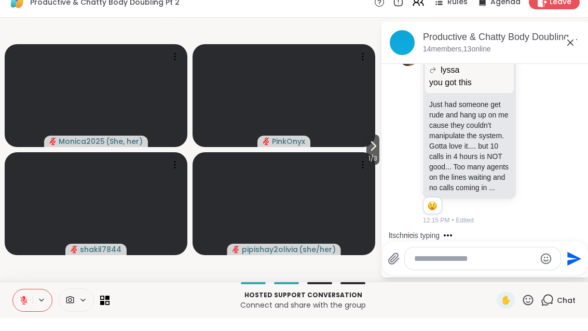
scroll to position [3635, 0]
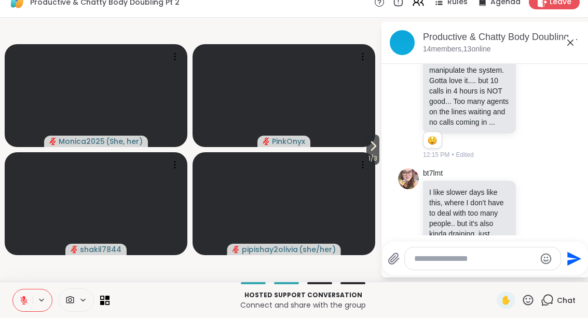
click at [24, 309] on icon at bounding box center [23, 312] width 7 height 7
click at [371, 165] on span "1 / 3" at bounding box center [372, 171] width 13 height 12
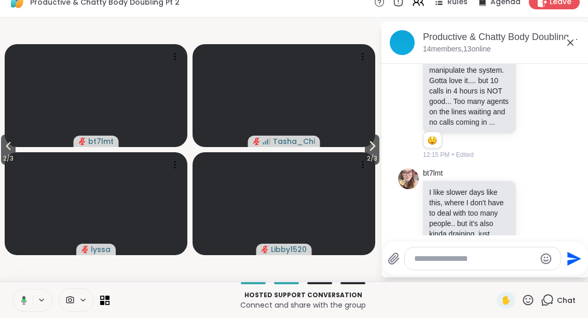
click at [372, 153] on icon at bounding box center [372, 159] width 12 height 12
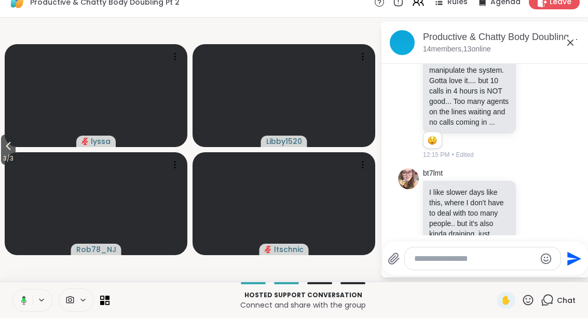
click at [10, 153] on icon at bounding box center [8, 159] width 12 height 12
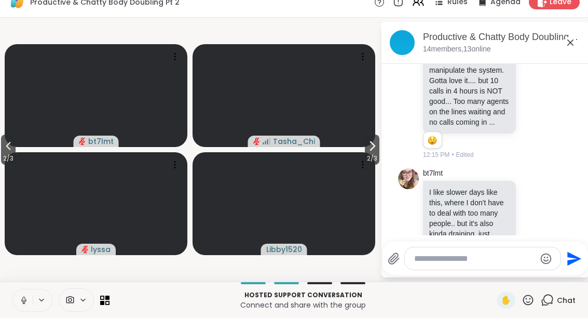
click at [12, 153] on icon at bounding box center [8, 159] width 12 height 12
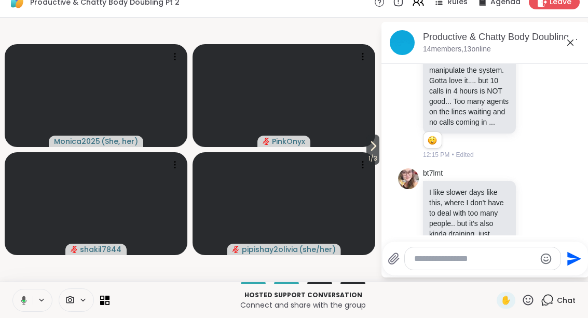
click at [375, 153] on icon at bounding box center [373, 159] width 12 height 12
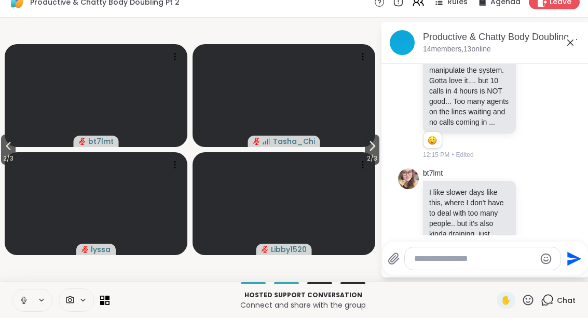
click at [379, 147] on button "2 / 3" at bounding box center [372, 162] width 15 height 30
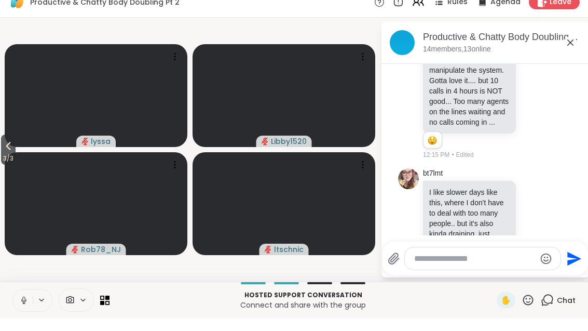
click at [9, 155] on icon at bounding box center [8, 159] width 5 height 8
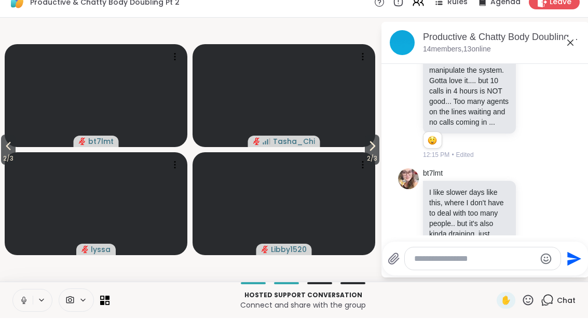
click at [2, 165] on span "2 / 3" at bounding box center [8, 171] width 15 height 12
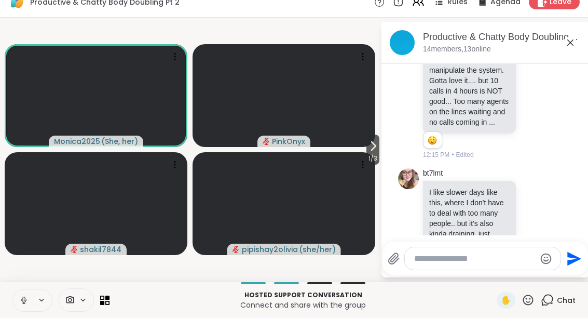
click at [372, 155] on icon at bounding box center [374, 159] width 4 height 8
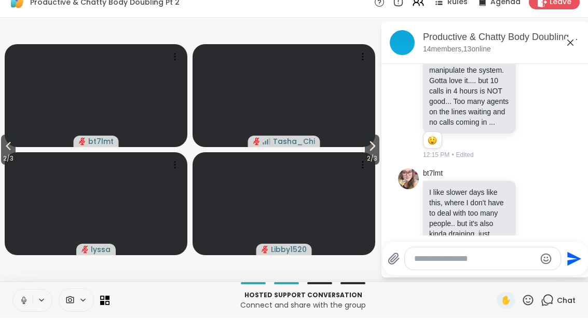
click at [365, 149] on button "2 / 3" at bounding box center [372, 162] width 15 height 30
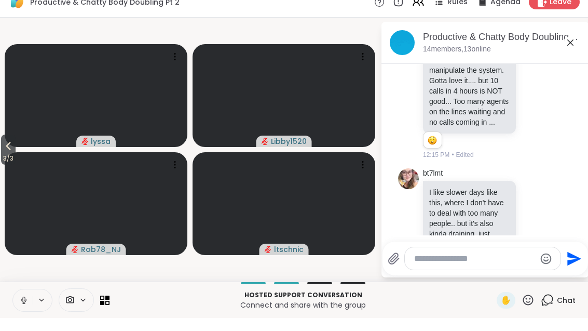
click at [35, 308] on button at bounding box center [42, 312] width 19 height 9
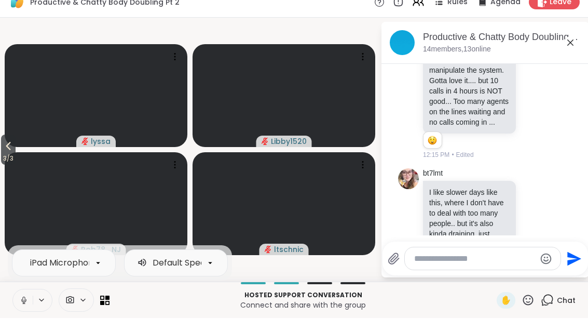
click at [25, 308] on button at bounding box center [23, 313] width 20 height 22
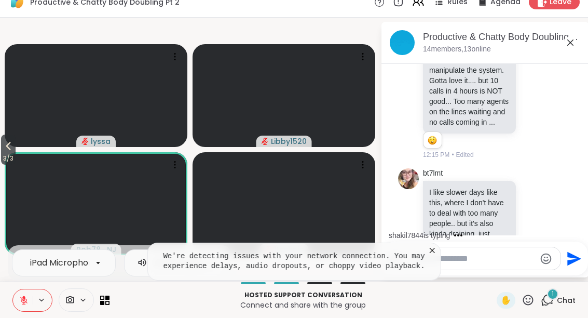
scroll to position [3700, 0]
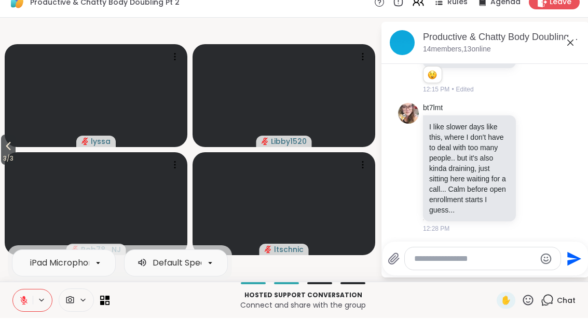
click at [9, 165] on span "3 / 3" at bounding box center [8, 171] width 15 height 12
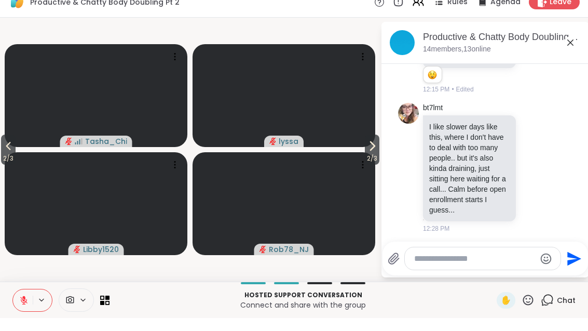
click at [31, 303] on button at bounding box center [23, 313] width 20 height 22
click at [9, 153] on icon at bounding box center [8, 159] width 12 height 12
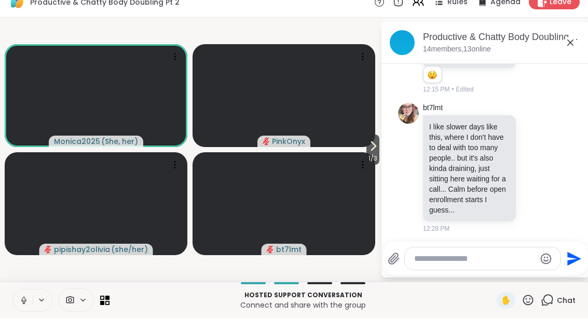
click at [367, 153] on icon at bounding box center [373, 159] width 12 height 12
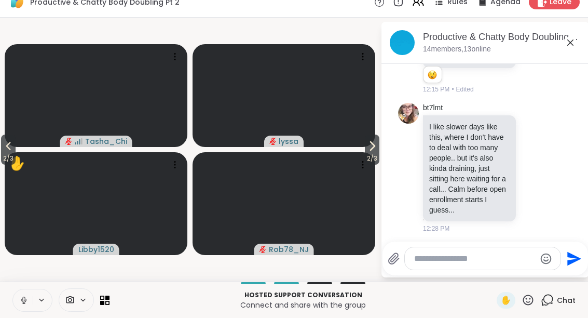
click at [377, 153] on icon at bounding box center [372, 159] width 12 height 12
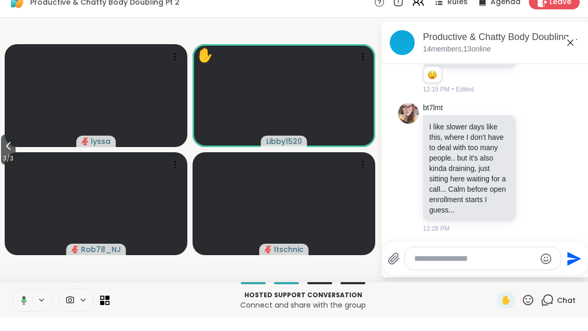
click at [8, 165] on span "3 / 3" at bounding box center [8, 171] width 15 height 12
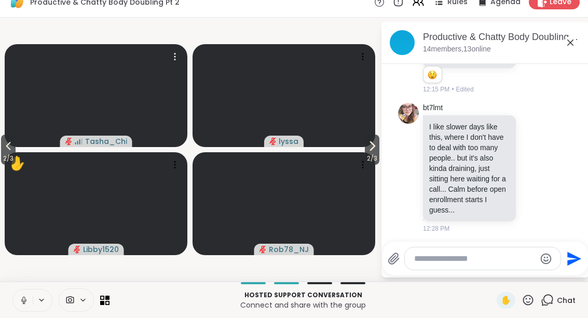
click at [21, 145] on video at bounding box center [96, 108] width 183 height 103
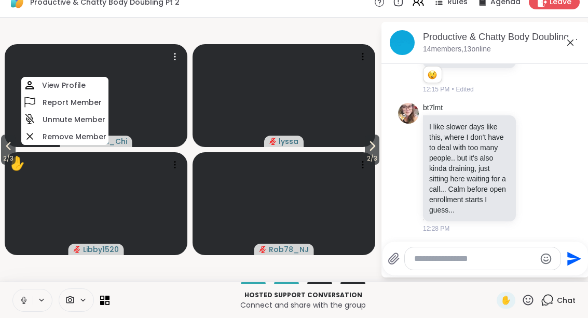
click at [9, 153] on icon at bounding box center [8, 159] width 12 height 12
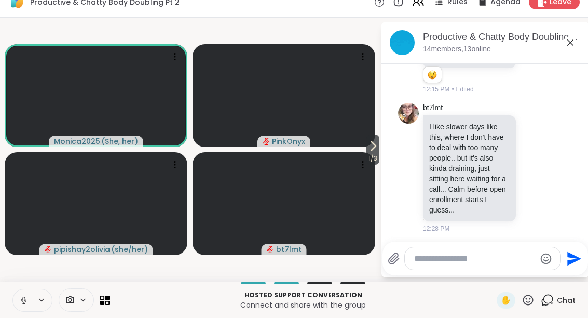
click at [372, 165] on span "1 / 3" at bounding box center [372, 171] width 13 height 12
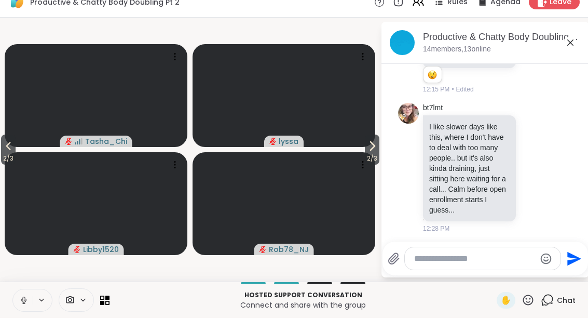
click at [376, 165] on span "2 / 3" at bounding box center [372, 171] width 15 height 12
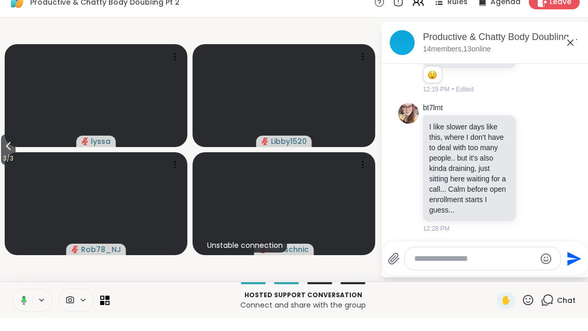
click at [3, 165] on span "3 / 3" at bounding box center [8, 171] width 15 height 12
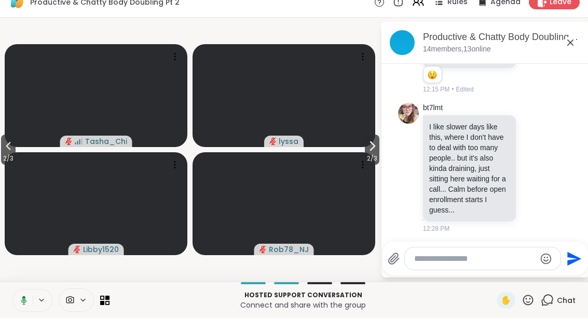
click at [7, 153] on icon at bounding box center [8, 159] width 12 height 12
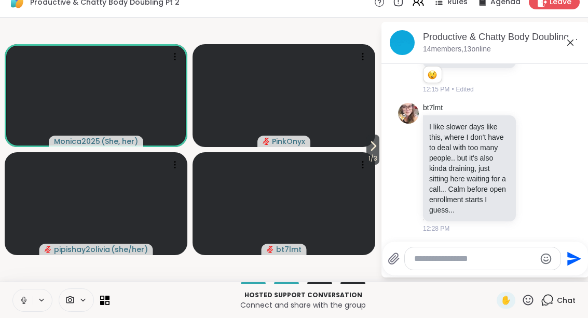
click at [379, 147] on button "1 / 3" at bounding box center [372, 162] width 13 height 30
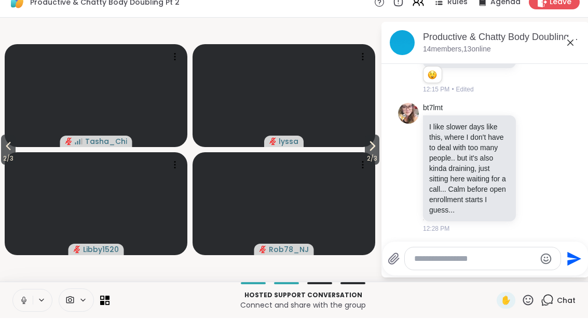
click at [377, 153] on icon at bounding box center [372, 159] width 12 height 12
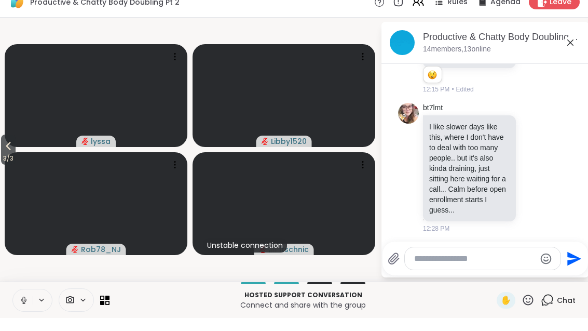
click at [571, 52] on icon at bounding box center [570, 55] width 6 height 6
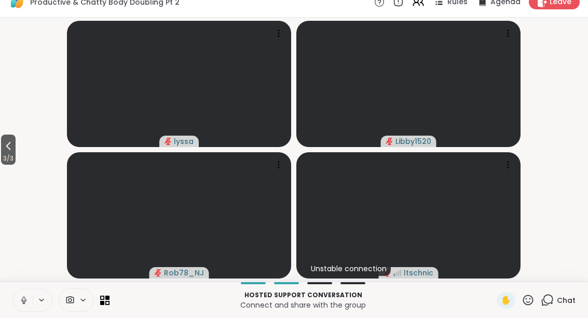
click at [28, 308] on icon at bounding box center [23, 312] width 9 height 9
click at [569, 305] on div "2 Chat" at bounding box center [558, 313] width 35 height 17
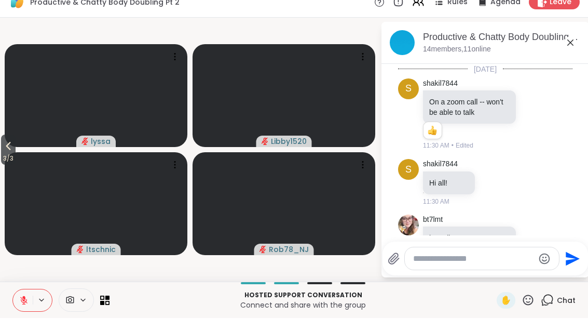
scroll to position [3884, 0]
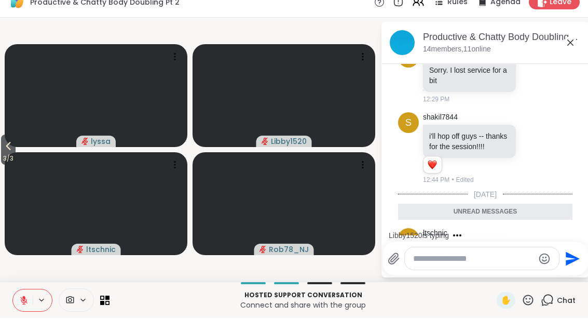
click at [428, 299] on div "Reactions: love" at bounding box center [432, 303] width 9 height 9
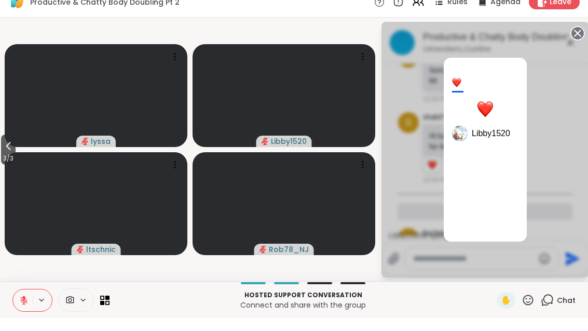
click at [578, 39] on icon at bounding box center [577, 46] width 15 height 15
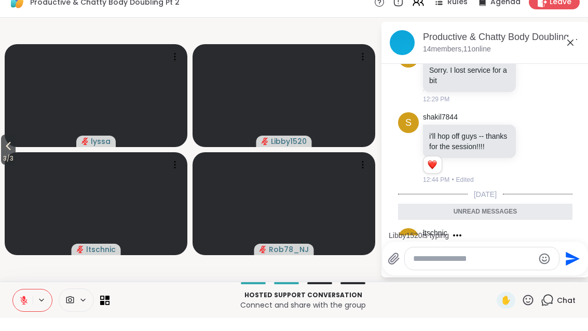
click at [553, 237] on div "l ltschnic Mental health is slowing me down a bit, but I am trying to work thro…" at bounding box center [485, 282] width 174 height 91
click at [527, 276] on div at bounding box center [522, 282] width 9 height 12
click at [488, 297] on div "Libby1520 ❤️ 1 1" at bounding box center [470, 306] width 95 height 18
click at [554, 306] on icon at bounding box center [547, 312] width 13 height 13
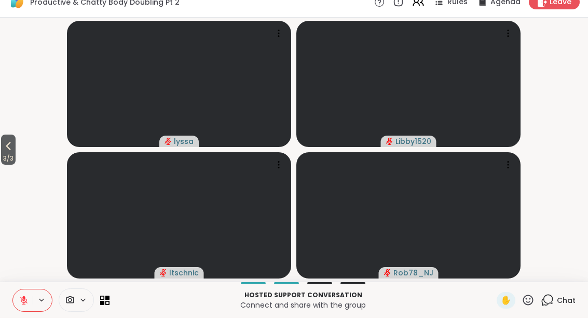
click at [559, 308] on span "Chat" at bounding box center [566, 313] width 19 height 10
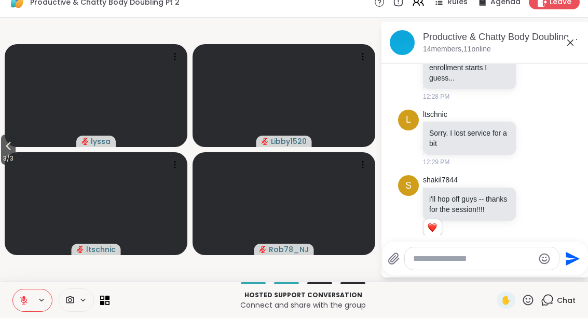
scroll to position [3850, 0]
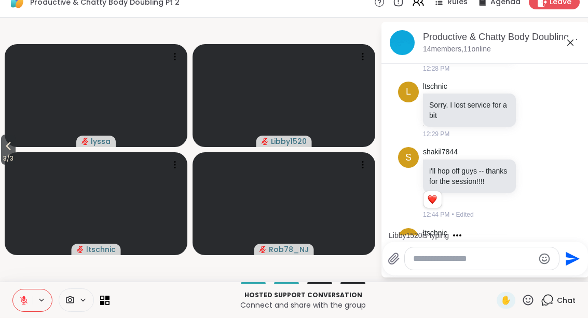
click at [532, 278] on icon at bounding box center [534, 282] width 8 height 8
click at [458, 254] on button "Select Reaction: Heart" at bounding box center [451, 264] width 21 height 21
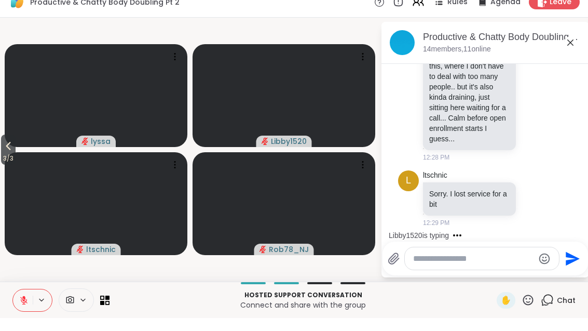
scroll to position [3756, 0]
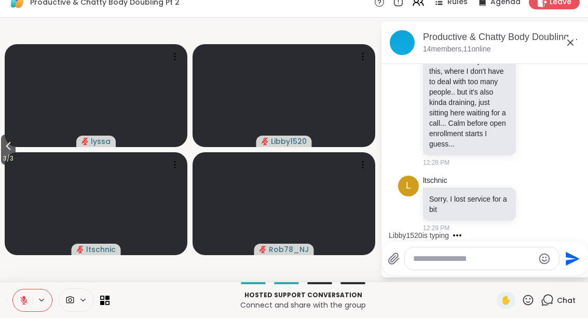
click at [536, 291] on icon at bounding box center [533, 291] width 3 height 1
click at [452, 268] on div "Select Reaction: Heart" at bounding box center [451, 272] width 9 height 9
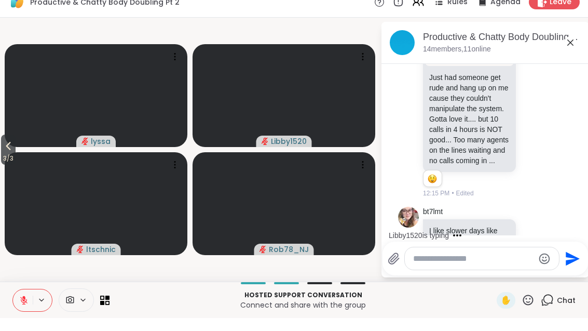
scroll to position [3604, 0]
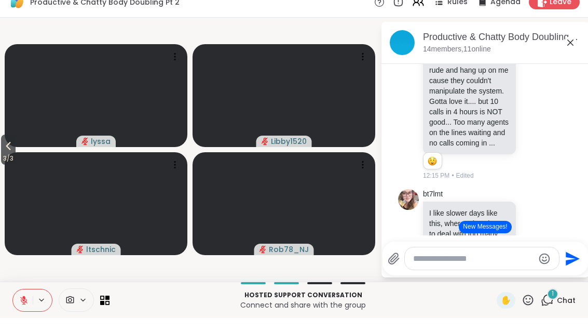
click at [532, 262] on icon at bounding box center [533, 267] width 9 height 10
click at [462, 240] on button "Select Reaction: Heart" at bounding box center [451, 250] width 21 height 21
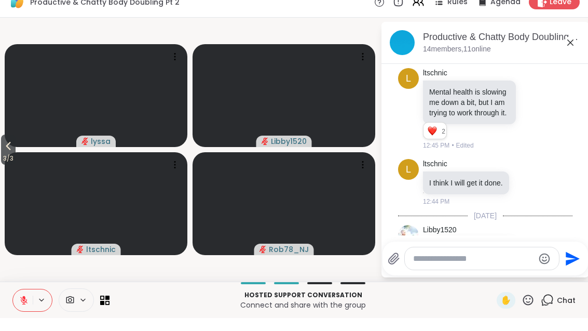
scroll to position [4023, 0]
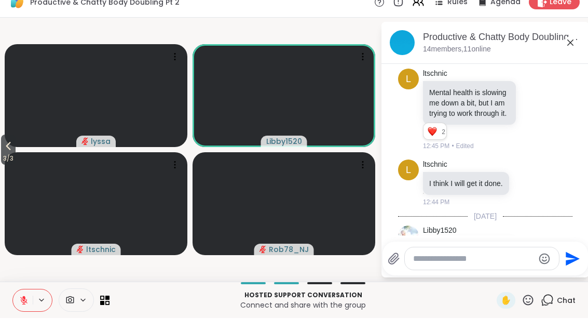
click at [29, 310] on button at bounding box center [23, 313] width 20 height 22
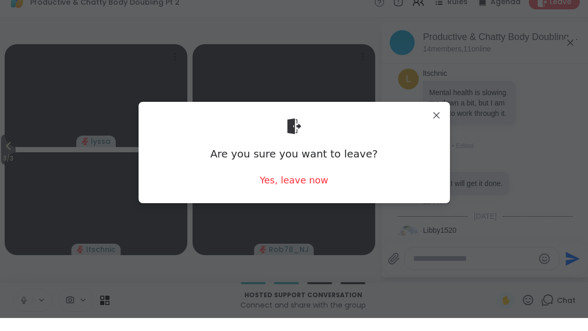
click at [425, 115] on div "Are you sure you want to leave? Yes, leave now" at bounding box center [294, 165] width 311 height 101
click at [429, 124] on div "Are you sure you want to leave? Yes, leave now" at bounding box center [294, 165] width 295 height 85
click at [430, 128] on div "Are you sure you want to leave? Yes, leave now" at bounding box center [294, 165] width 295 height 85
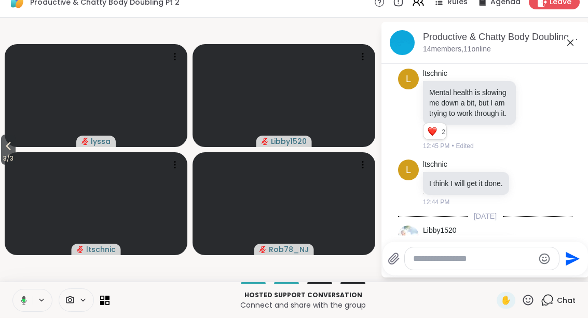
click at [16, 147] on button "3 / 3" at bounding box center [8, 162] width 15 height 30
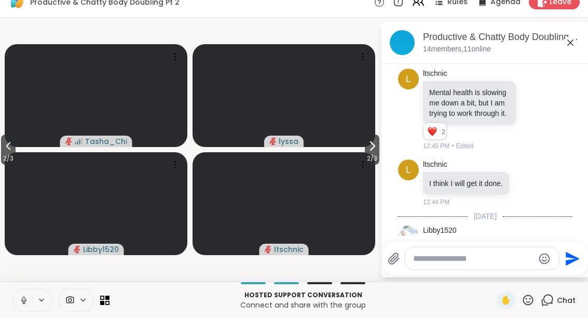
click at [8, 153] on icon at bounding box center [8, 159] width 12 height 12
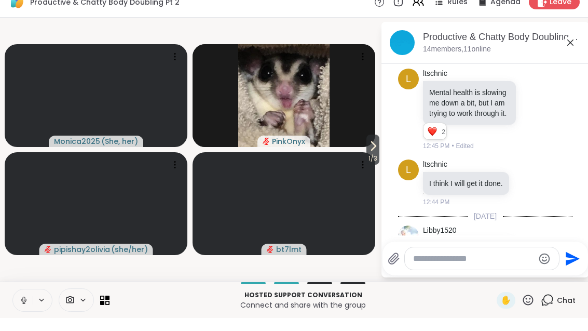
click at [371, 153] on icon at bounding box center [373, 159] width 12 height 12
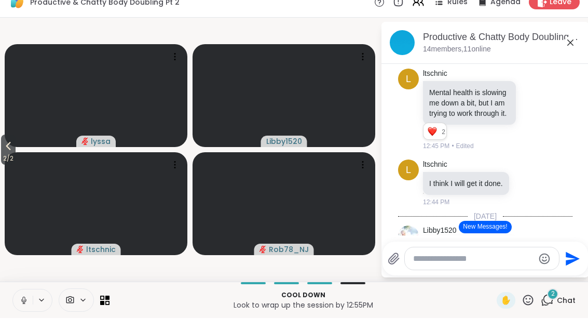
click at [26, 308] on icon at bounding box center [23, 312] width 9 height 9
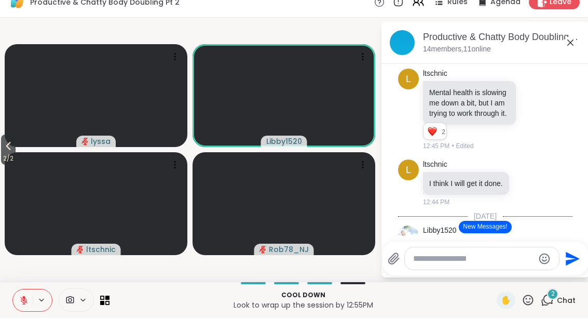
click at [23, 307] on button at bounding box center [23, 313] width 20 height 22
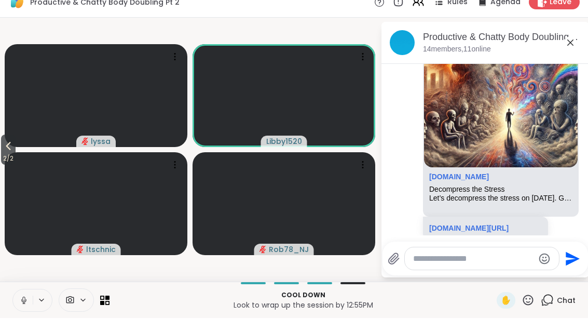
scroll to position [4618, 0]
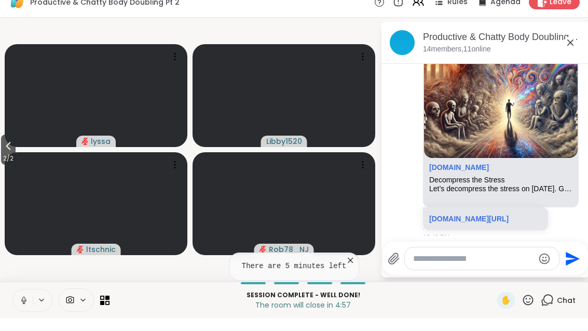
click at [355, 268] on icon at bounding box center [350, 273] width 10 height 10
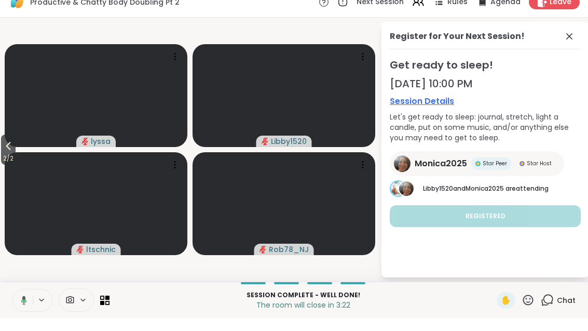
click at [10, 153] on icon at bounding box center [8, 159] width 12 height 12
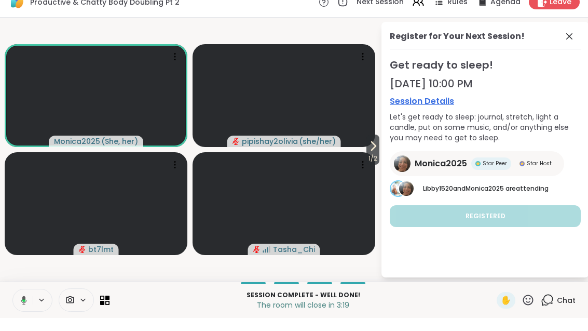
click at [369, 165] on span "1 / 2" at bounding box center [372, 171] width 13 height 12
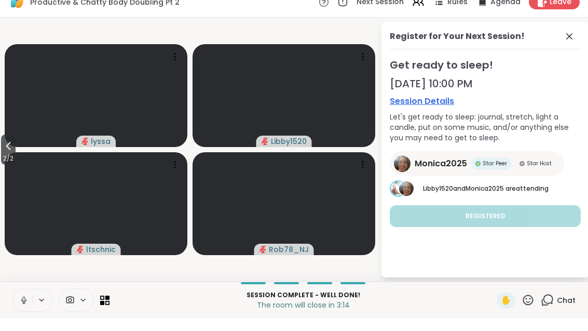
click at [1, 152] on button "2 / 2" at bounding box center [8, 162] width 15 height 30
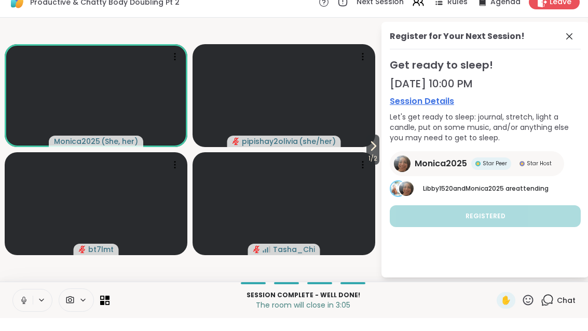
click at [576, 43] on span at bounding box center [570, 49] width 15 height 12
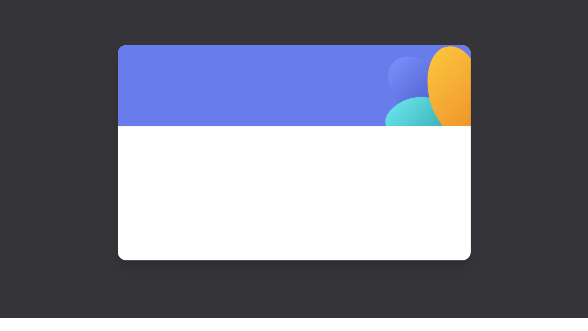
scroll to position [13, 0]
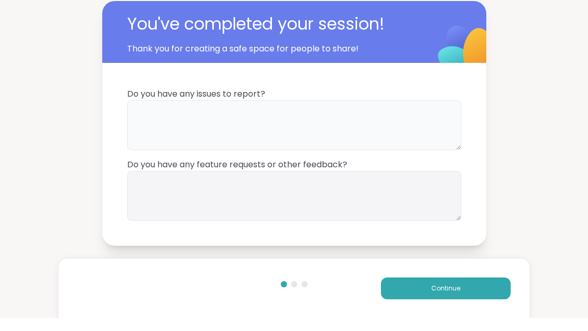
click at [346, 122] on textarea at bounding box center [294, 138] width 334 height 50
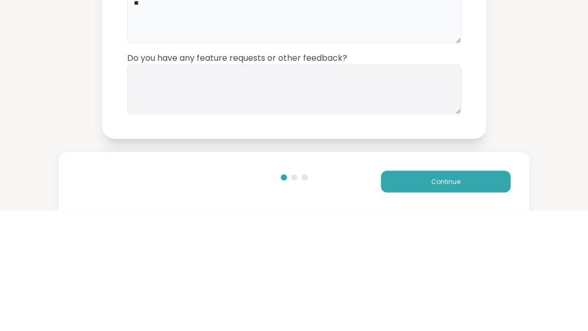
type textarea "**"
click at [337, 184] on textarea at bounding box center [294, 209] width 334 height 50
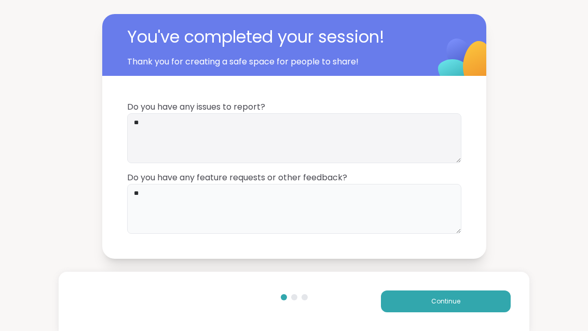
type textarea "**"
click at [490, 292] on button "Continue" at bounding box center [446, 301] width 130 height 22
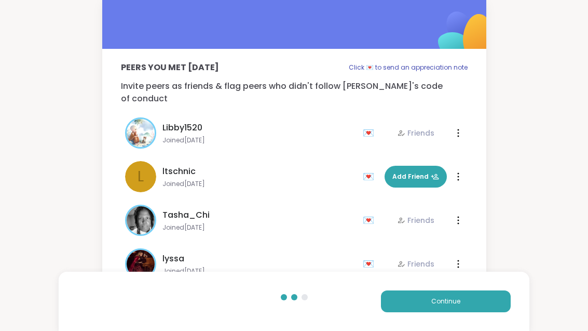
click at [502, 293] on button "Continue" at bounding box center [446, 301] width 130 height 22
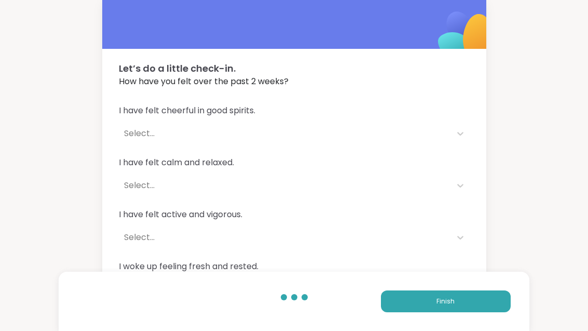
click at [478, 308] on button "Finish" at bounding box center [446, 301] width 130 height 22
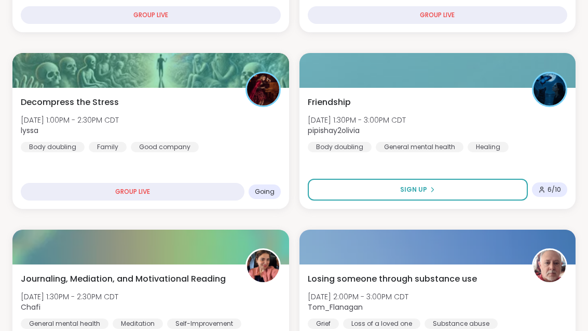
scroll to position [529, 0]
click at [236, 149] on div "Decompress the Stress Tue, Oct 14 | 1:00PM - 2:30PM CDT lyssa Body doubling Fam…" at bounding box center [151, 124] width 260 height 56
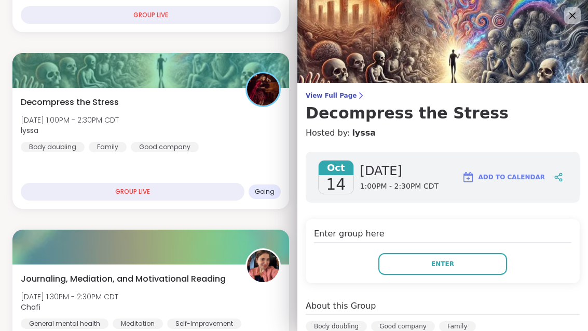
click at [490, 264] on button "Enter" at bounding box center [442, 264] width 129 height 22
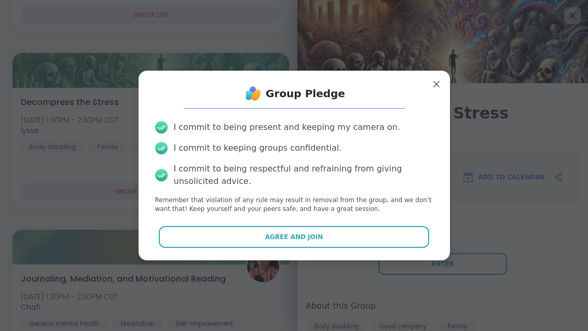
click at [335, 248] on button "Agree and Join" at bounding box center [294, 237] width 270 height 22
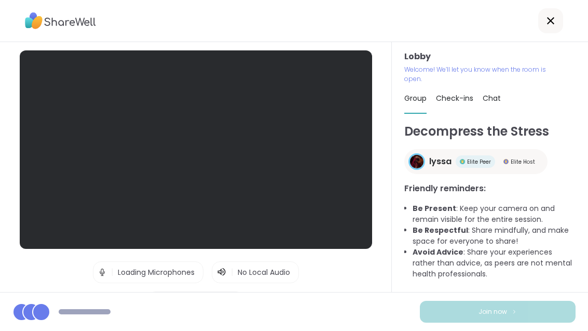
scroll to position [13, 0]
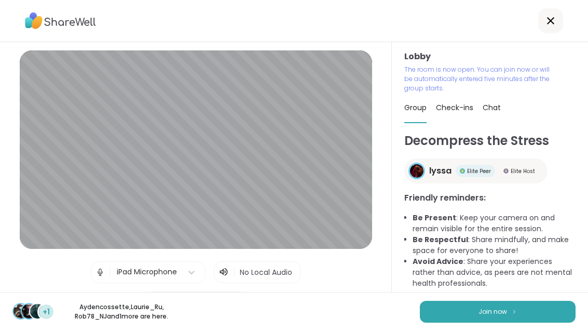
click at [513, 322] on button "Join now" at bounding box center [498, 311] width 156 height 22
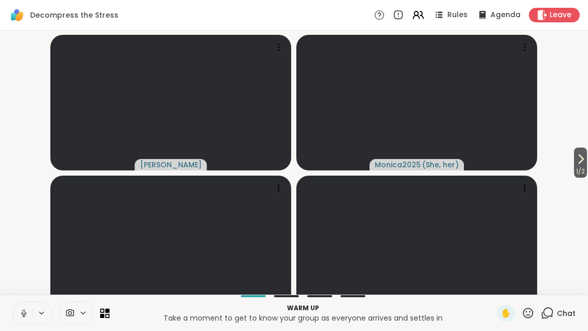
click at [34, 317] on button at bounding box center [42, 312] width 19 height 9
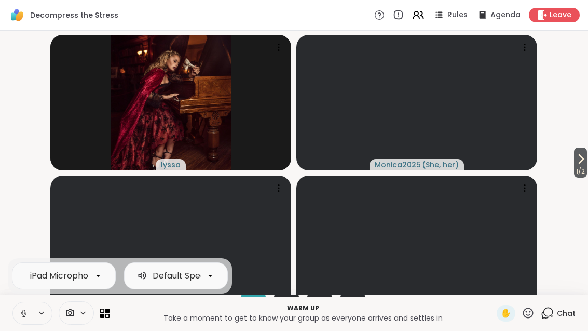
click at [19, 318] on icon at bounding box center [23, 312] width 9 height 9
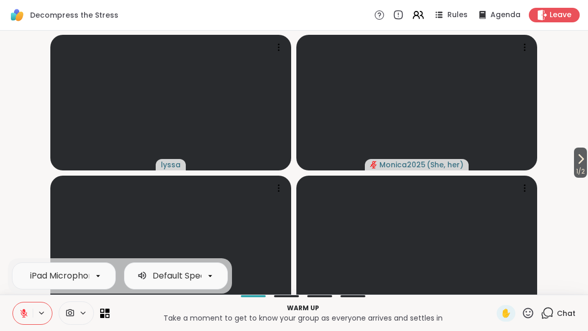
click at [554, 319] on icon at bounding box center [547, 312] width 13 height 13
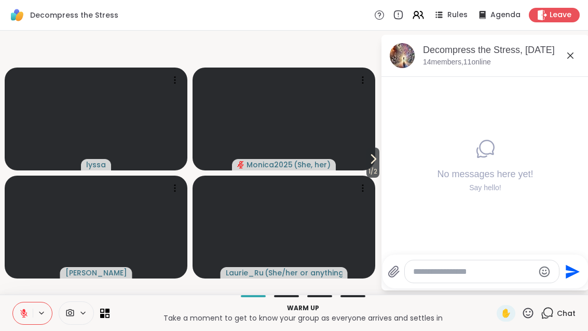
click at [461, 277] on textarea "Type your message" at bounding box center [473, 271] width 121 height 10
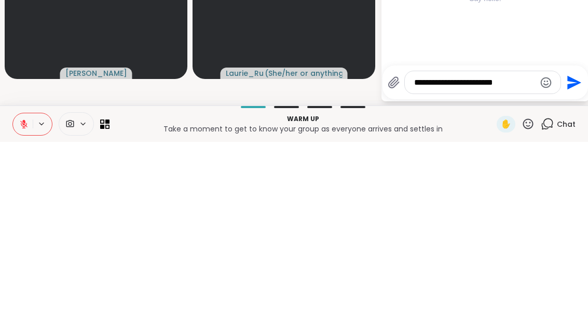
type textarea "**********"
click at [578, 263] on icon "Send" at bounding box center [573, 271] width 17 height 17
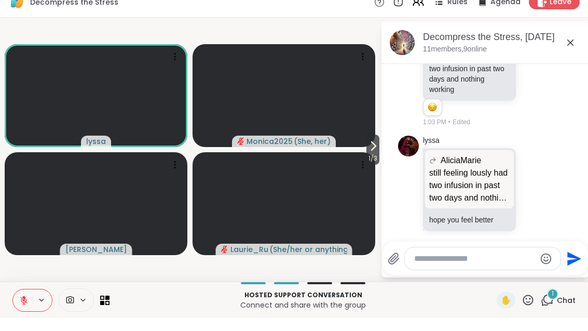
scroll to position [211, 0]
